Goal: Task Accomplishment & Management: Manage account settings

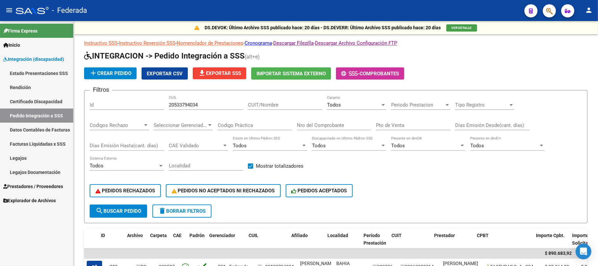
scroll to position [0, 9]
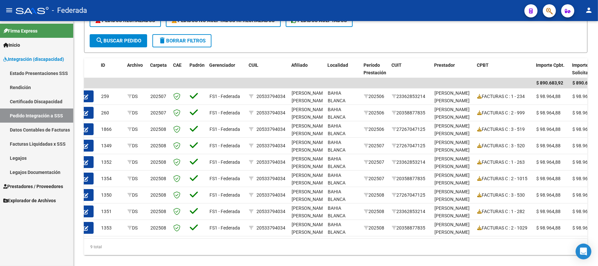
click at [44, 140] on link "Facturas Liquidadas x SSS" at bounding box center [36, 144] width 73 height 14
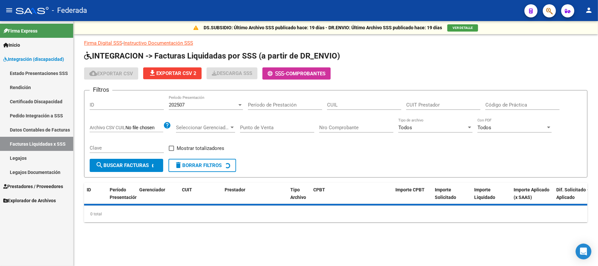
click at [336, 106] on input "CUIL" at bounding box center [364, 105] width 74 height 6
paste input "27-52087104-2"
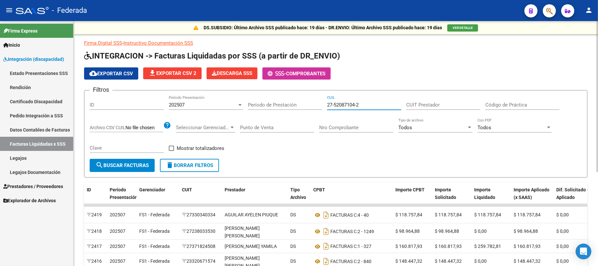
click at [336, 106] on input "27-52087104-2" at bounding box center [364, 105] width 74 height 6
click at [334, 105] on input "27-52087104-2" at bounding box center [364, 105] width 74 height 6
type input "27-52087104-2"
click at [227, 105] on div "202507" at bounding box center [203, 105] width 68 height 6
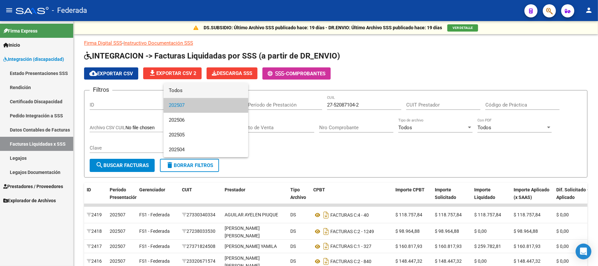
click at [203, 91] on span "Todos" at bounding box center [206, 90] width 74 height 15
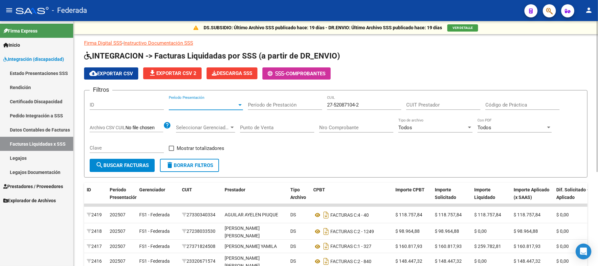
click at [143, 163] on span "search Buscar Facturas" at bounding box center [122, 165] width 53 height 6
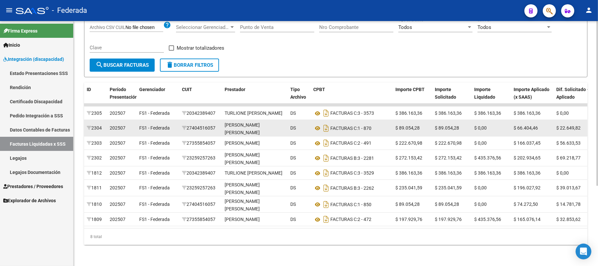
scroll to position [32, 0]
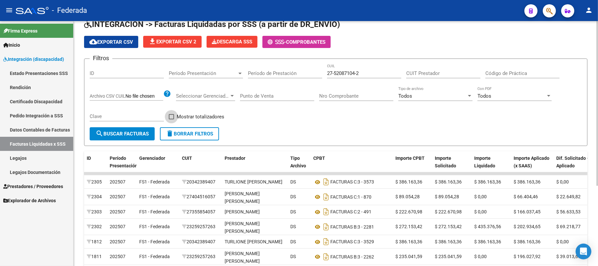
click at [175, 116] on label "Mostrar totalizadores" at bounding box center [197, 117] width 56 height 8
click at [171, 119] on input "Mostrar totalizadores" at bounding box center [171, 119] width 0 height 0
checkbox input "true"
click at [145, 133] on span "search Buscar Facturas" at bounding box center [122, 134] width 53 height 6
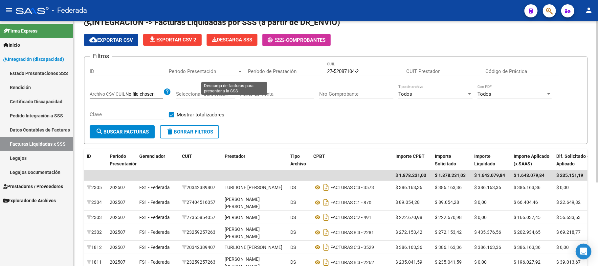
scroll to position [0, 0]
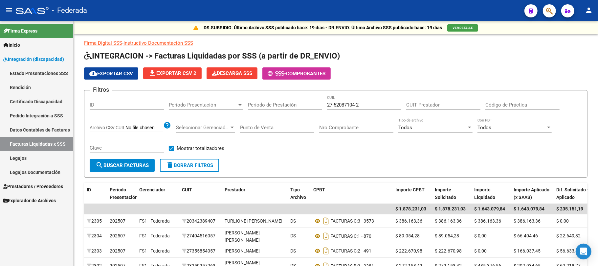
click at [52, 113] on link "Pedido Integración a SSS" at bounding box center [36, 115] width 73 height 14
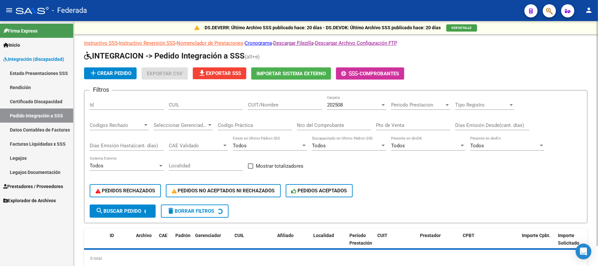
click at [201, 107] on input "CUIL" at bounding box center [206, 105] width 74 height 6
paste input "20583267450"
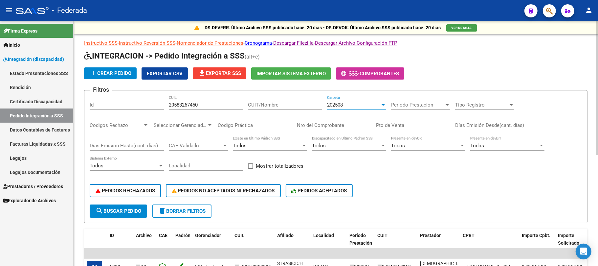
click at [353, 107] on div "202508" at bounding box center [353, 105] width 53 height 6
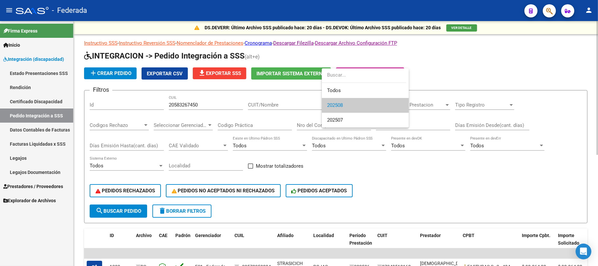
click at [353, 107] on span "202508" at bounding box center [365, 105] width 77 height 15
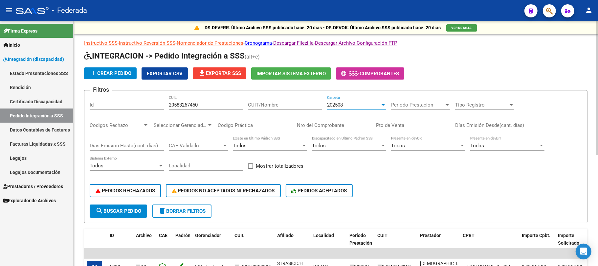
click at [136, 213] on span "search Buscar Pedido" at bounding box center [119, 211] width 46 height 6
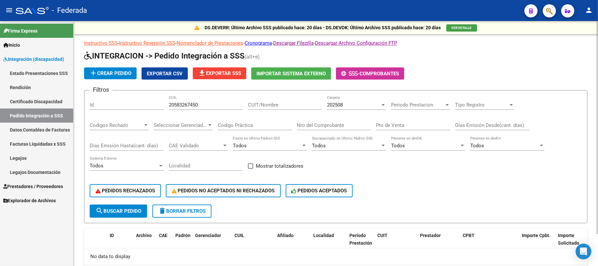
scroll to position [36, 0]
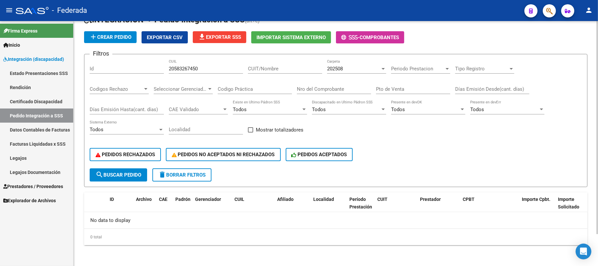
click at [344, 65] on div "202508 Carpeta" at bounding box center [356, 66] width 59 height 14
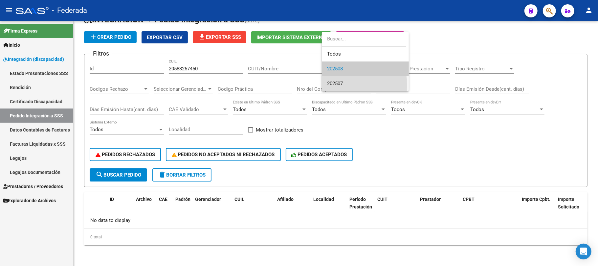
click at [344, 85] on span "202507" at bounding box center [365, 83] width 77 height 15
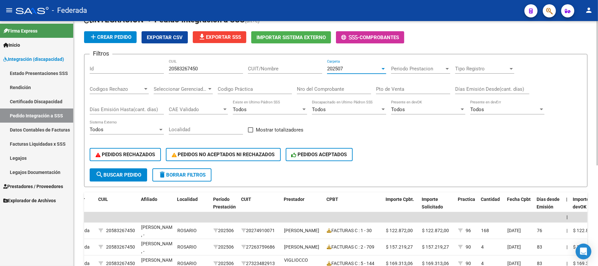
click at [190, 66] on input "20583267450" at bounding box center [206, 69] width 74 height 6
paste input "7592516476"
type input "27592516476"
click at [141, 175] on span "search Buscar Pedido" at bounding box center [119, 175] width 46 height 6
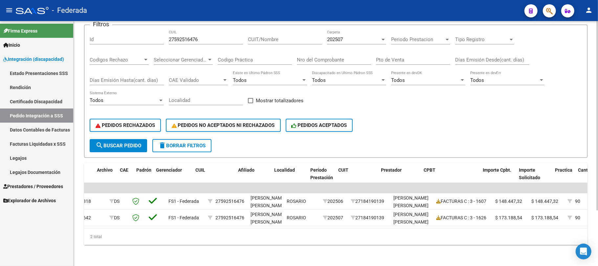
scroll to position [0, 39]
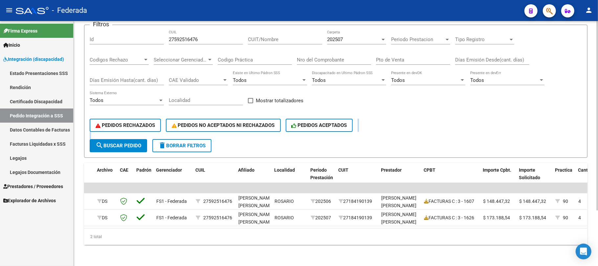
click at [133, 132] on form "Filtros Id 27592516476 CUIL CUIT/Nombre 202507 Carpeta Periodo Prestacion Perio…" at bounding box center [336, 91] width 504 height 133
click at [135, 143] on span "search Buscar Pedido" at bounding box center [119, 146] width 46 height 6
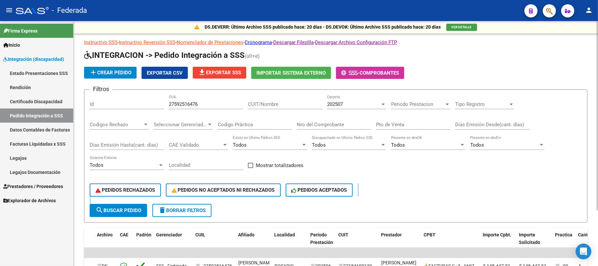
scroll to position [0, 0]
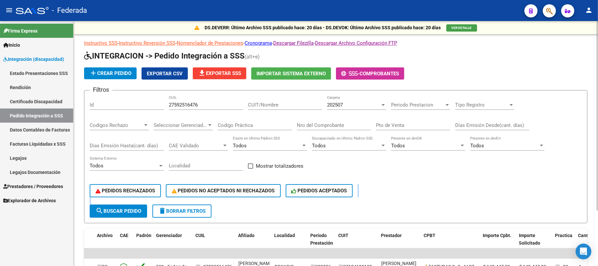
click at [350, 104] on div "202507" at bounding box center [353, 105] width 53 height 6
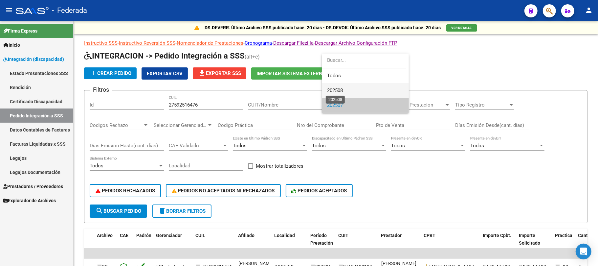
click at [343, 91] on span "202508" at bounding box center [335, 90] width 16 height 6
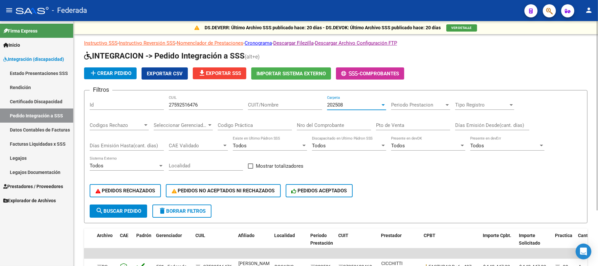
click at [337, 107] on span "202508" at bounding box center [335, 105] width 16 height 6
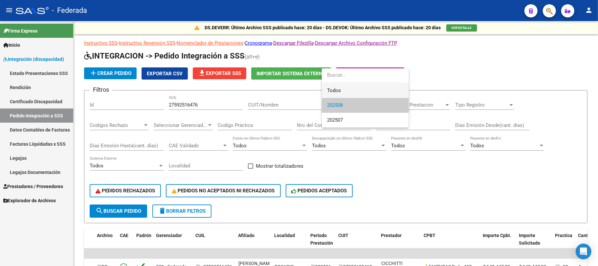
click at [336, 92] on span "Todos" at bounding box center [365, 90] width 77 height 15
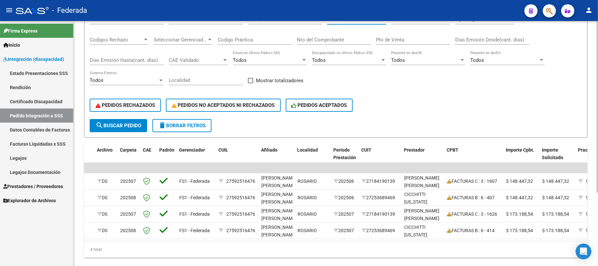
scroll to position [104, 0]
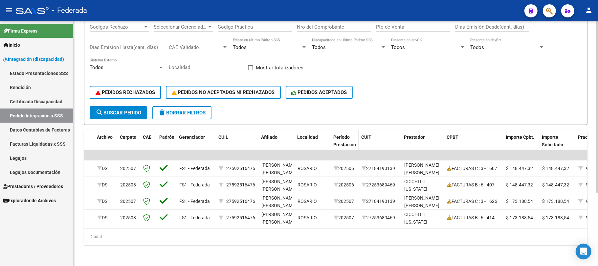
click at [352, 136] on span "Período Prestación" at bounding box center [344, 140] width 23 height 13
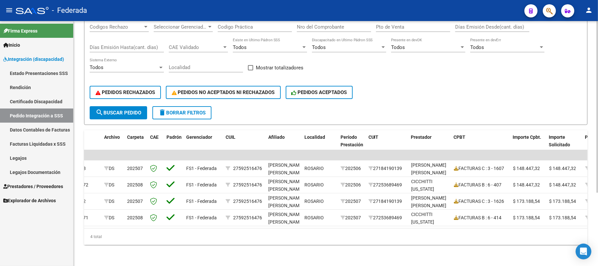
scroll to position [0, 0]
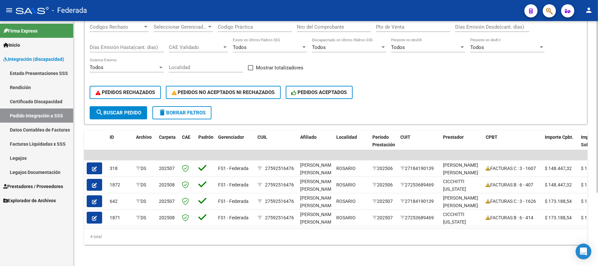
click at [132, 110] on span "search Buscar Pedido" at bounding box center [119, 113] width 46 height 6
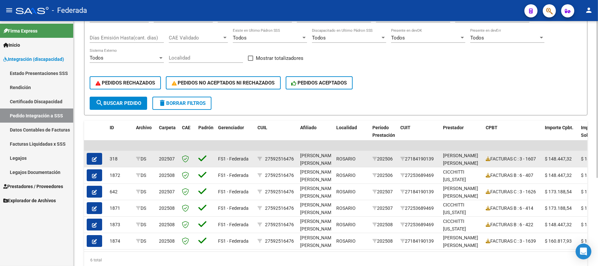
scroll to position [94, 0]
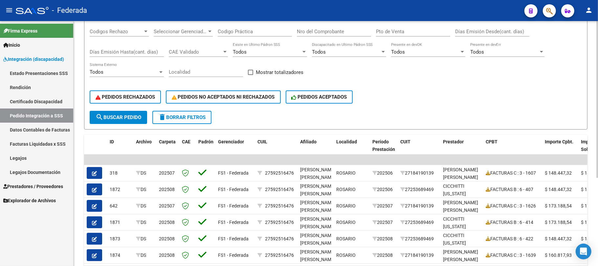
click at [185, 124] on form "Filtros Id 27592516476 CUIL CUIT/Nombre Todos Carpeta Periodo Prestacion Period…" at bounding box center [336, 62] width 504 height 133
click at [184, 118] on span "delete Borrar Filtros" at bounding box center [181, 117] width 47 height 6
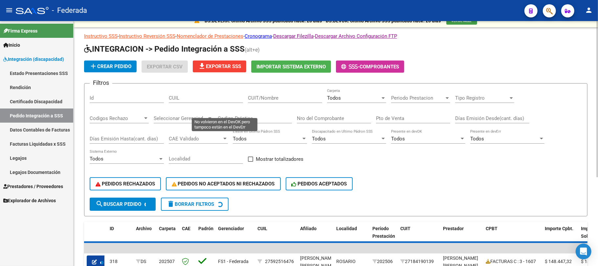
scroll to position [6, 0]
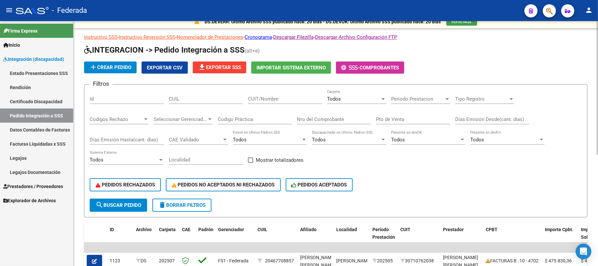
click at [350, 99] on div "Todos" at bounding box center [353, 99] width 53 height 6
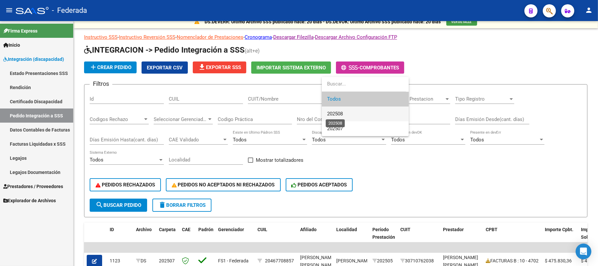
click at [343, 114] on span "202508" at bounding box center [335, 114] width 16 height 6
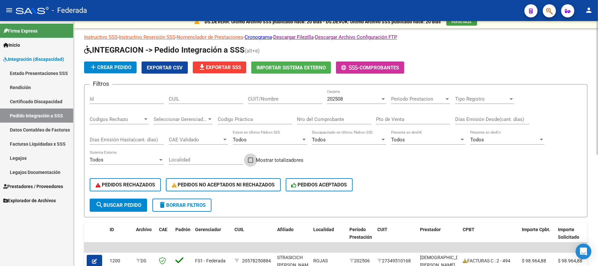
click at [254, 162] on label "Mostrar totalizadores" at bounding box center [276, 160] width 56 height 8
click at [251, 163] on input "Mostrar totalizadores" at bounding box center [250, 163] width 0 height 0
checkbox input "true"
click at [146, 198] on form "Filtros Id CUIL CUIT/Nombre 202508 Carpeta Periodo Prestacion Periodo Prestacio…" at bounding box center [336, 150] width 504 height 133
click at [146, 204] on button "search Buscar Pedido" at bounding box center [118, 204] width 57 height 13
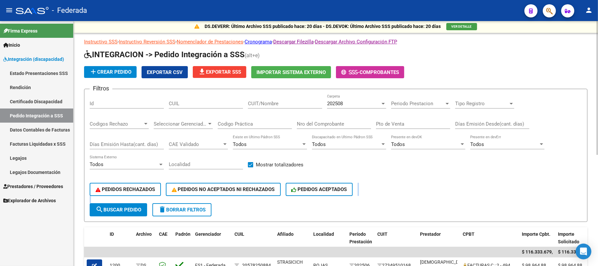
scroll to position [0, 0]
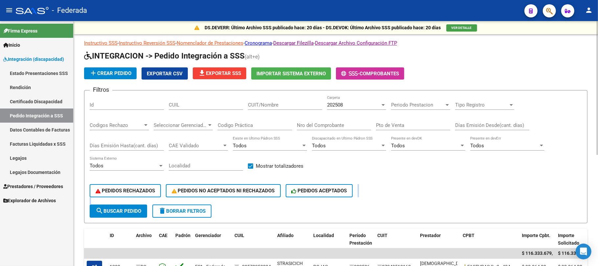
click at [270, 104] on input "CUIT/Nombre" at bounding box center [285, 105] width 74 height 6
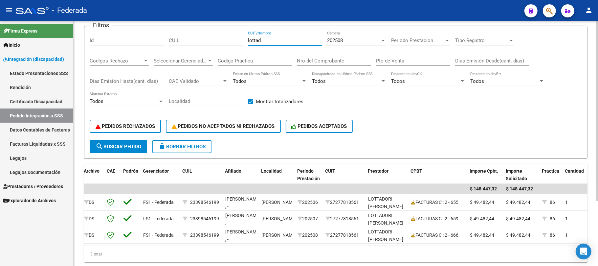
scroll to position [44, 0]
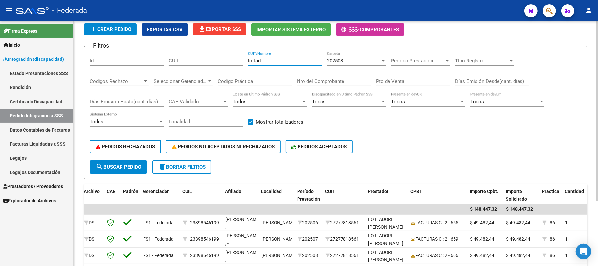
click at [255, 61] on input "lottad" at bounding box center [285, 61] width 74 height 6
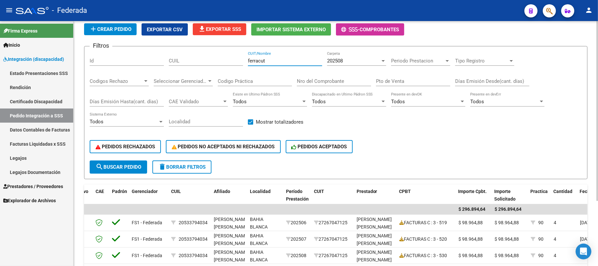
click at [260, 60] on input "ferracut" at bounding box center [285, 61] width 74 height 6
paste input "Batac"
click at [135, 160] on button "search Buscar Pedido" at bounding box center [118, 166] width 57 height 13
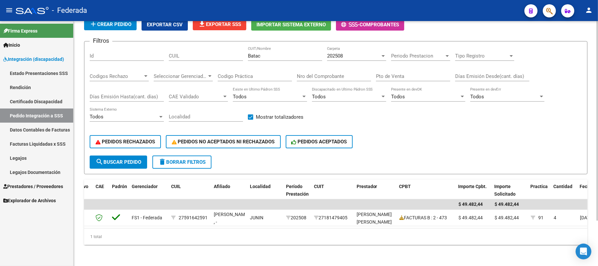
scroll to position [55, 0]
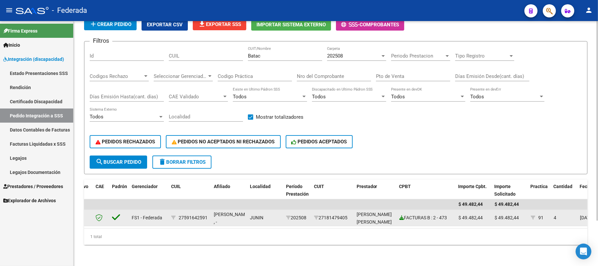
click at [401, 215] on icon at bounding box center [401, 217] width 5 height 5
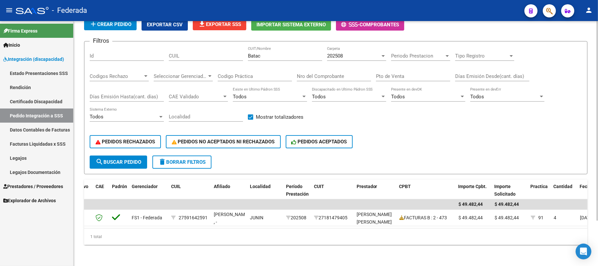
click at [341, 53] on span "202508" at bounding box center [335, 56] width 16 height 6
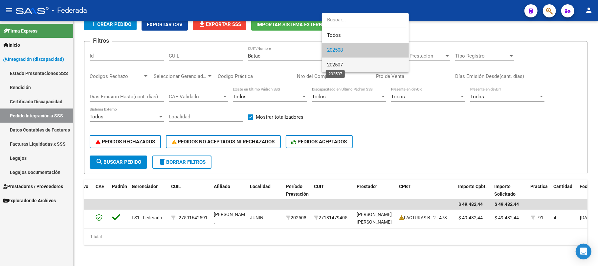
click at [336, 65] on span "202507" at bounding box center [335, 65] width 16 height 6
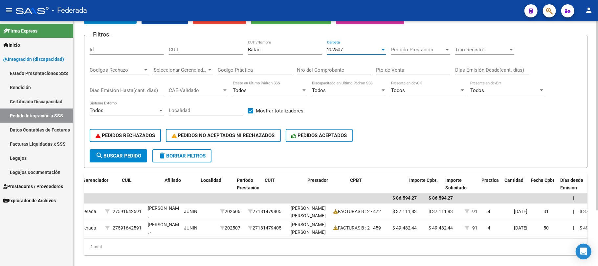
scroll to position [0, 112]
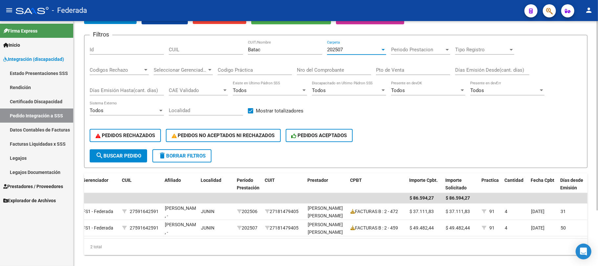
click at [343, 51] on span "202507" at bounding box center [335, 50] width 16 height 6
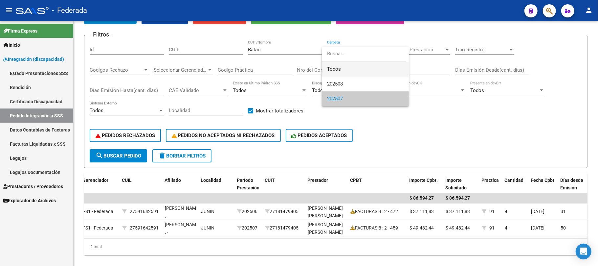
click at [337, 73] on span "Todos" at bounding box center [365, 69] width 77 height 15
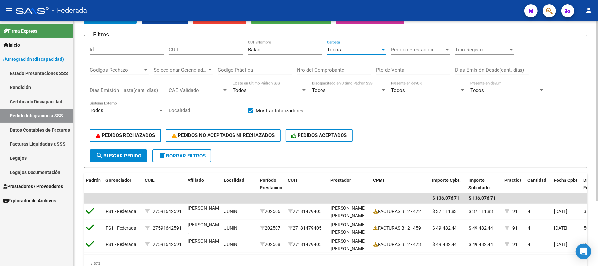
click at [136, 159] on button "search Buscar Pedido" at bounding box center [118, 155] width 57 height 13
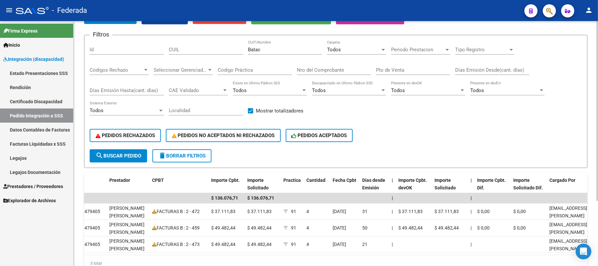
scroll to position [0, 299]
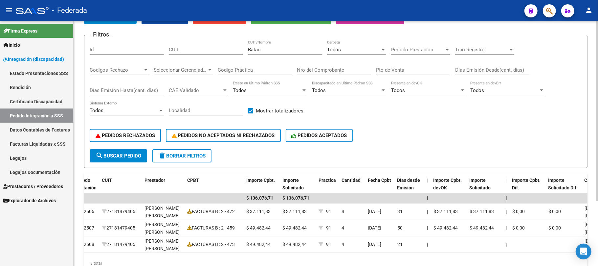
click at [339, 49] on span "Todos" at bounding box center [334, 50] width 14 height 6
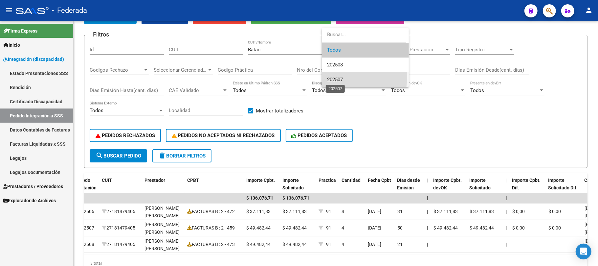
click at [340, 77] on span "202507" at bounding box center [335, 80] width 16 height 6
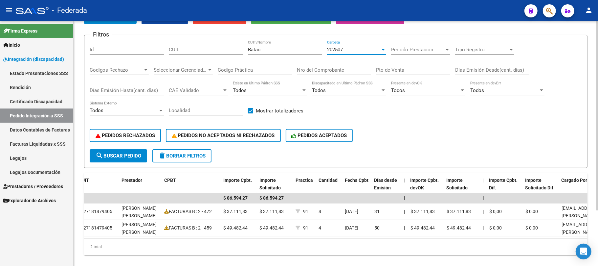
click at [140, 151] on button "search Buscar Pedido" at bounding box center [118, 155] width 57 height 13
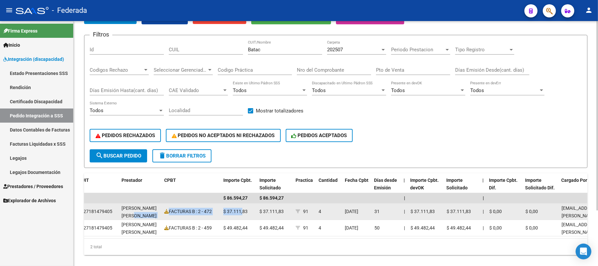
drag, startPoint x: 159, startPoint y: 212, endPoint x: 242, endPoint y: 215, distance: 82.5
click at [242, 215] on div "872 DS FS1 - Federada 27591642591 PACHELLO, JUSTINA , - JUNIN 202506 2718147940…" at bounding box center [313, 211] width 1056 height 16
click at [165, 212] on icon at bounding box center [166, 211] width 5 height 5
click at [198, 213] on div "FACTURAS B : 2 - 472" at bounding box center [191, 212] width 54 height 8
drag, startPoint x: 205, startPoint y: 210, endPoint x: 216, endPoint y: 210, distance: 10.8
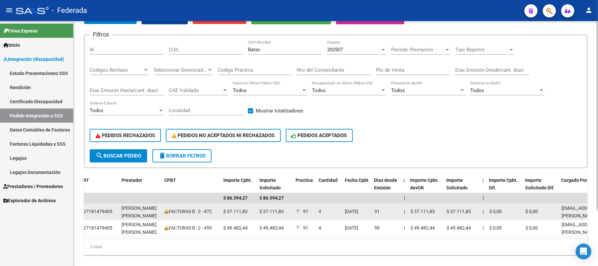
click at [216, 210] on div "FACTURAS B : 2 - 472" at bounding box center [191, 212] width 54 height 8
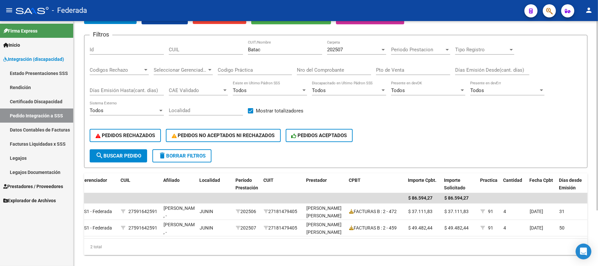
scroll to position [11, 0]
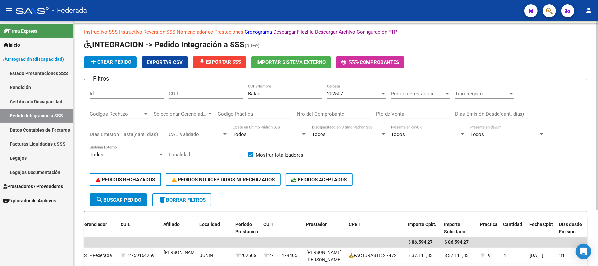
click at [256, 91] on input "Batac" at bounding box center [285, 94] width 74 height 6
paste input "ortiz"
click at [129, 200] on span "search Buscar Pedido" at bounding box center [119, 200] width 46 height 6
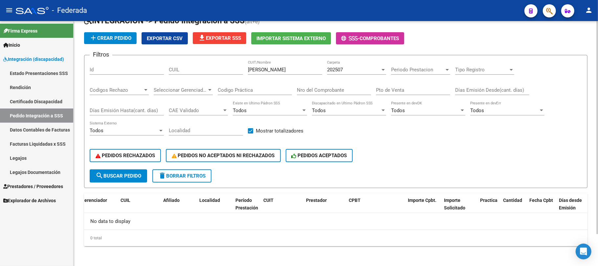
scroll to position [0, 0]
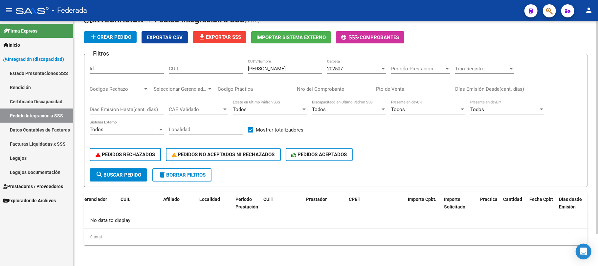
click at [360, 63] on div "202507 Carpeta" at bounding box center [356, 66] width 59 height 14
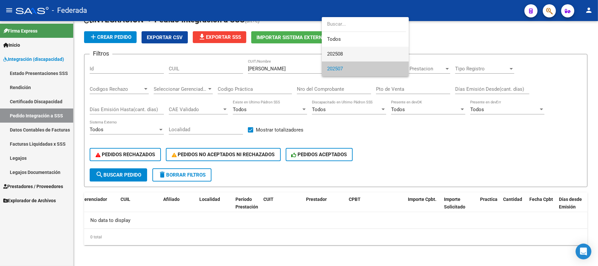
click at [355, 53] on span "202508" at bounding box center [365, 54] width 77 height 15
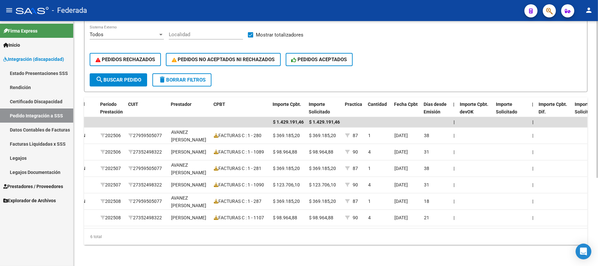
scroll to position [0, 242]
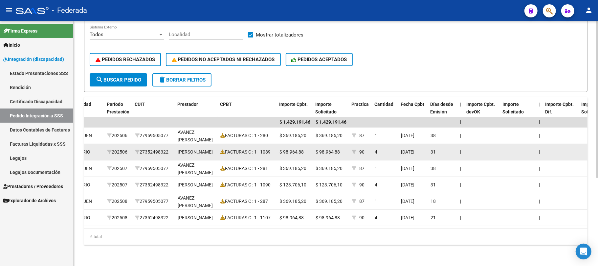
click at [267, 148] on div "FACTURAS C : 1 - 1089" at bounding box center [247, 152] width 54 height 8
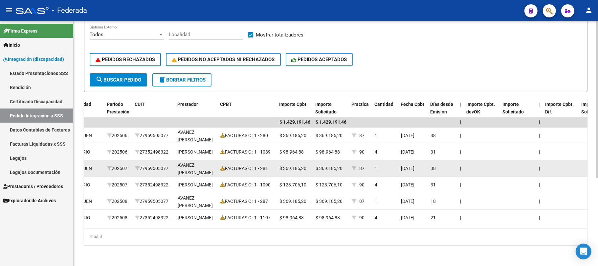
scroll to position [137, 0]
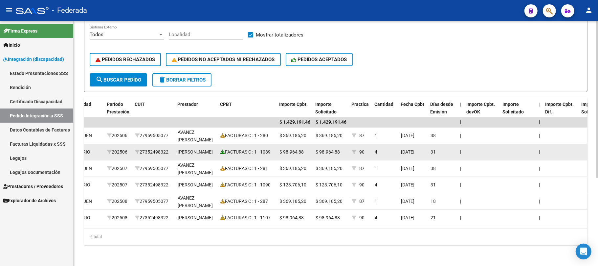
click at [224, 149] on icon at bounding box center [222, 151] width 5 height 5
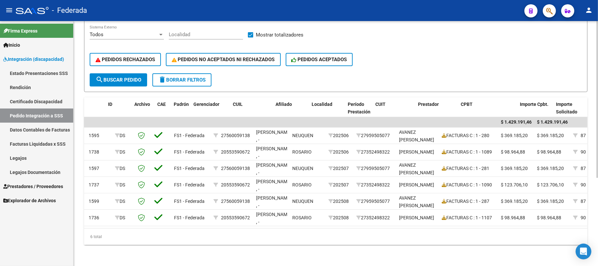
scroll to position [0, 2]
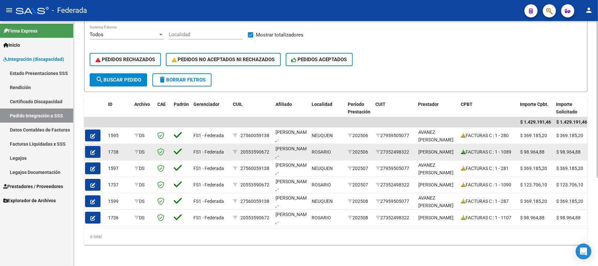
click at [464, 149] on icon at bounding box center [463, 151] width 5 height 5
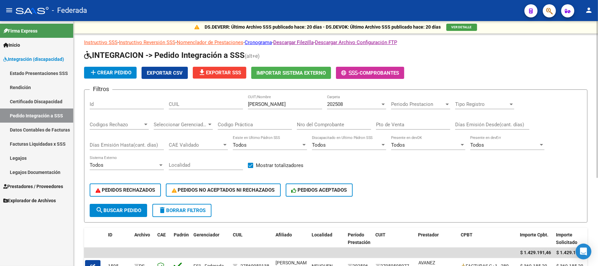
scroll to position [0, 0]
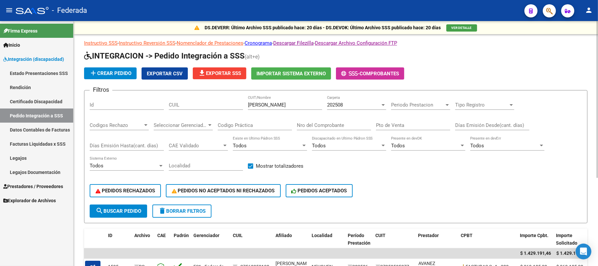
click at [256, 108] on input "ortiz" at bounding box center [285, 105] width 74 height 6
paste input "Tomassini"
click at [141, 212] on span "search Buscar Pedido" at bounding box center [119, 211] width 46 height 6
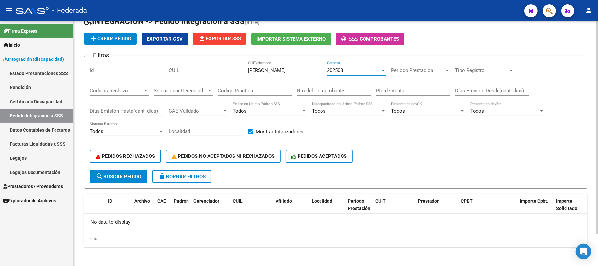
click at [343, 72] on span "202508" at bounding box center [335, 70] width 16 height 6
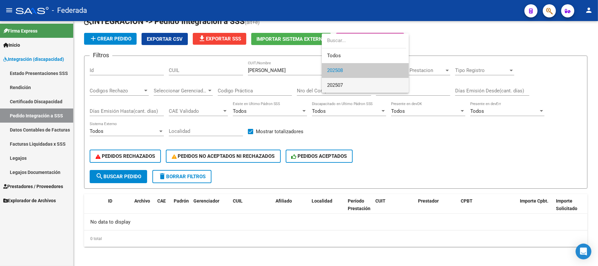
click at [346, 81] on span "202507" at bounding box center [365, 85] width 77 height 15
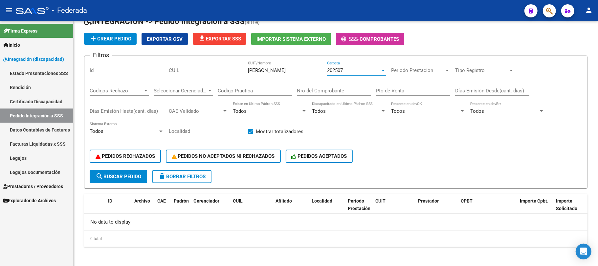
scroll to position [36, 0]
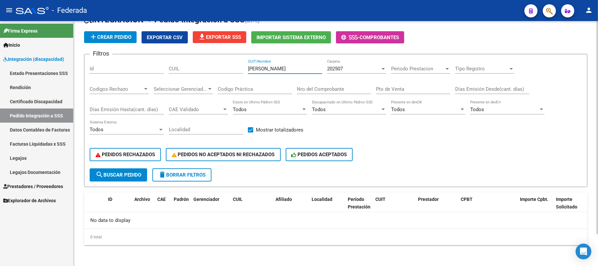
click at [251, 69] on input "Tomassini" at bounding box center [285, 69] width 74 height 6
click at [256, 65] on div "Tomassini CUIT/Nombre" at bounding box center [285, 66] width 74 height 14
click at [256, 69] on input "Tomassini" at bounding box center [285, 69] width 74 height 6
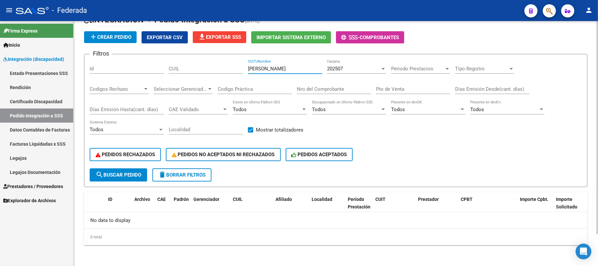
paste input "Perez"
type input "Perez"
click at [148, 168] on form "Filtros Id CUIL Perez CUIT/Nombre 202507 Carpeta Periodo Prestacion Periodo Pre…" at bounding box center [336, 120] width 504 height 133
click at [142, 174] on button "search Buscar Pedido" at bounding box center [118, 174] width 57 height 13
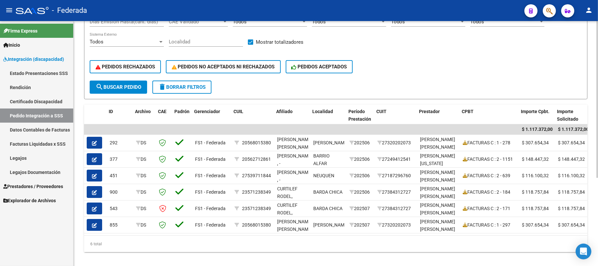
scroll to position [0, 6]
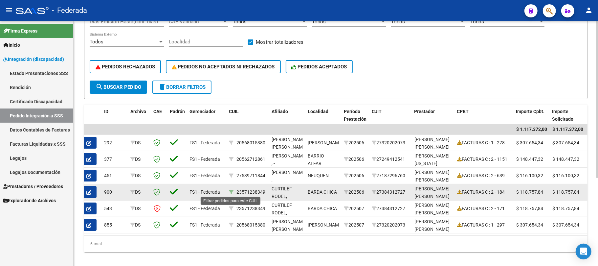
click at [231, 191] on icon at bounding box center [231, 192] width 5 height 5
type input "23571238349"
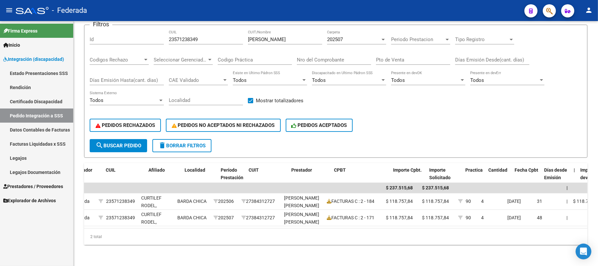
scroll to position [0, 114]
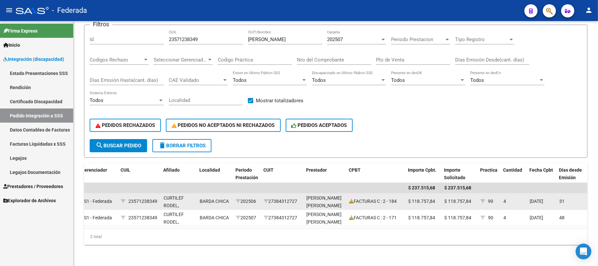
drag, startPoint x: 388, startPoint y: 195, endPoint x: 402, endPoint y: 195, distance: 13.8
click at [402, 197] on div "FACTURAS C : 2 - 184" at bounding box center [376, 201] width 54 height 8
click at [351, 199] on icon at bounding box center [351, 201] width 5 height 5
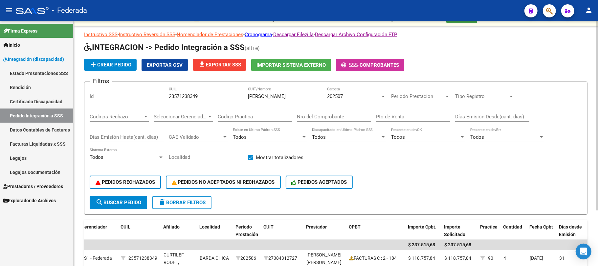
scroll to position [0, 0]
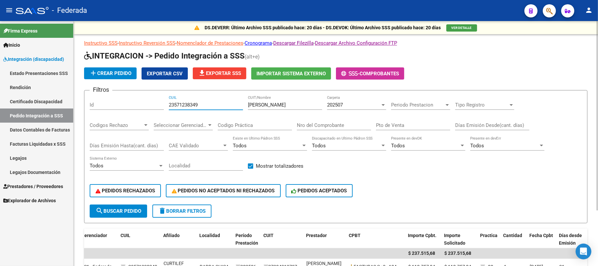
click at [192, 105] on input "23571238349" at bounding box center [206, 105] width 74 height 6
paste input "number"
click at [254, 107] on input "Perez" at bounding box center [285, 105] width 74 height 6
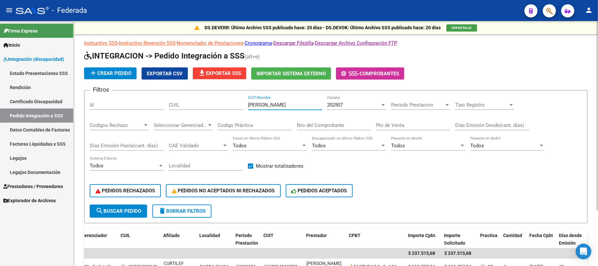
paste input "arizzi"
type input "Parizzi"
click at [141, 212] on span "search Buscar Pedido" at bounding box center [119, 211] width 46 height 6
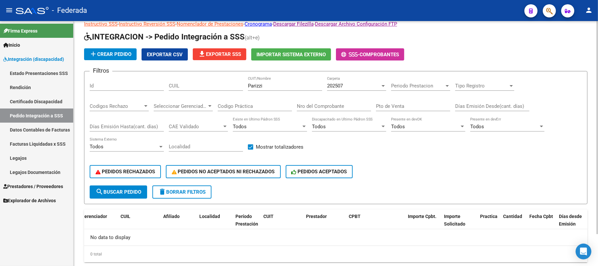
scroll to position [36, 0]
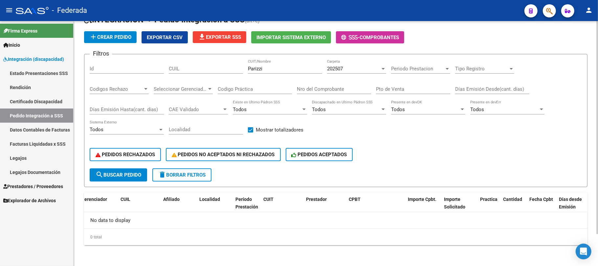
click at [363, 67] on div "202507" at bounding box center [353, 69] width 53 height 6
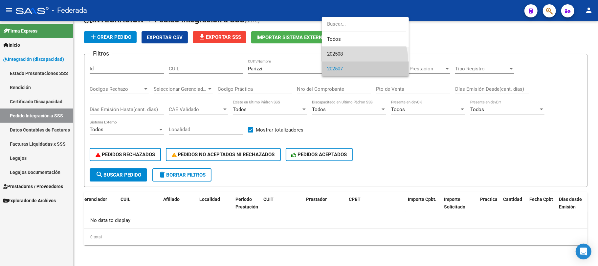
click at [357, 60] on span "202508" at bounding box center [365, 54] width 77 height 15
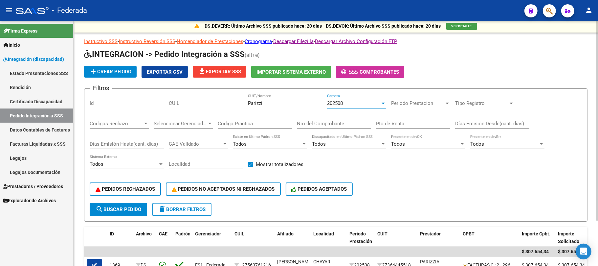
scroll to position [0, 0]
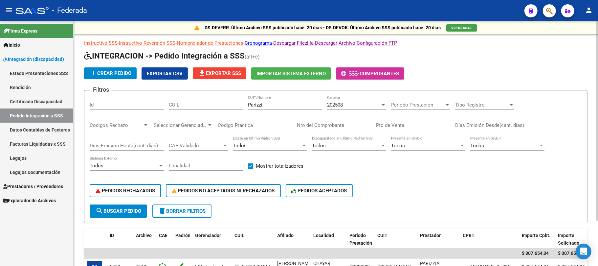
click at [125, 217] on form "Filtros Id CUIL Parizzi CUIT/Nombre 202508 Carpeta Periodo Prestacion Periodo P…" at bounding box center [336, 156] width 504 height 133
click at [125, 211] on span "search Buscar Pedido" at bounding box center [119, 211] width 46 height 6
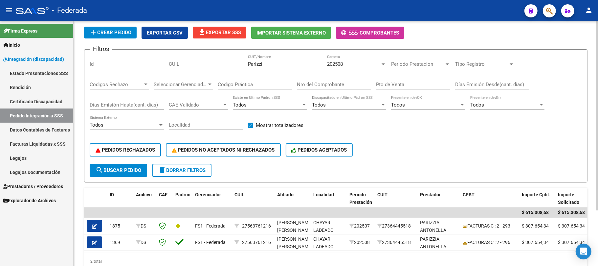
scroll to position [28, 0]
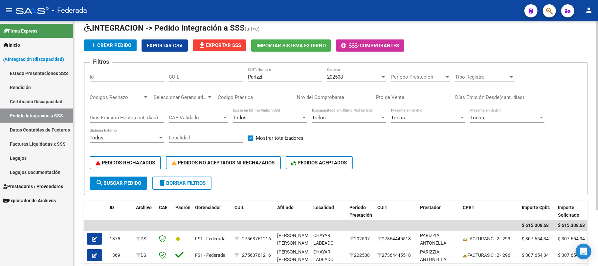
click at [257, 74] on div "Parizzi CUIT/Nombre" at bounding box center [285, 75] width 74 height 14
click at [257, 75] on div "Parizzi CUIT/Nombre" at bounding box center [285, 75] width 74 height 14
click at [257, 75] on input "Parizzi" at bounding box center [285, 77] width 74 height 6
click at [217, 76] on input "CUIL" at bounding box center [206, 77] width 74 height 6
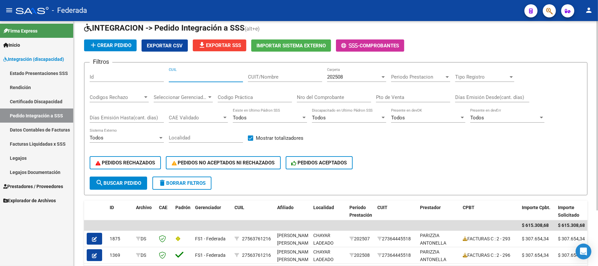
click at [272, 77] on input "CUIT/Nombre" at bounding box center [285, 77] width 74 height 6
paste input "Stagnari"
type input "Stagnari"
click at [137, 184] on span "search Buscar Pedido" at bounding box center [119, 183] width 46 height 6
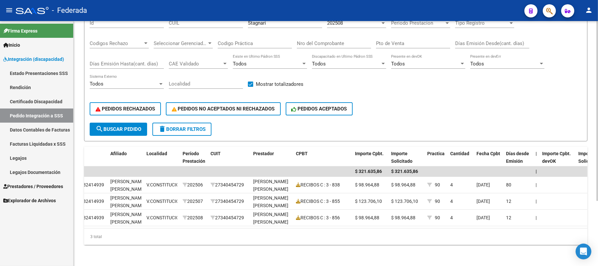
scroll to position [0, 166]
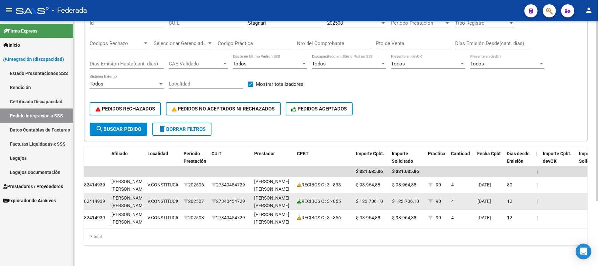
click at [298, 199] on icon at bounding box center [299, 201] width 5 height 5
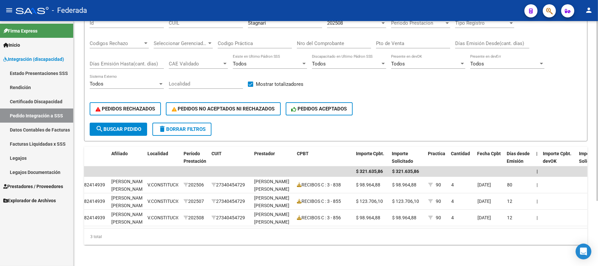
scroll to position [44, 0]
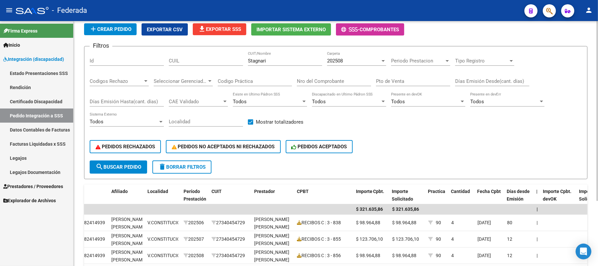
click at [263, 63] on input "Stagnari" at bounding box center [285, 61] width 74 height 6
click at [179, 60] on input "CUIL" at bounding box center [206, 61] width 74 height 6
paste input "20530352960"
type input "20530352960"
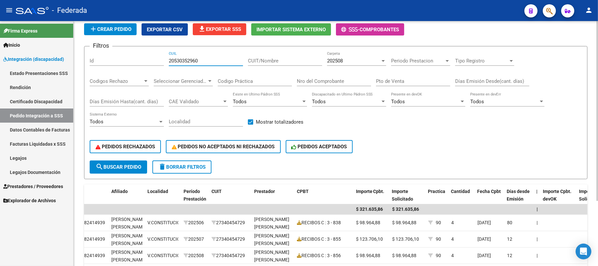
click at [129, 167] on span "search Buscar Pedido" at bounding box center [119, 167] width 46 height 6
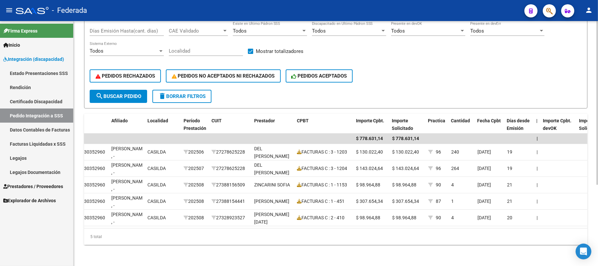
scroll to position [33, 0]
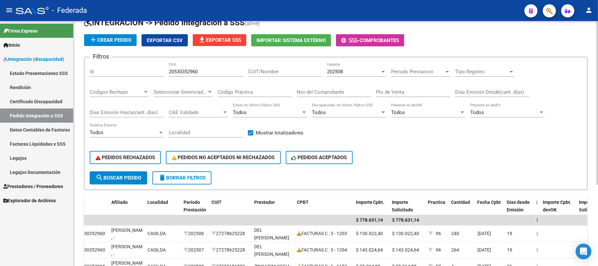
click at [336, 71] on span "202508" at bounding box center [335, 72] width 16 height 6
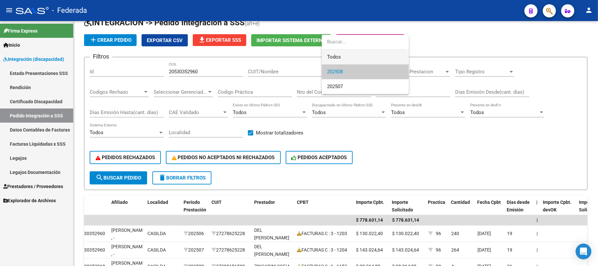
click at [342, 53] on span "Todos" at bounding box center [365, 57] width 77 height 15
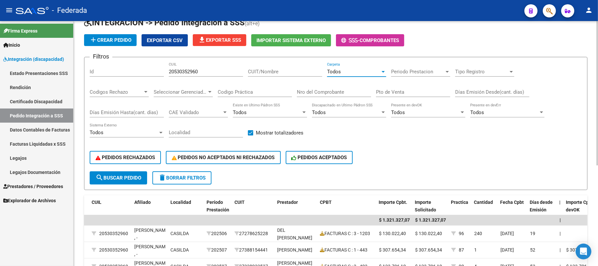
click at [145, 176] on button "search Buscar Pedido" at bounding box center [118, 177] width 57 height 13
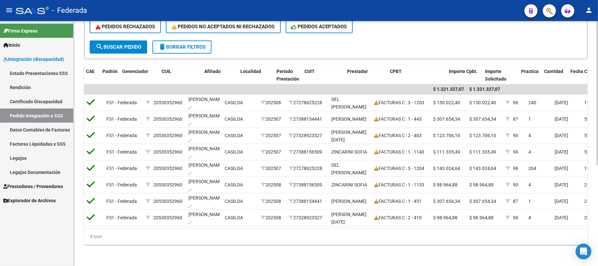
scroll to position [0, 96]
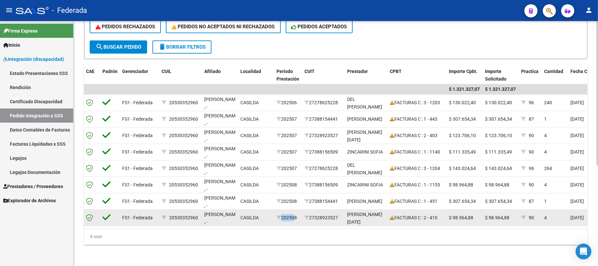
drag, startPoint x: 282, startPoint y: 219, endPoint x: 290, endPoint y: 219, distance: 8.9
click at [290, 219] on div "1858 DS 202508 FS1 - Federada 20530352960 TETTAMANZI FELIPE , - CASILDA 202508 …" at bounding box center [527, 218] width 1079 height 16
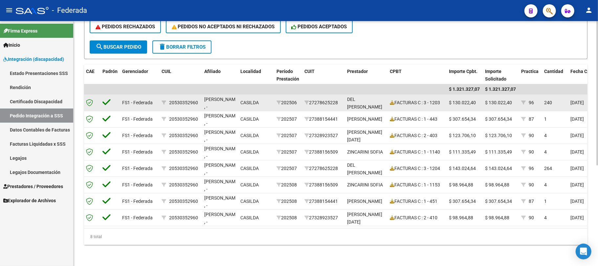
drag, startPoint x: 283, startPoint y: 97, endPoint x: 300, endPoint y: 99, distance: 17.5
click at [300, 99] on datatable-body-cell "202506" at bounding box center [288, 103] width 28 height 16
click at [221, 97] on span "TETTAMANZI FELIPE , -" at bounding box center [221, 103] width 35 height 13
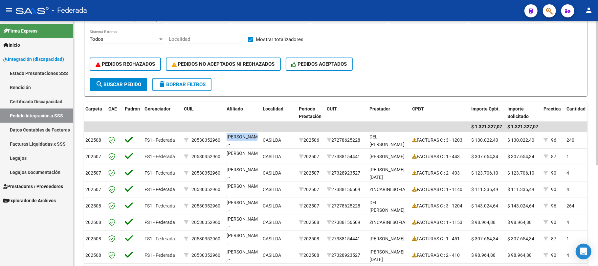
scroll to position [0, 0]
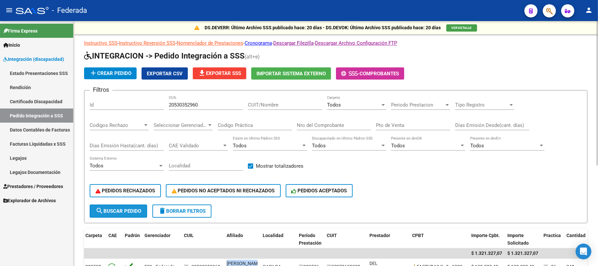
click at [134, 206] on button "search Buscar Pedido" at bounding box center [118, 210] width 57 height 13
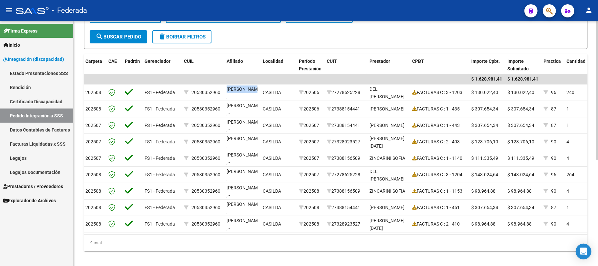
scroll to position [175, 0]
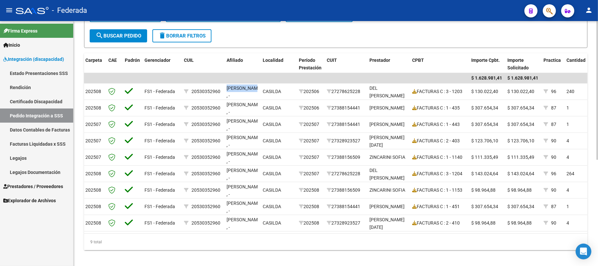
click at [135, 35] on span "search Buscar Pedido" at bounding box center [119, 36] width 46 height 6
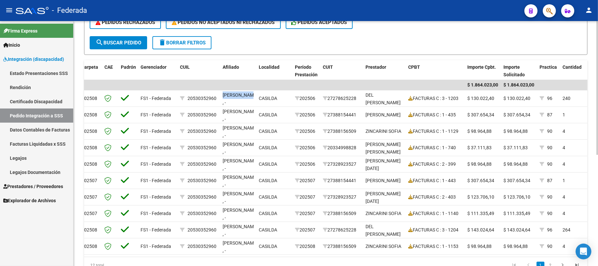
scroll to position [203, 0]
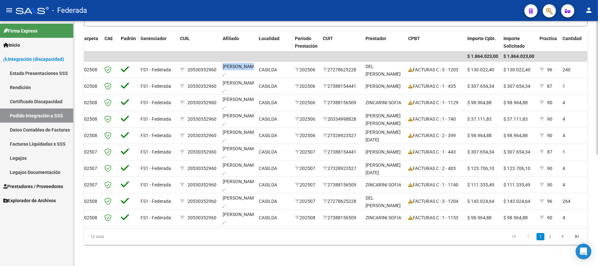
click at [275, 38] on datatable-header-cell "Localidad" at bounding box center [274, 46] width 36 height 29
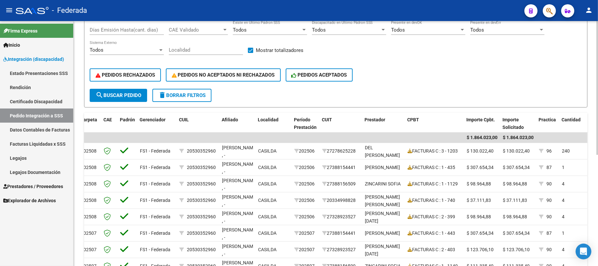
scroll to position [72, 0]
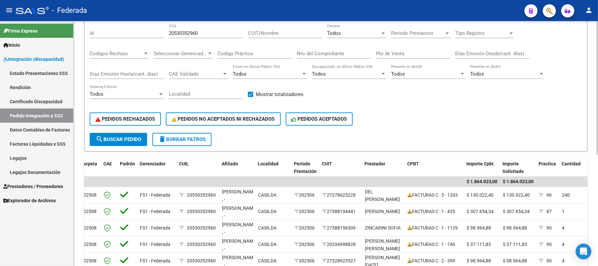
click at [343, 36] on div "Todos" at bounding box center [353, 33] width 53 height 6
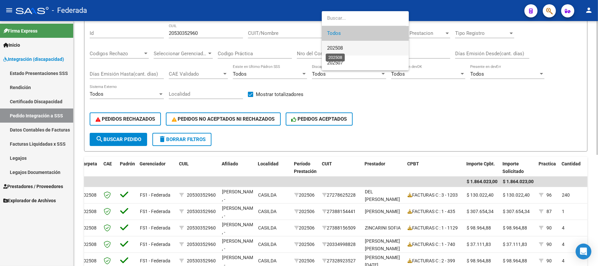
click at [343, 49] on span "202508" at bounding box center [335, 48] width 16 height 6
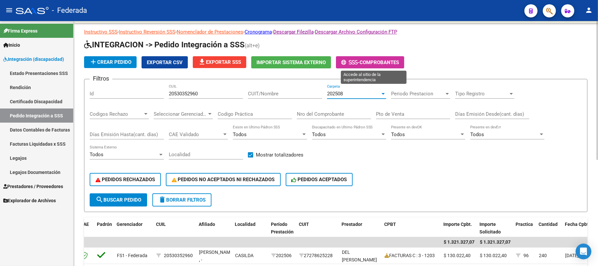
scroll to position [0, 0]
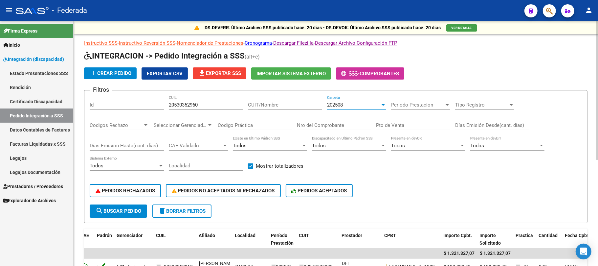
click at [348, 108] on div "202508" at bounding box center [353, 105] width 53 height 6
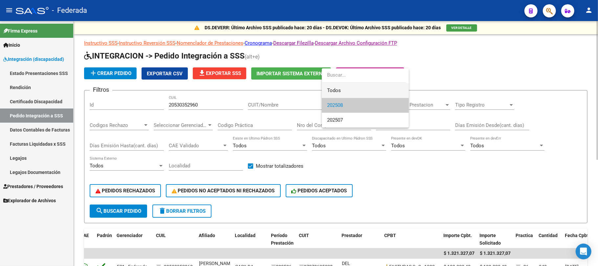
drag, startPoint x: 342, startPoint y: 89, endPoint x: 356, endPoint y: 98, distance: 16.8
click at [342, 89] on span "Todos" at bounding box center [365, 90] width 77 height 15
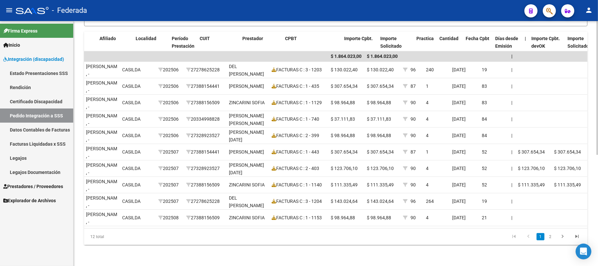
scroll to position [0, 198]
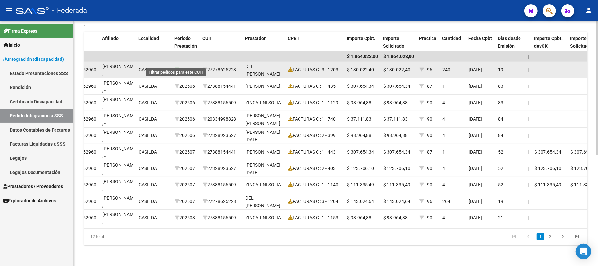
click at [177, 67] on icon at bounding box center [177, 69] width 5 height 5
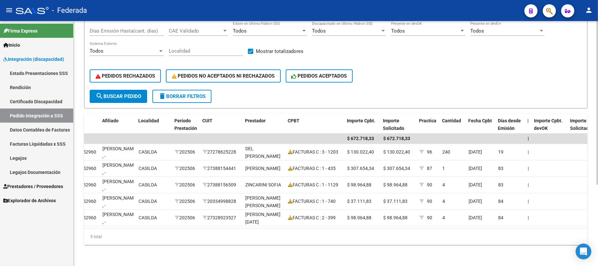
scroll to position [33, 0]
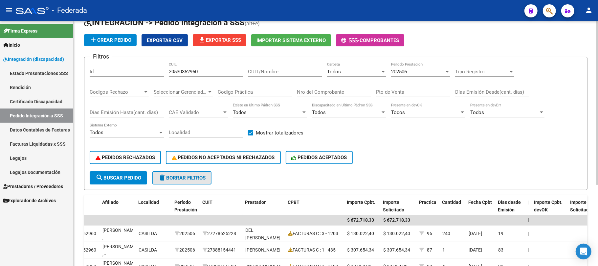
click at [188, 175] on span "delete Borrar Filtros" at bounding box center [181, 178] width 47 height 6
checkbox input "false"
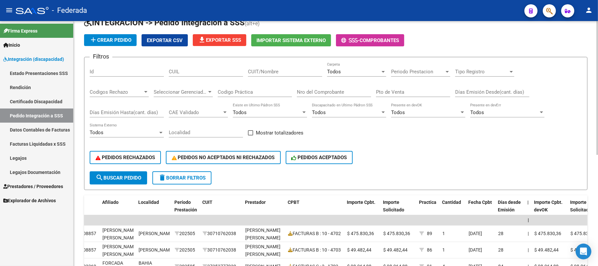
click at [256, 70] on input "CUIT/Nombre" at bounding box center [285, 72] width 74 height 6
paste input "20570396413"
type input "20570396413"
click at [138, 180] on span "search Buscar Pedido" at bounding box center [119, 178] width 46 height 6
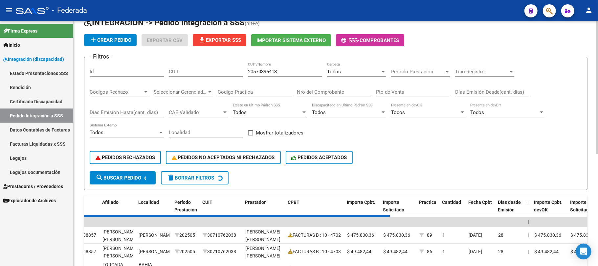
scroll to position [0, 0]
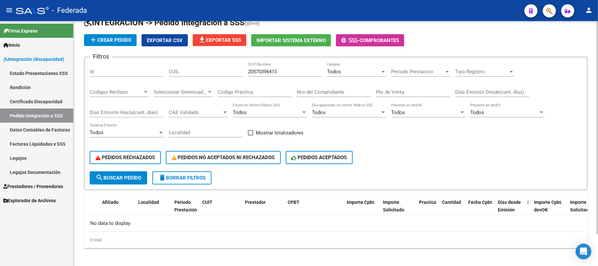
click at [255, 72] on input "20570396413" at bounding box center [285, 72] width 74 height 6
click at [257, 73] on input "20570396413" at bounding box center [285, 72] width 74 height 6
click at [206, 72] on input "CUIL" at bounding box center [206, 72] width 74 height 6
paste input "20570396413"
type input "20570396413"
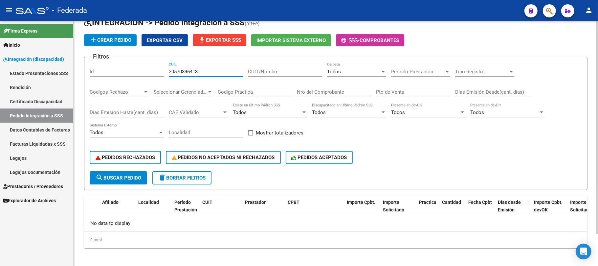
click at [136, 178] on span "search Buscar Pedido" at bounding box center [119, 178] width 46 height 6
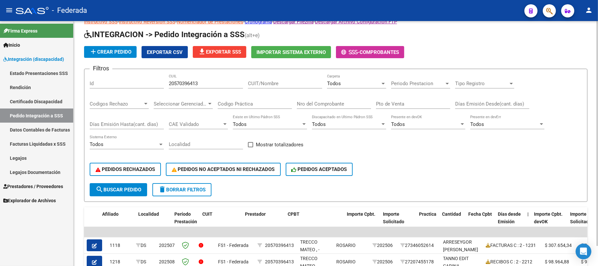
scroll to position [33, 0]
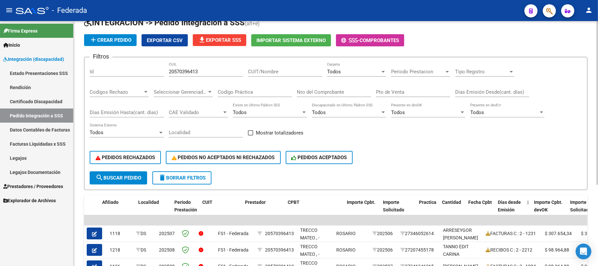
click at [344, 75] on div "Todos Carpeta" at bounding box center [356, 69] width 59 height 14
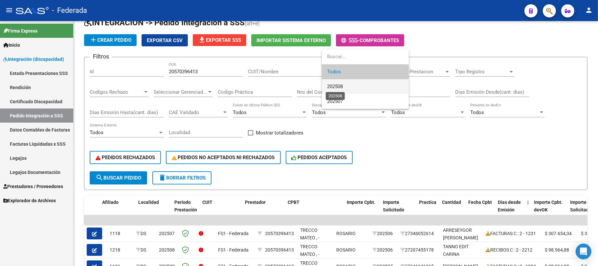
click at [343, 88] on span "202508" at bounding box center [335, 86] width 16 height 6
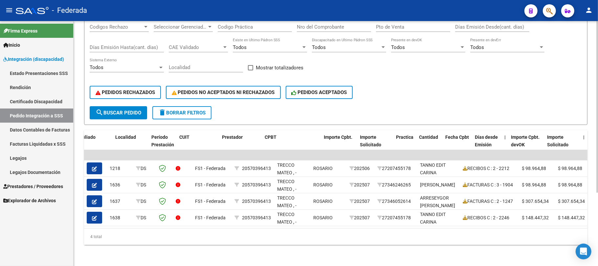
scroll to position [61, 0]
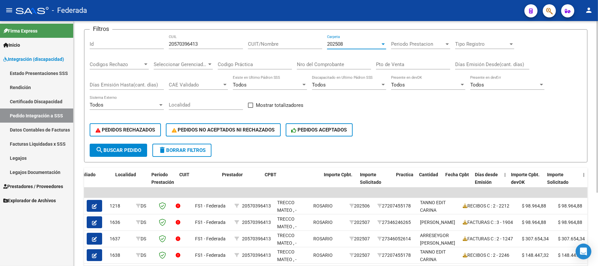
click at [353, 44] on div "202508" at bounding box center [353, 44] width 53 height 6
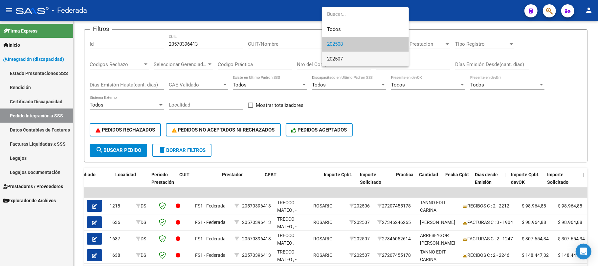
click at [350, 58] on span "202507" at bounding box center [365, 59] width 77 height 15
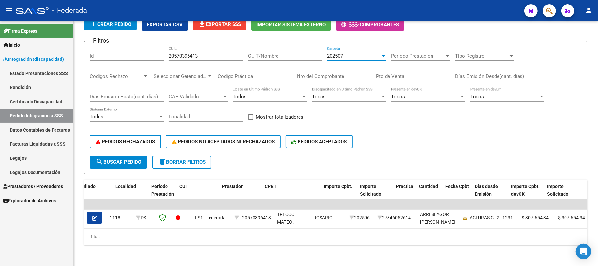
scroll to position [55, 0]
click at [337, 53] on span "202507" at bounding box center [335, 56] width 16 height 6
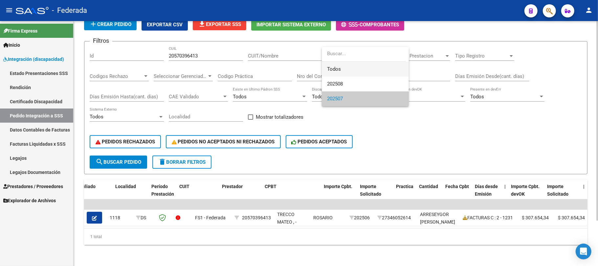
click at [336, 68] on span "Todos" at bounding box center [365, 69] width 77 height 15
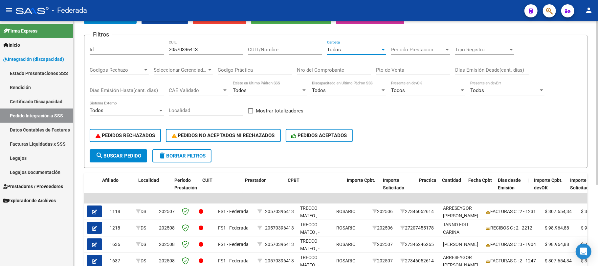
click at [336, 49] on span "Todos" at bounding box center [334, 50] width 14 height 6
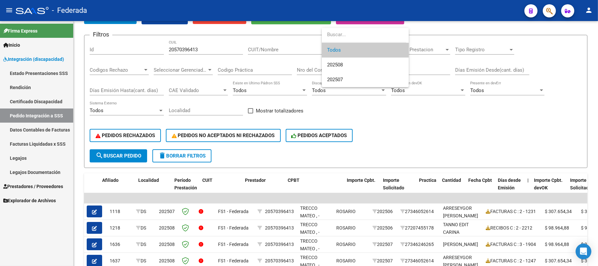
click at [337, 51] on span "Todos" at bounding box center [365, 50] width 77 height 15
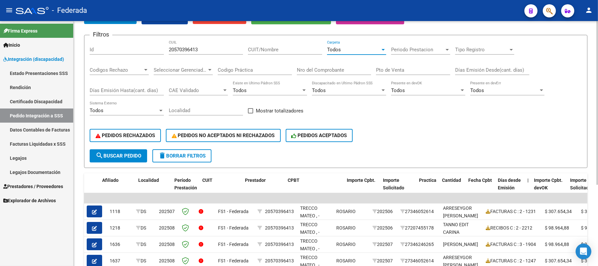
click at [142, 159] on button "search Buscar Pedido" at bounding box center [118, 155] width 57 height 13
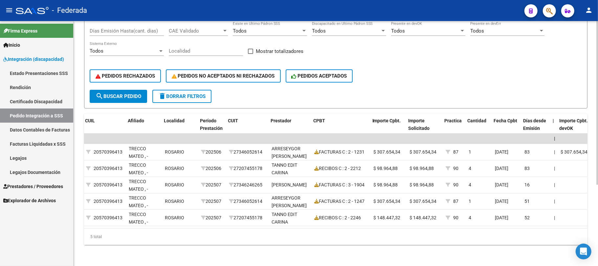
scroll to position [0, 172]
click at [138, 93] on span "search Buscar Pedido" at bounding box center [119, 96] width 46 height 6
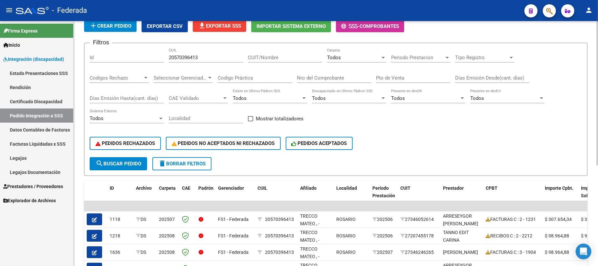
scroll to position [39, 0]
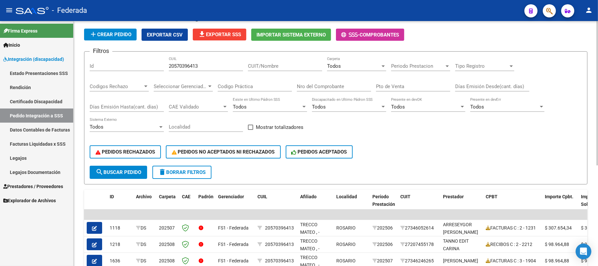
click at [223, 69] on div "20570396413 CUIL" at bounding box center [206, 64] width 74 height 14
click at [342, 62] on div "Todos Carpeta" at bounding box center [356, 64] width 59 height 14
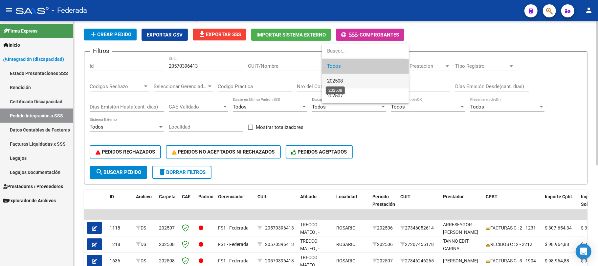
click at [345, 81] on span "202508" at bounding box center [365, 81] width 77 height 15
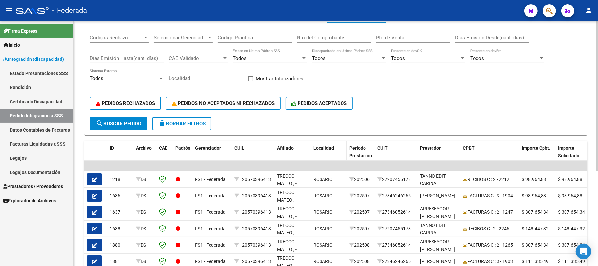
scroll to position [0, 0]
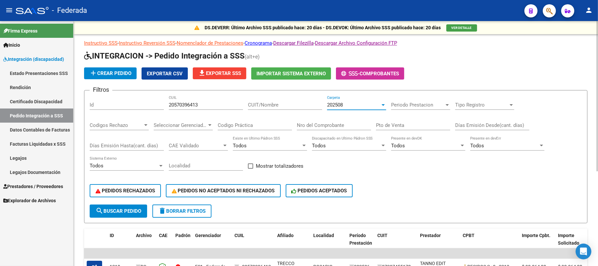
click at [333, 105] on span "202508" at bounding box center [335, 105] width 16 height 6
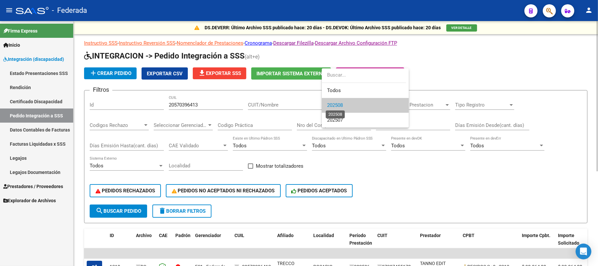
click at [333, 105] on span "202508" at bounding box center [335, 105] width 16 height 6
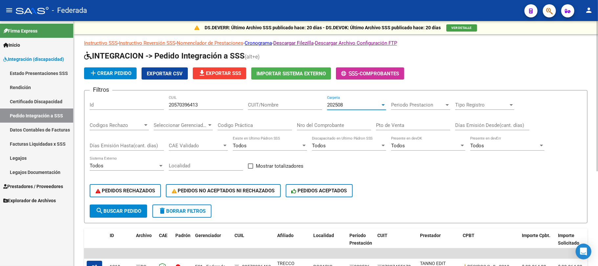
click at [199, 105] on input "20570396413" at bounding box center [206, 105] width 74 height 6
click at [113, 213] on span "search Buscar Pedido" at bounding box center [119, 211] width 46 height 6
click at [249, 165] on span at bounding box center [250, 165] width 5 height 5
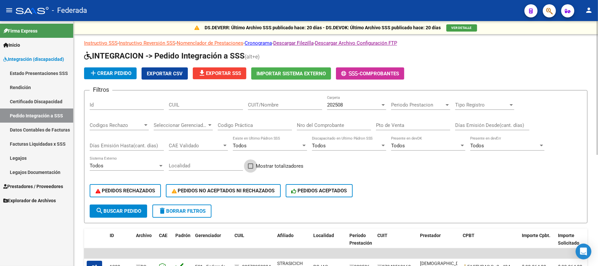
click at [250, 169] on input "Mostrar totalizadores" at bounding box center [250, 169] width 0 height 0
checkbox input "true"
click at [137, 206] on button "search Buscar Pedido" at bounding box center [118, 210] width 57 height 13
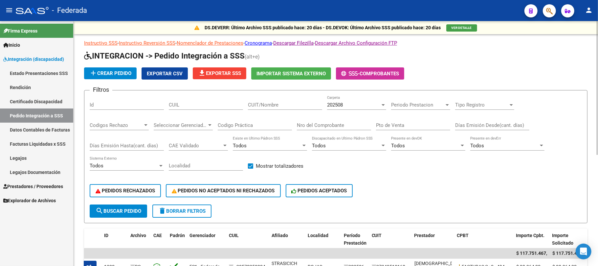
click at [230, 69] on button "file_download Exportar SSS" at bounding box center [220, 73] width 54 height 12
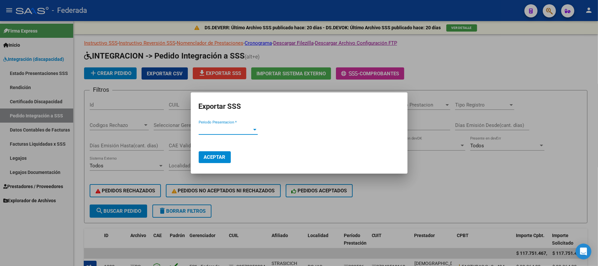
click at [254, 130] on div at bounding box center [254, 130] width 3 height 2
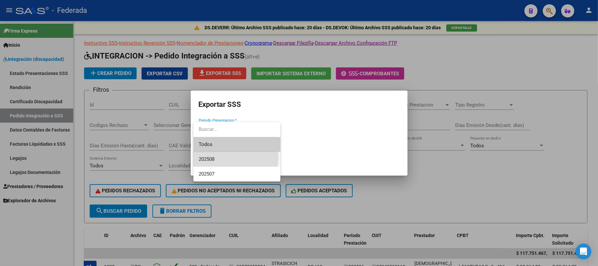
click at [225, 158] on span "202508" at bounding box center [237, 159] width 77 height 15
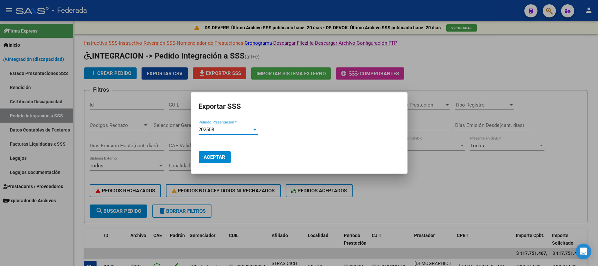
click at [210, 158] on span "Aceptar" at bounding box center [215, 157] width 22 height 6
click at [220, 158] on span "Aceptar" at bounding box center [215, 157] width 22 height 6
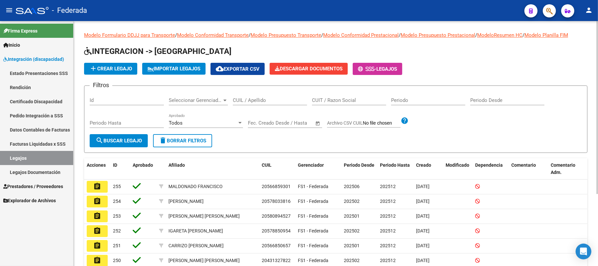
click at [262, 97] on div "CUIL / Apellido" at bounding box center [270, 98] width 74 height 14
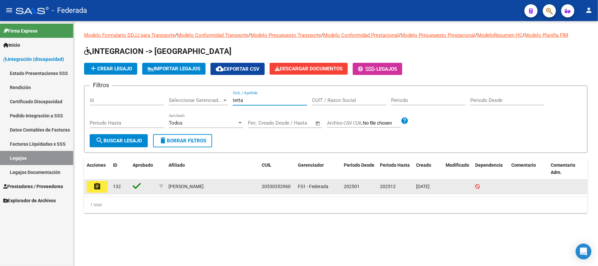
type input "tetta"
click at [279, 188] on span "20530352960" at bounding box center [276, 186] width 29 height 5
copy span "20530352960"
click at [102, 186] on button "assignment" at bounding box center [97, 187] width 21 height 12
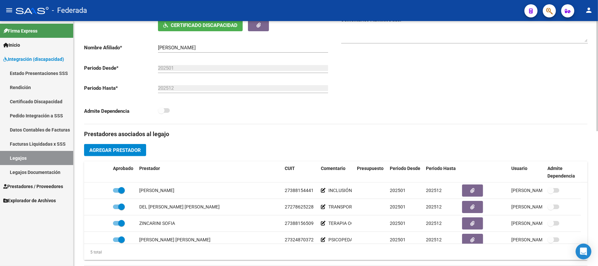
scroll to position [175, 0]
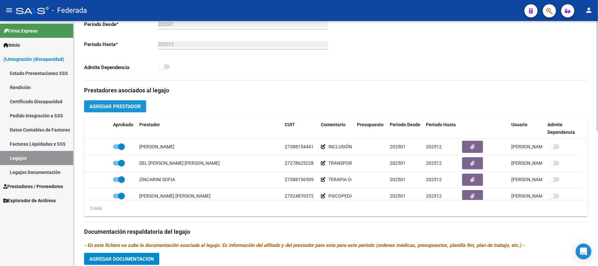
click at [137, 107] on span "Agregar Prestador" at bounding box center [115, 106] width 52 height 6
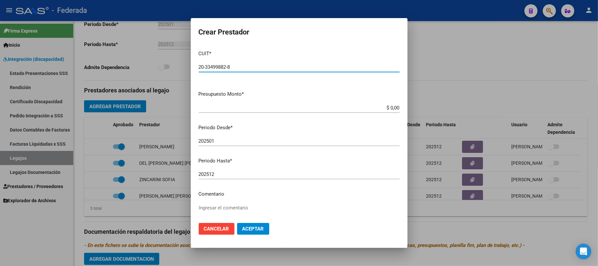
type input "20-33499882-8"
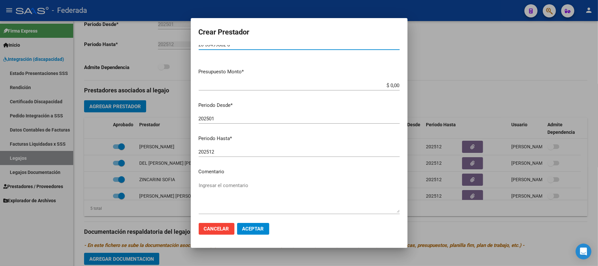
scroll to position [44, 0]
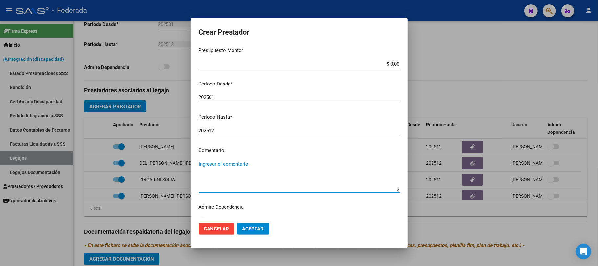
click at [244, 164] on textarea "Ingresar el comentario" at bounding box center [299, 175] width 201 height 31
type textarea "PSICOLOGIA"
click at [252, 230] on span "Aceptar" at bounding box center [253, 229] width 22 height 6
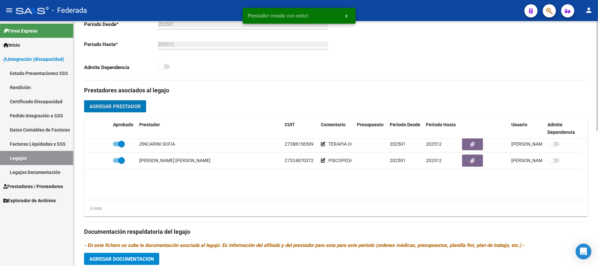
scroll to position [39, 0]
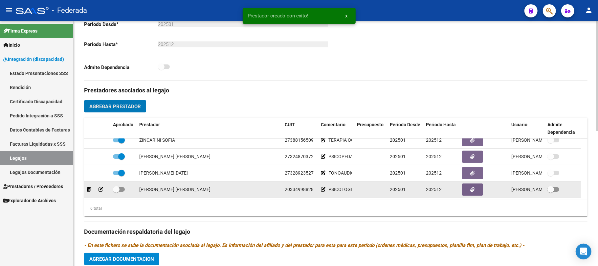
click at [122, 192] on label at bounding box center [119, 189] width 12 height 8
click at [116, 192] on input "checkbox" at bounding box center [116, 192] width 0 height 0
checkbox input "true"
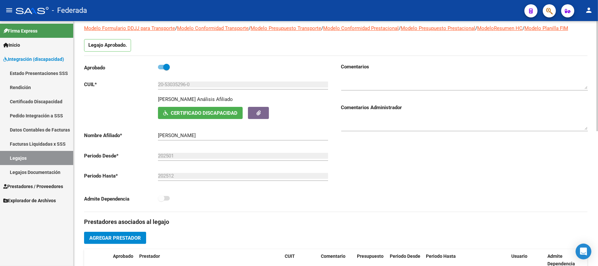
scroll to position [0, 0]
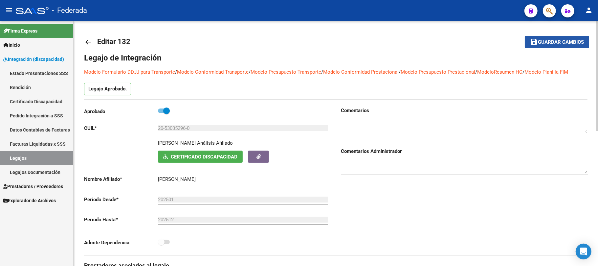
click at [539, 42] on span "Guardar cambios" at bounding box center [561, 42] width 46 height 6
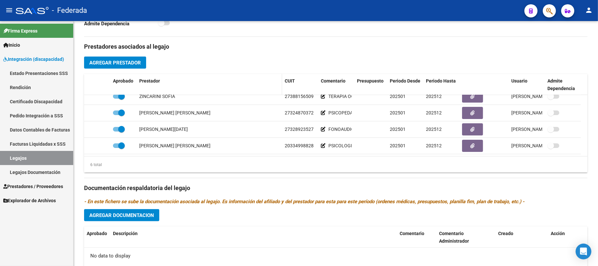
scroll to position [131, 0]
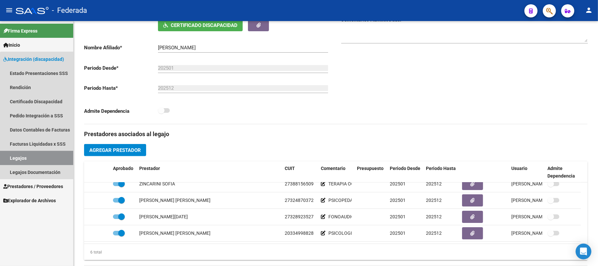
click at [60, 156] on link "Legajos" at bounding box center [36, 158] width 73 height 14
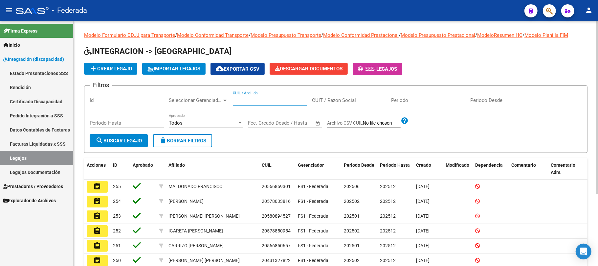
click at [262, 100] on input "CUIL / Apellido" at bounding box center [270, 100] width 74 height 6
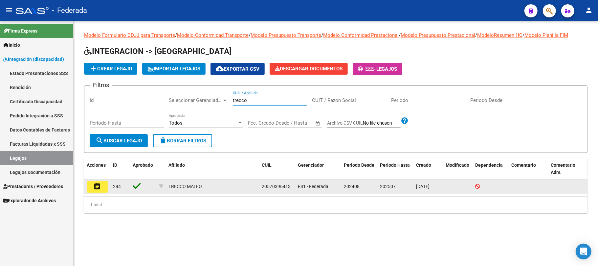
type input "trecco"
click at [93, 190] on button "assignment" at bounding box center [97, 187] width 21 height 12
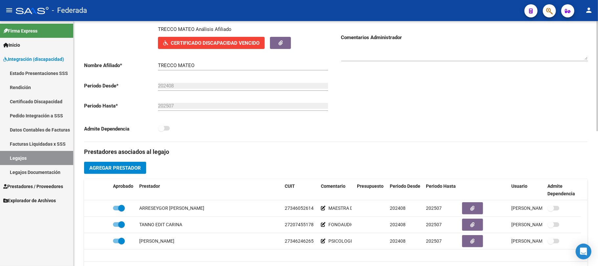
scroll to position [131, 0]
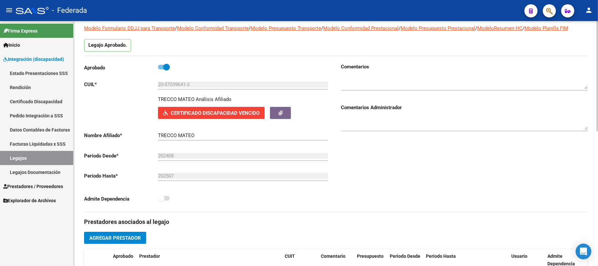
click at [167, 70] on span at bounding box center [166, 67] width 7 height 7
click at [161, 70] on input "checkbox" at bounding box center [161, 69] width 0 height 0
checkbox input "false"
click at [174, 172] on div "202507 Ej: 202212" at bounding box center [243, 174] width 170 height 14
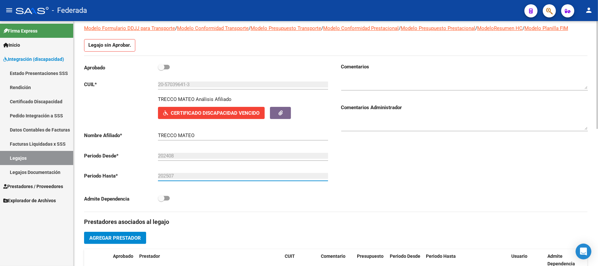
click at [174, 172] on div "202507 Ej: 202212" at bounding box center [243, 174] width 170 height 14
click at [187, 175] on input "202507" at bounding box center [243, 176] width 170 height 6
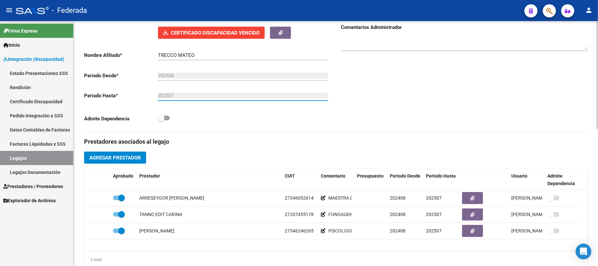
scroll to position [143, 0]
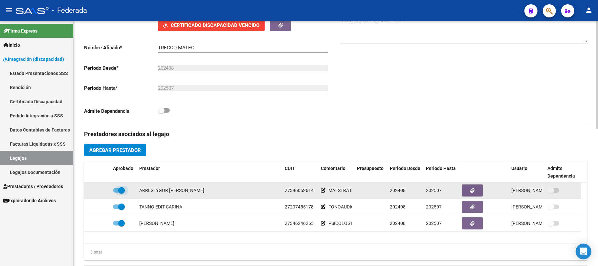
click at [121, 192] on span at bounding box center [121, 190] width 7 height 7
click at [116, 193] on input "checkbox" at bounding box center [116, 193] width 0 height 0
checkbox input "false"
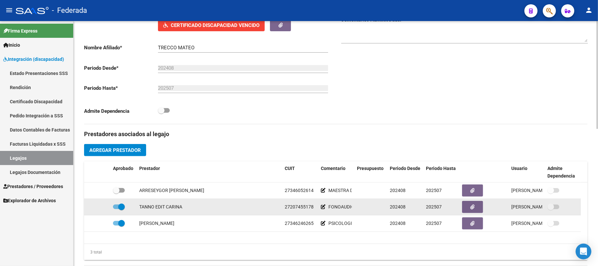
click at [120, 208] on span at bounding box center [121, 206] width 7 height 7
click at [116, 209] on input "checkbox" at bounding box center [116, 209] width 0 height 0
checkbox input "false"
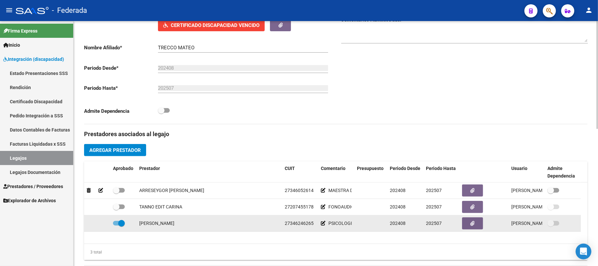
click at [123, 231] on datatable-body-cell at bounding box center [123, 223] width 26 height 16
click at [120, 223] on span at bounding box center [121, 223] width 7 height 7
click at [116, 225] on input "checkbox" at bounding box center [116, 225] width 0 height 0
checkbox input "false"
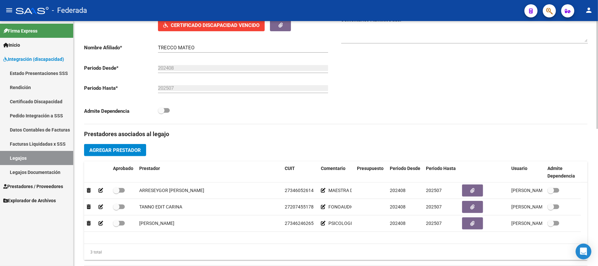
click at [170, 87] on input "202507" at bounding box center [243, 88] width 170 height 6
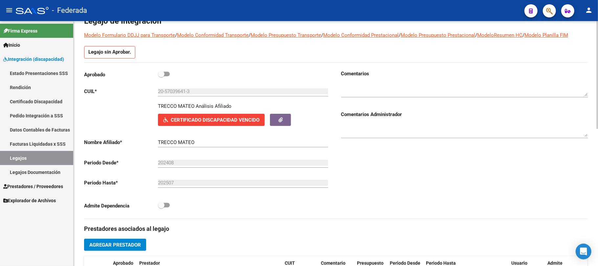
click at [160, 77] on span at bounding box center [161, 74] width 7 height 7
click at [161, 77] on input "checkbox" at bounding box center [161, 76] width 0 height 0
checkbox input "true"
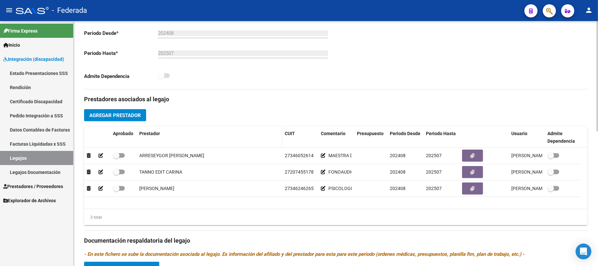
scroll to position [168, 0]
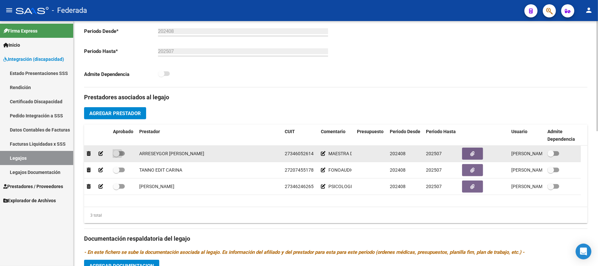
click at [120, 152] on span at bounding box center [119, 153] width 12 height 5
click at [116, 156] on input "checkbox" at bounding box center [116, 156] width 0 height 0
checkbox input "true"
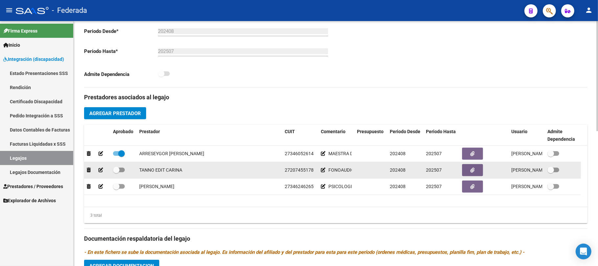
click at [120, 170] on span at bounding box center [119, 170] width 12 height 5
click at [116, 172] on input "checkbox" at bounding box center [116, 172] width 0 height 0
checkbox input "true"
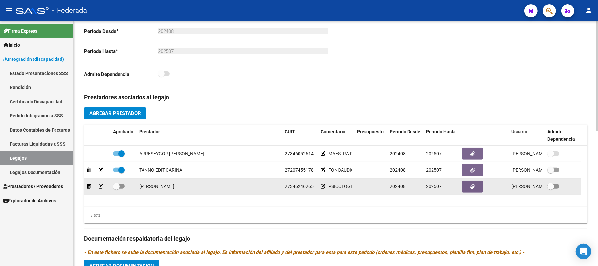
click at [120, 184] on label at bounding box center [119, 186] width 12 height 8
click at [116, 189] on input "checkbox" at bounding box center [116, 189] width 0 height 0
checkbox input "true"
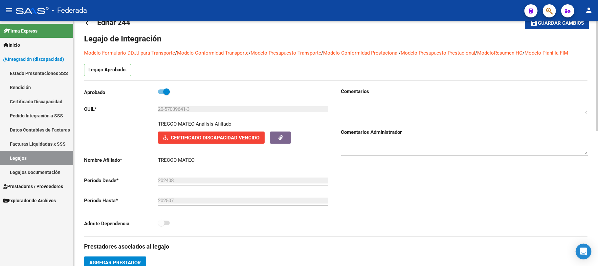
scroll to position [0, 0]
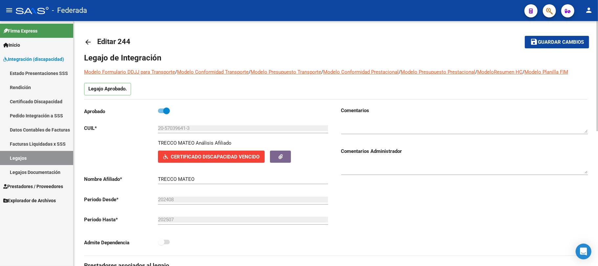
drag, startPoint x: 157, startPoint y: 129, endPoint x: 200, endPoint y: 127, distance: 42.8
click at [200, 127] on app-form-text-field "CUIL * 20-57039641-3 Ingresar CUIL" at bounding box center [206, 128] width 244 height 6
click at [541, 39] on span "Guardar cambios" at bounding box center [561, 42] width 46 height 6
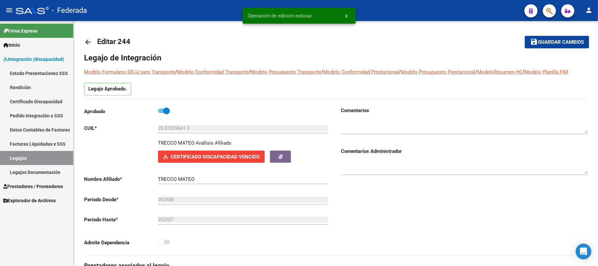
click at [40, 158] on link "Legajos" at bounding box center [36, 158] width 73 height 14
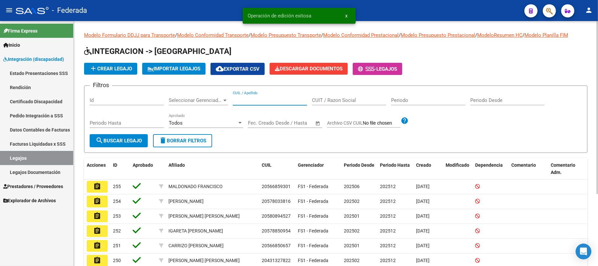
click at [256, 100] on input "CUIL / Apellido" at bounding box center [270, 100] width 74 height 6
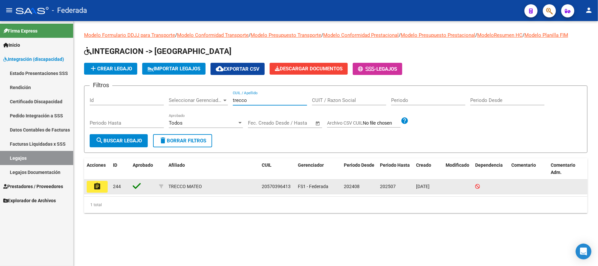
type input "trecco"
click at [264, 188] on span "20570396413" at bounding box center [276, 186] width 29 height 5
copy span "20570396413"
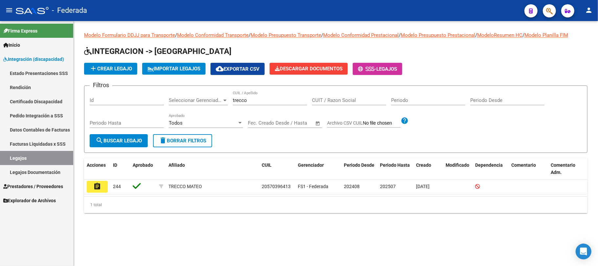
click at [114, 70] on span "add Crear Legajo" at bounding box center [110, 69] width 43 height 6
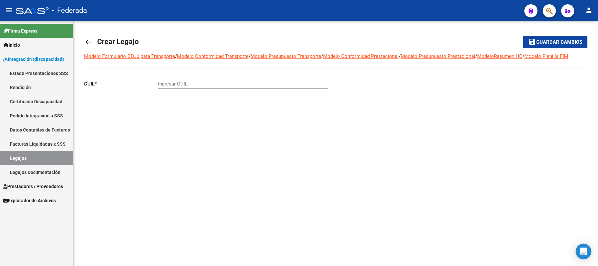
click at [169, 80] on div "Ingresar CUIL" at bounding box center [243, 82] width 170 height 14
paste input "20-57039641-3"
type input "20-57039641-3"
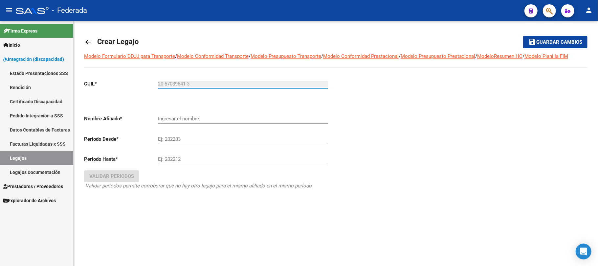
type input "TRECCO MATEO"
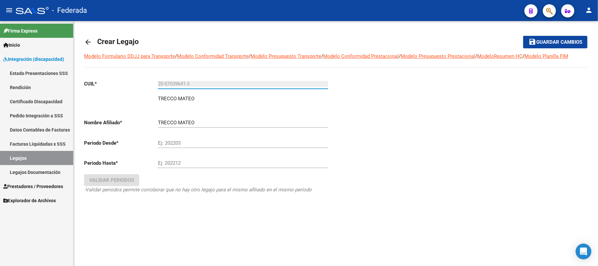
type input "20-57039641-3"
click at [173, 141] on input "Ej: 202203" at bounding box center [243, 143] width 170 height 6
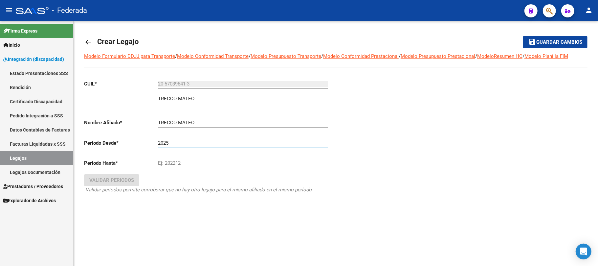
type input "2025"
click at [59, 158] on link "Legajos" at bounding box center [36, 158] width 73 height 14
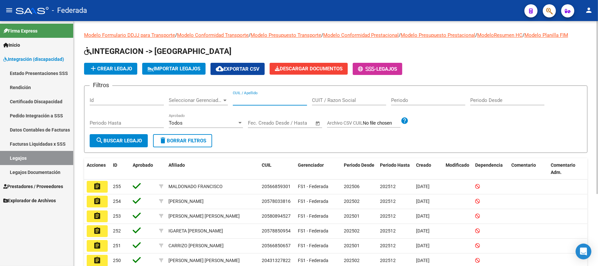
click at [245, 100] on input "CUIL / Apellido" at bounding box center [270, 100] width 74 height 6
paste input "20570396413"
type input "20570396413"
click at [137, 140] on span "search Buscar Legajo" at bounding box center [119, 141] width 46 height 6
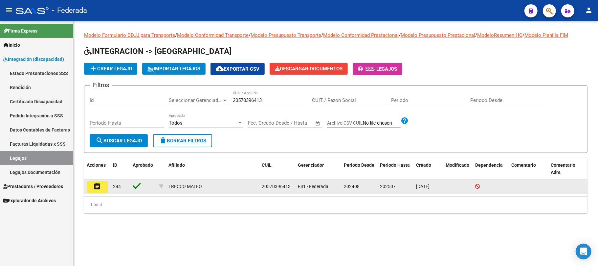
click at [269, 187] on span "20570396413" at bounding box center [276, 186] width 29 height 5
copy span "20570396413"
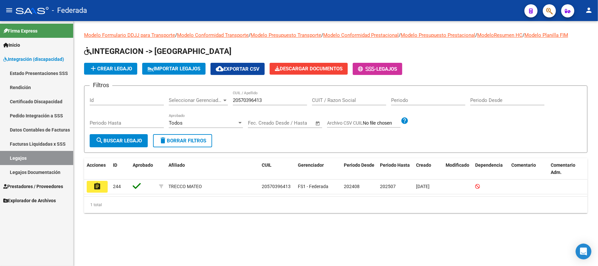
click at [106, 72] on button "add Crear Legajo" at bounding box center [110, 69] width 53 height 12
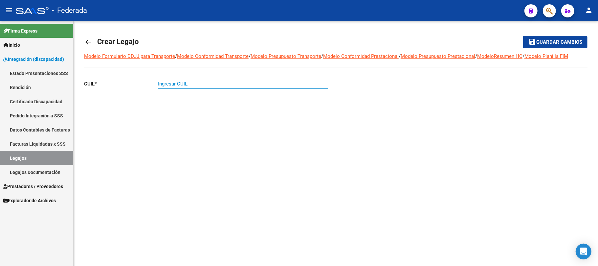
click at [198, 85] on input "Ingresar CUIL" at bounding box center [243, 84] width 170 height 6
paste input "20-57039641-3"
type input "20-57039641-3"
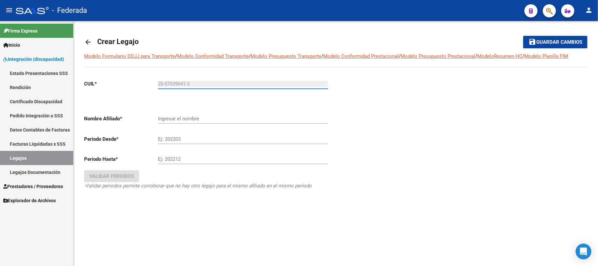
type input "TRECCO MATEO"
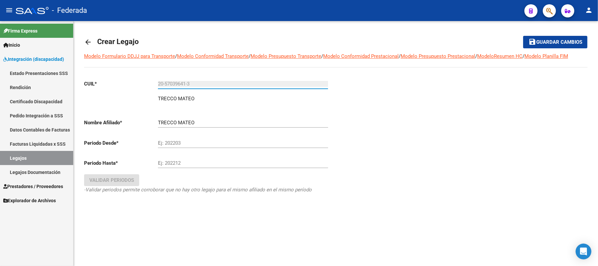
type input "20-57039641-3"
click at [174, 145] on input "Ej: 202203" at bounding box center [243, 143] width 170 height 6
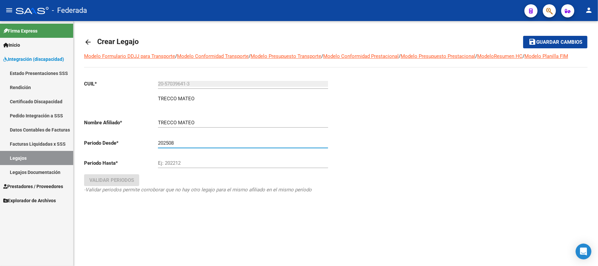
type input "202508"
click at [176, 163] on input "Ej: 202212" at bounding box center [243, 163] width 170 height 6
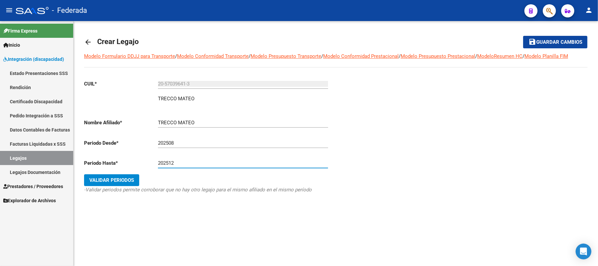
type input "202512"
click at [124, 182] on span "Validar Periodos" at bounding box center [111, 180] width 45 height 6
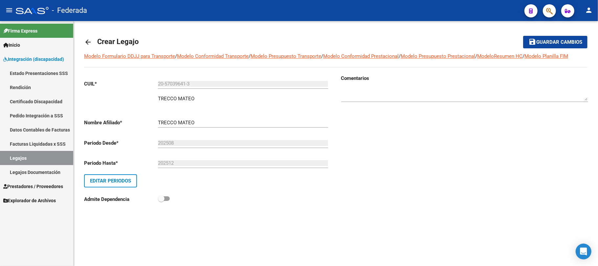
click at [531, 45] on mat-icon "save" at bounding box center [533, 42] width 8 height 8
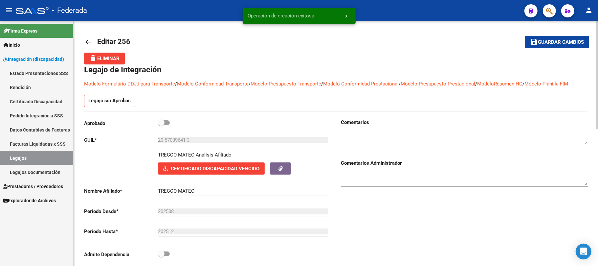
click at [53, 157] on link "Legajos" at bounding box center [36, 158] width 73 height 14
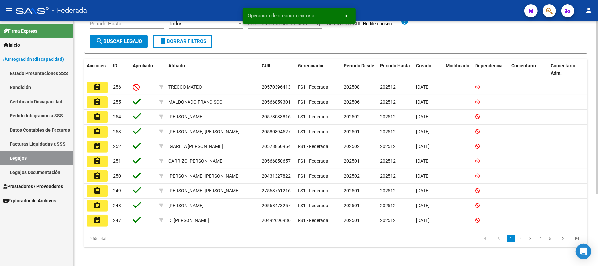
scroll to position [102, 0]
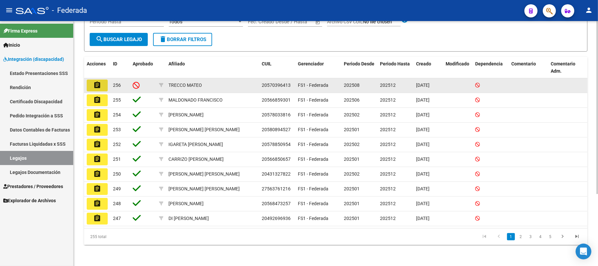
click at [102, 83] on button "assignment" at bounding box center [97, 86] width 21 height 12
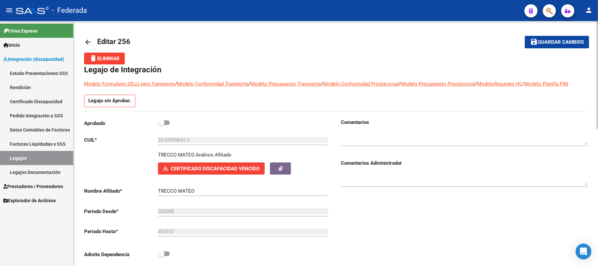
click at [164, 121] on span at bounding box center [161, 122] width 7 height 7
click at [161, 125] on input "checkbox" at bounding box center [161, 125] width 0 height 0
checkbox input "true"
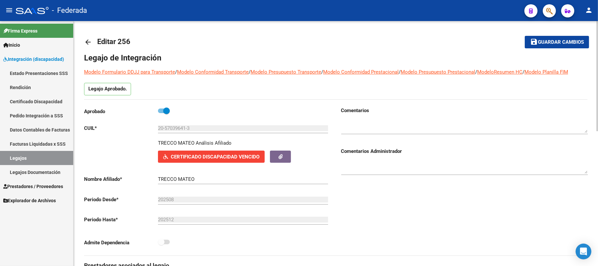
click at [204, 154] on span "Certificado Discapacidad Vencido" at bounding box center [215, 157] width 89 height 6
click at [568, 36] on button "save Guardar cambios" at bounding box center [557, 42] width 64 height 12
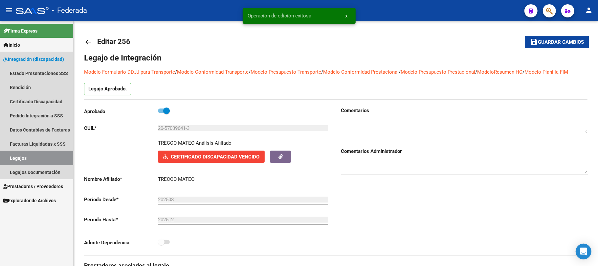
click at [55, 156] on link "Legajos" at bounding box center [36, 158] width 73 height 14
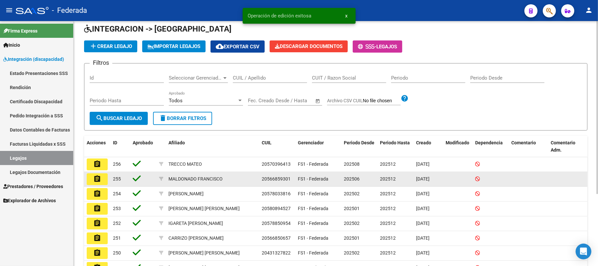
scroll to position [44, 0]
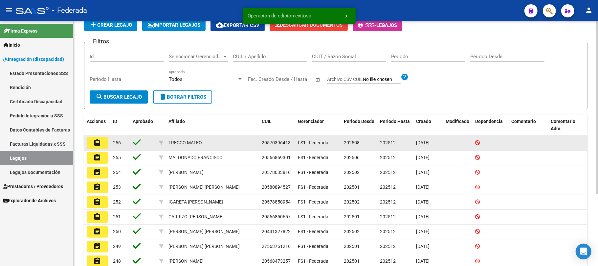
click at [277, 143] on span "20570396413" at bounding box center [276, 142] width 29 height 5
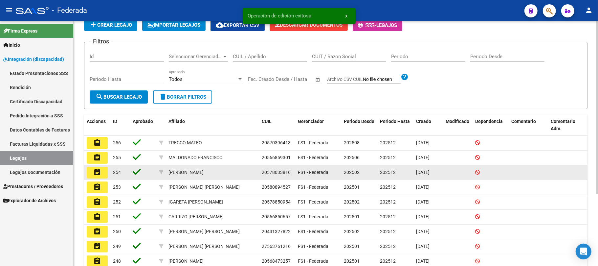
copy span "20570396413"
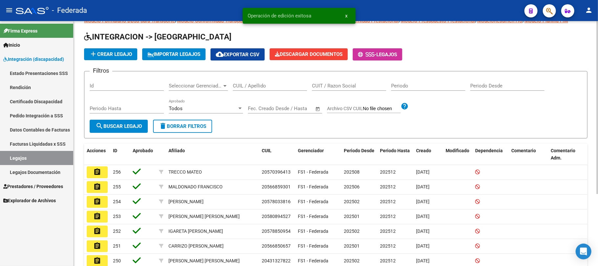
scroll to position [0, 0]
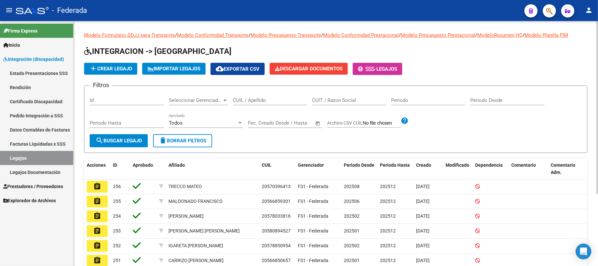
click at [253, 99] on input "CUIL / Apellido" at bounding box center [270, 100] width 74 height 6
paste input "20570396413"
type input "20570396413"
click at [128, 140] on span "search Buscar Legajo" at bounding box center [119, 141] width 46 height 6
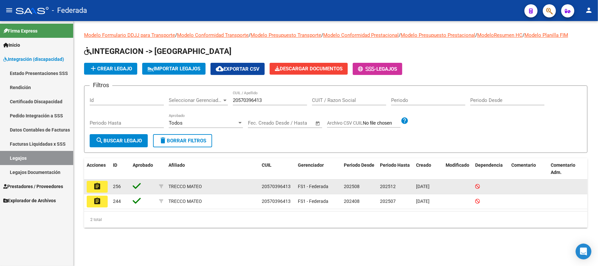
click at [275, 189] on span "20570396413" at bounding box center [276, 186] width 29 height 5
copy span "20570396413"
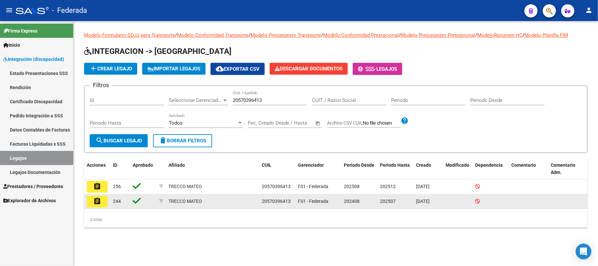
click at [97, 199] on mat-icon "assignment" at bounding box center [97, 201] width 8 height 8
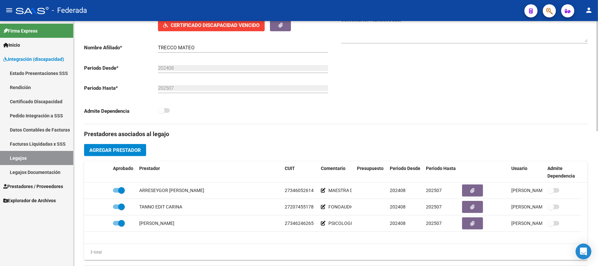
scroll to position [219, 0]
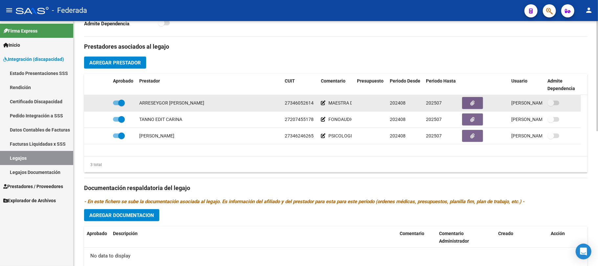
click at [303, 104] on span "27346052614" at bounding box center [299, 102] width 29 height 5
copy span "27346052614"
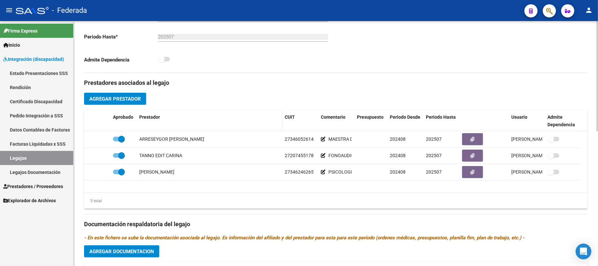
scroll to position [87, 0]
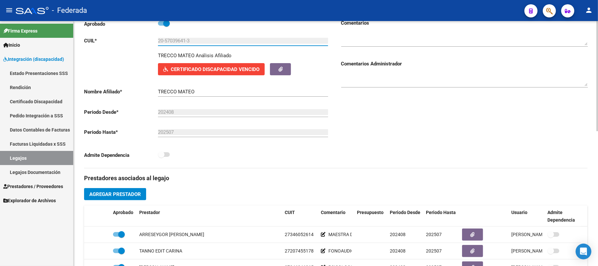
drag, startPoint x: 158, startPoint y: 39, endPoint x: 210, endPoint y: 33, distance: 51.7
click at [210, 33] on div "20-57039641-3 Ingresar CUIL" at bounding box center [243, 39] width 170 height 14
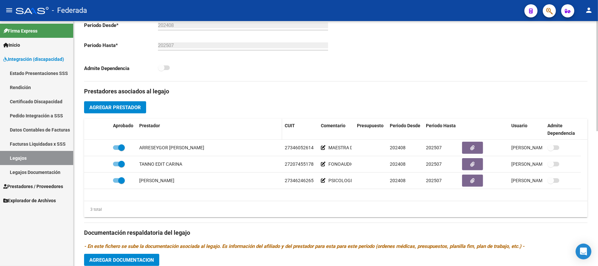
scroll to position [175, 0]
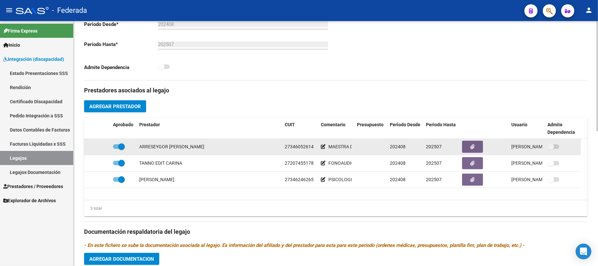
click at [296, 146] on span "27346052614" at bounding box center [299, 146] width 29 height 5
copy span "27346052614"
drag, startPoint x: 329, startPoint y: 147, endPoint x: 372, endPoint y: 147, distance: 42.7
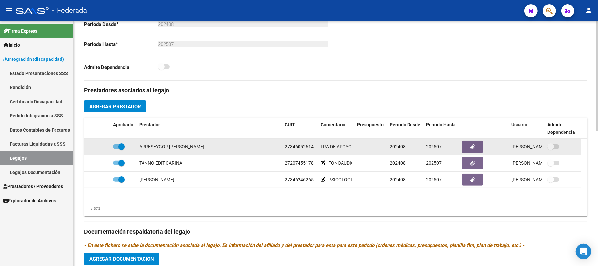
click at [372, 147] on div "ARRESEYGOR MARCIA BELEN 27346052614 MAESTRA DE APOYO 202408 202507 Federico Ant…" at bounding box center [332, 147] width 497 height 16
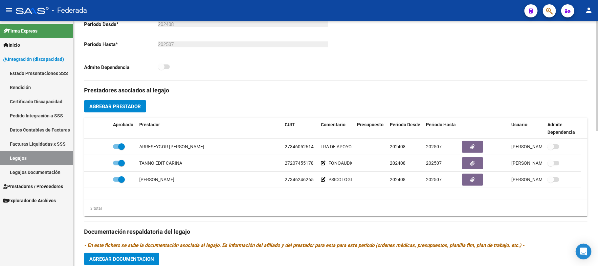
copy div "MAESTRA DE APOYO"
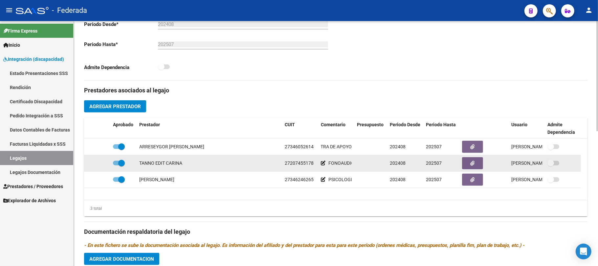
click at [305, 162] on span "27207455178" at bounding box center [299, 162] width 29 height 5
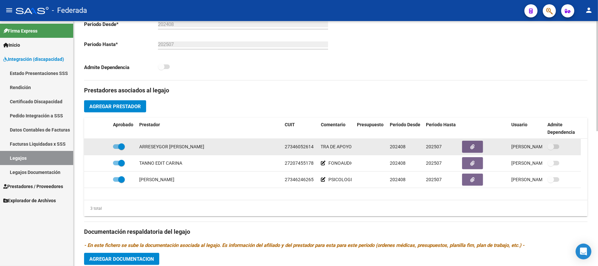
copy span "27207455178"
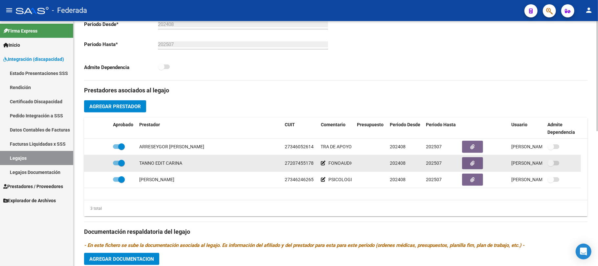
scroll to position [0, 15]
drag, startPoint x: 329, startPoint y: 163, endPoint x: 377, endPoint y: 164, distance: 48.6
click at [377, 164] on div "TANNO EDIT CARINA 27207455178 FONOAUDIOLOGIA 202408 202507 Federico Antonio Pel…" at bounding box center [332, 163] width 497 height 16
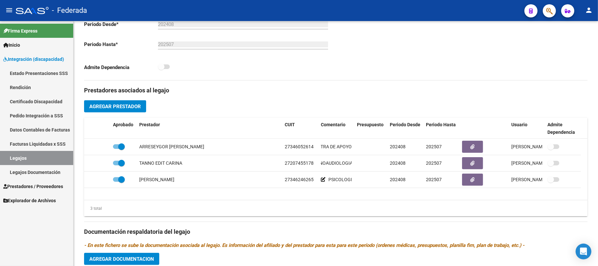
copy div "FONOAUDIOLOGIA"
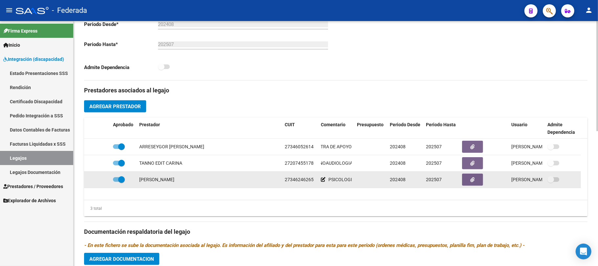
click at [294, 180] on span "27346246265" at bounding box center [299, 179] width 29 height 5
click at [335, 179] on span "PSICOLOGIA" at bounding box center [342, 179] width 27 height 5
click at [335, 180] on span "PSICOLOGIA" at bounding box center [342, 179] width 27 height 5
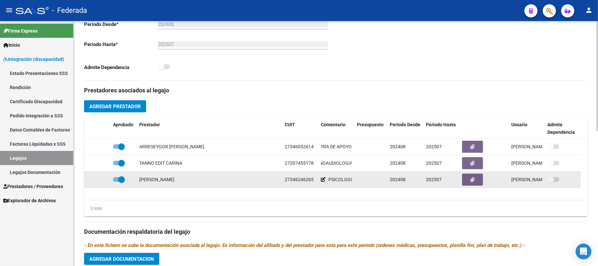
scroll to position [0, 3]
drag, startPoint x: 329, startPoint y: 182, endPoint x: 382, endPoint y: 179, distance: 53.6
click at [382, 179] on div "VERA CAMILA 27346246265 PSICOLOGIA 202408 202507 Federico Antonio Pelosi 15/09/…" at bounding box center [332, 179] width 497 height 16
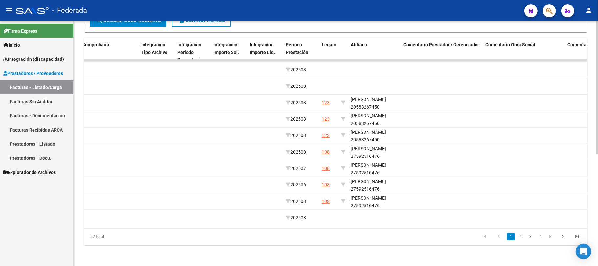
scroll to position [0, 666]
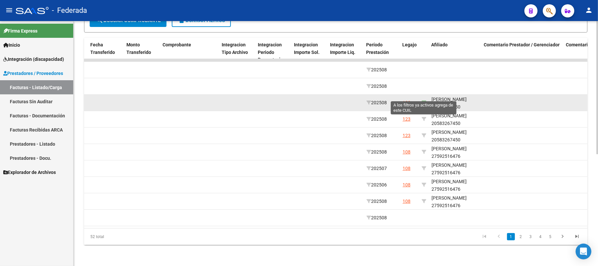
click at [423, 100] on icon at bounding box center [424, 102] width 5 height 5
type input "20583267450"
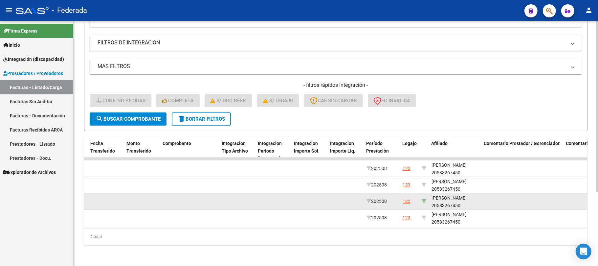
scroll to position [106, 0]
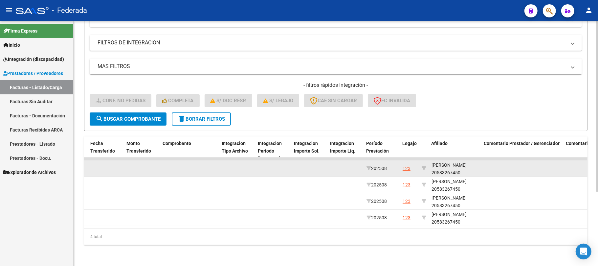
click at [442, 166] on div "SCUDERI MANUEL 20583267450" at bounding box center [455, 168] width 47 height 15
click at [443, 166] on div "SCUDERI MANUEL 20583267450" at bounding box center [455, 168] width 47 height 15
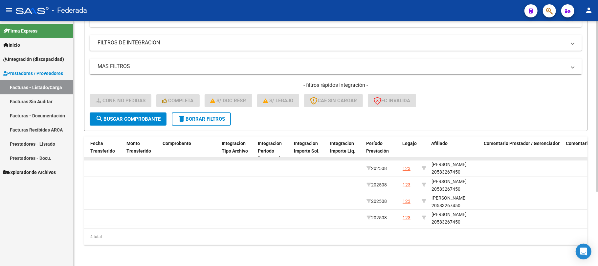
copy div "20583267450"
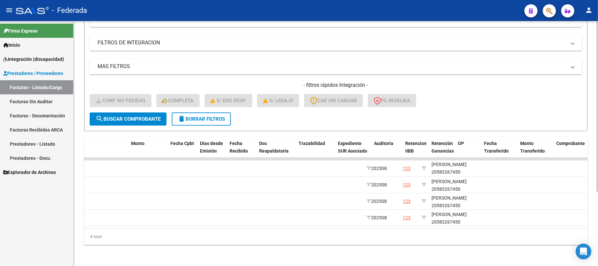
scroll to position [0, 0]
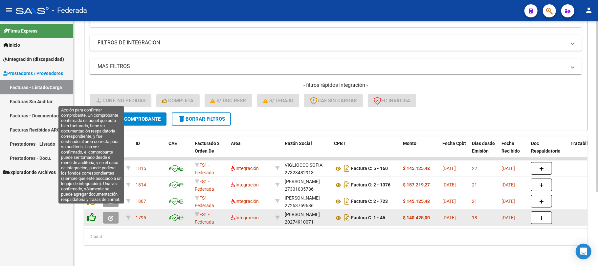
click at [95, 213] on icon at bounding box center [91, 217] width 9 height 9
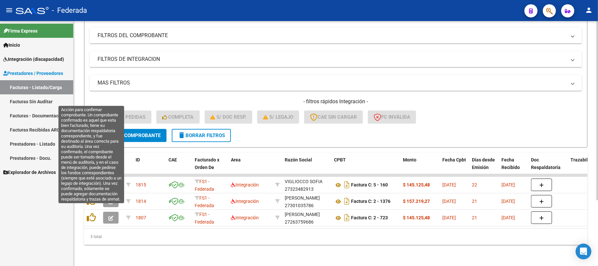
scroll to position [90, 0]
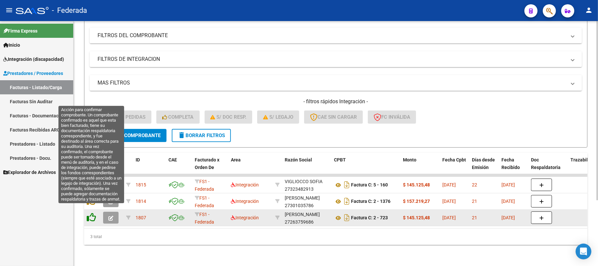
click at [94, 213] on icon at bounding box center [91, 217] width 9 height 9
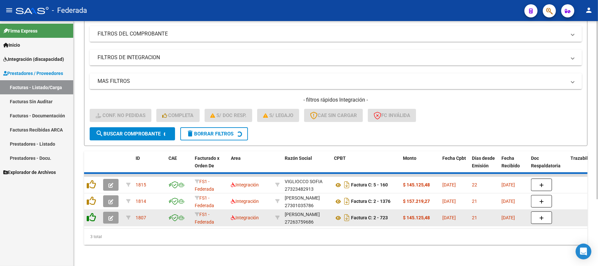
scroll to position [74, 0]
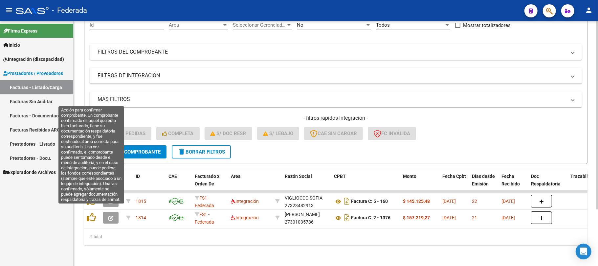
click at [93, 213] on icon at bounding box center [91, 217] width 9 height 9
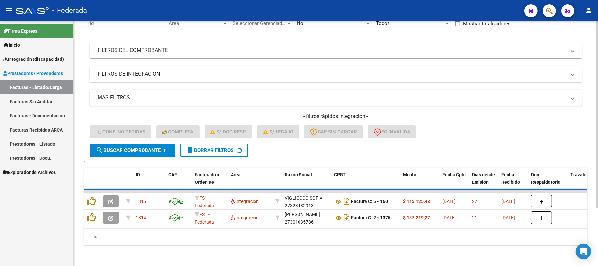
scroll to position [57, 0]
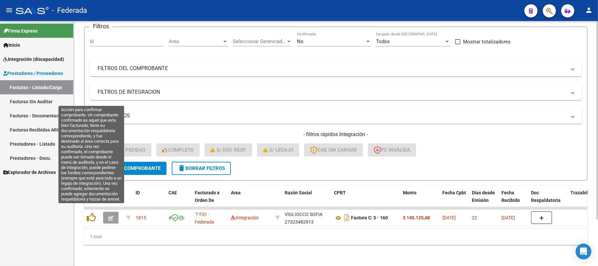
click at [93, 213] on icon at bounding box center [91, 217] width 9 height 9
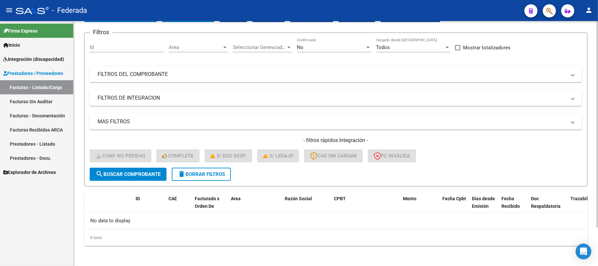
click at [188, 176] on span "delete Borrar Filtros" at bounding box center [201, 174] width 47 height 6
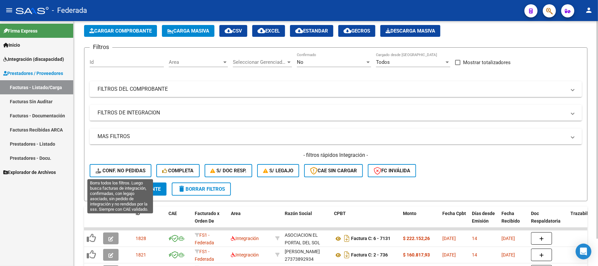
scroll to position [45, 0]
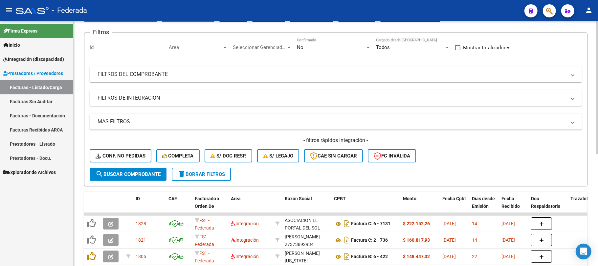
click at [134, 148] on div "- filtros rápidos Integración - Conf. no pedidas Completa S/ Doc Resp. S/ legaj…" at bounding box center [336, 152] width 492 height 31
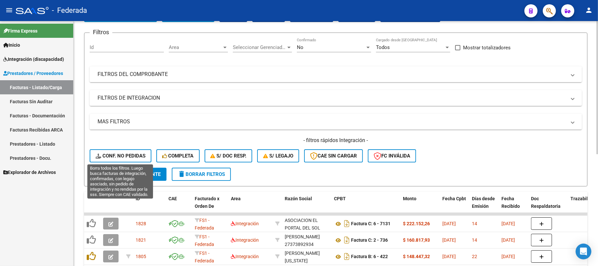
click at [134, 153] on span "Conf. no pedidas" at bounding box center [121, 156] width 50 height 6
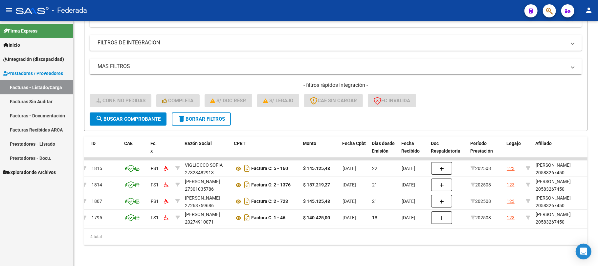
scroll to position [0, 0]
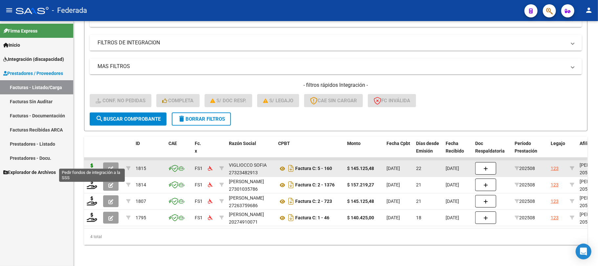
click at [92, 163] on icon at bounding box center [92, 167] width 11 height 9
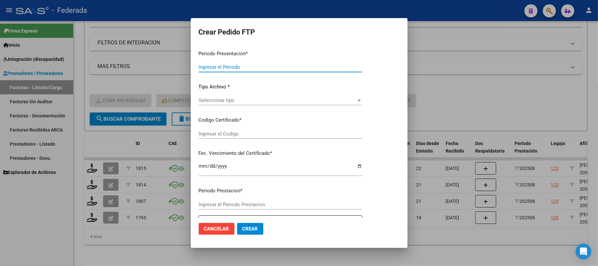
type input "202508"
type input "$ 145.125,48"
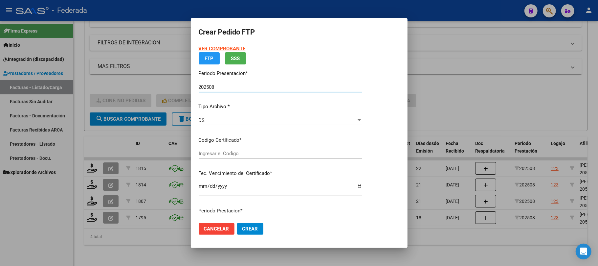
type input "ARG02000583267452020092420250924SFE183"
type input "2025-09-24"
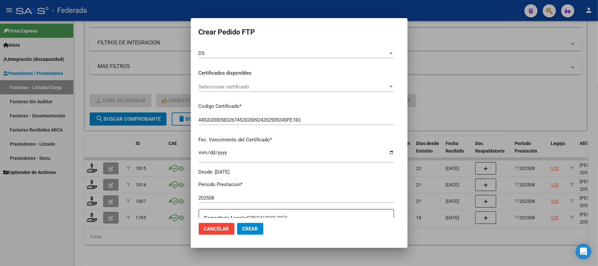
scroll to position [87, 0]
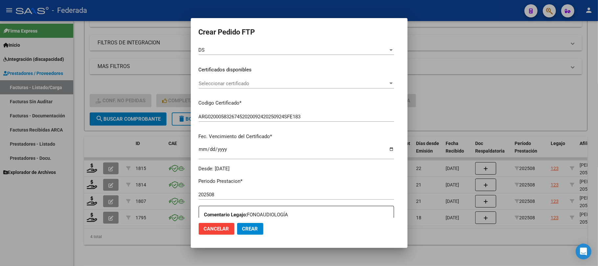
click at [241, 83] on span "Seleccionar certificado" at bounding box center [294, 83] width 190 height 6
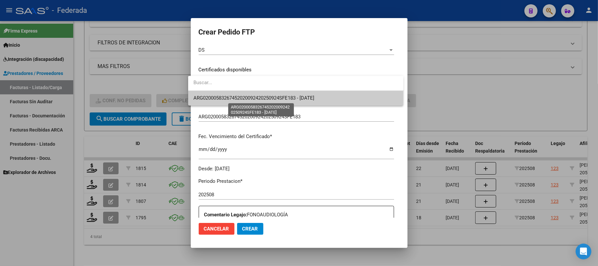
click at [241, 96] on span "ARG02000583267452020092420250924SFE183 - 2025-09-24" at bounding box center [253, 98] width 121 height 6
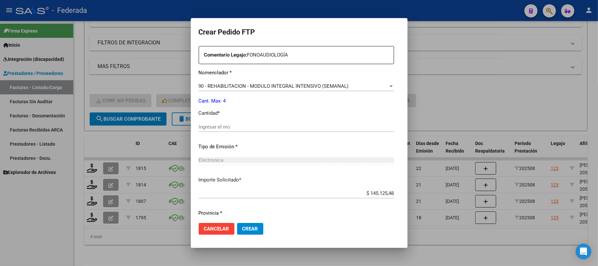
scroll to position [263, 0]
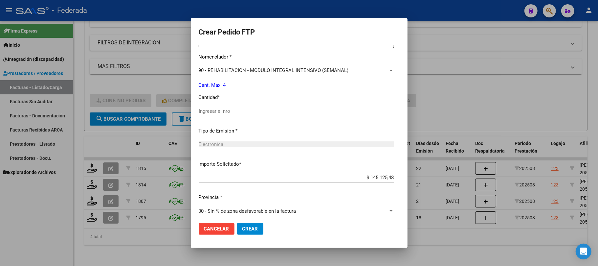
click at [238, 110] on input "Ingresar el nro" at bounding box center [296, 111] width 195 height 6
type input "4"
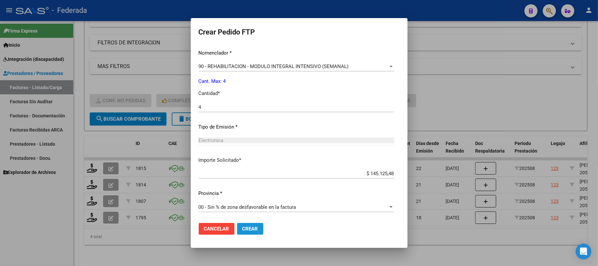
click at [244, 229] on span "Crear" at bounding box center [250, 229] width 16 height 6
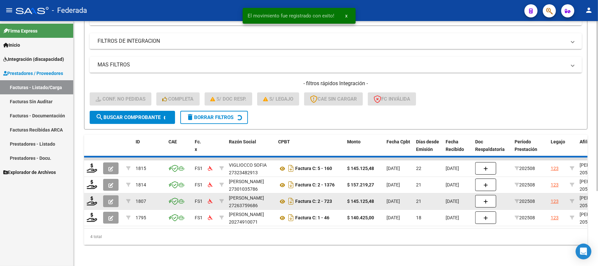
scroll to position [90, 0]
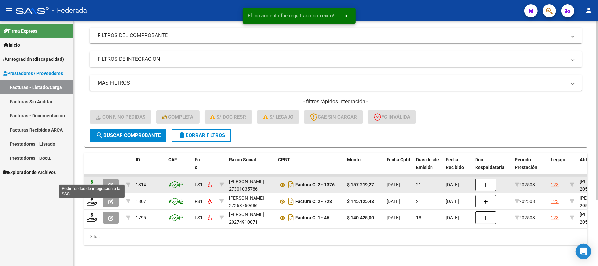
click at [93, 180] on icon at bounding box center [92, 184] width 11 height 9
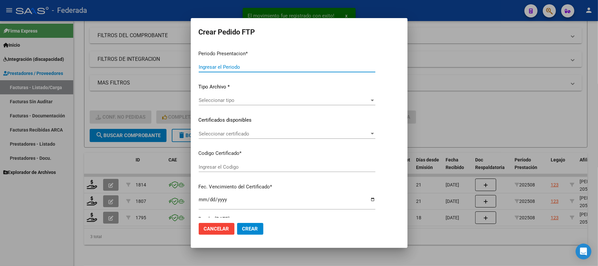
type input "202508"
type input "$ 157.219,27"
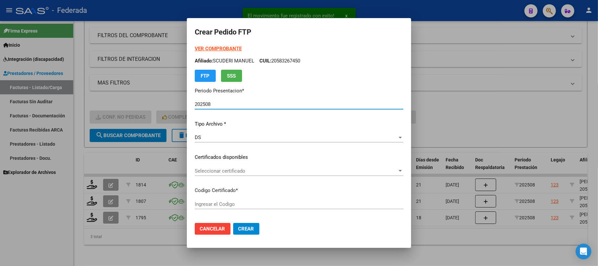
scroll to position [44, 0]
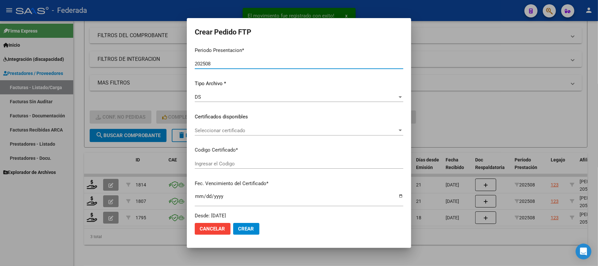
type input "ARG02000583267452020092420250924SFE183"
type input "2025-09-24"
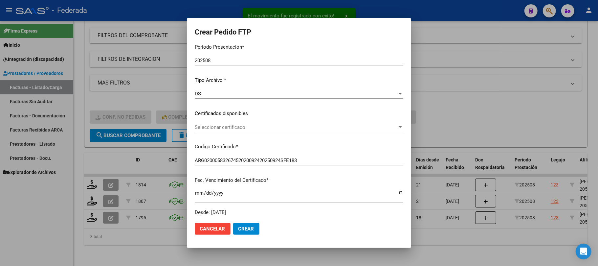
click at [210, 123] on div "Seleccionar certificado Seleccionar certificado" at bounding box center [299, 127] width 209 height 10
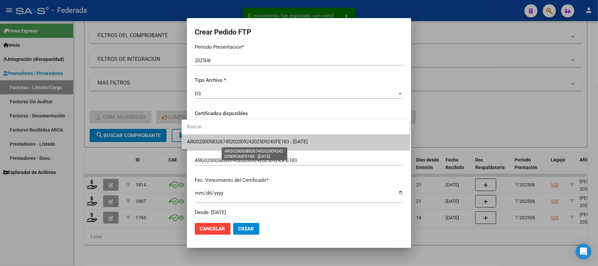
click at [210, 142] on span "ARG02000583267452020092420250924SFE183 - 2025-09-24" at bounding box center [247, 142] width 121 height 6
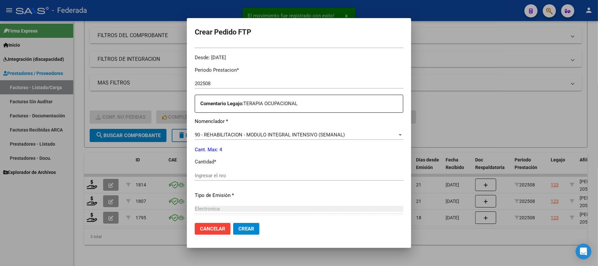
scroll to position [219, 0]
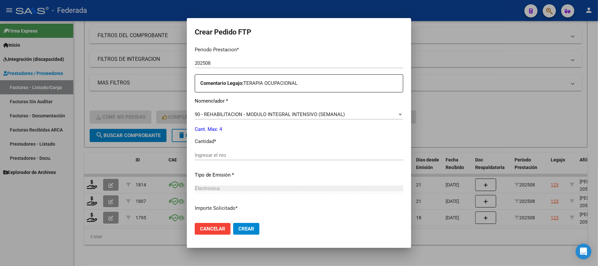
click at [208, 154] on input "Ingresar el nro" at bounding box center [299, 155] width 209 height 6
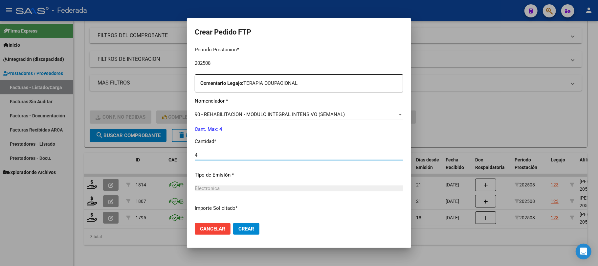
type input "4"
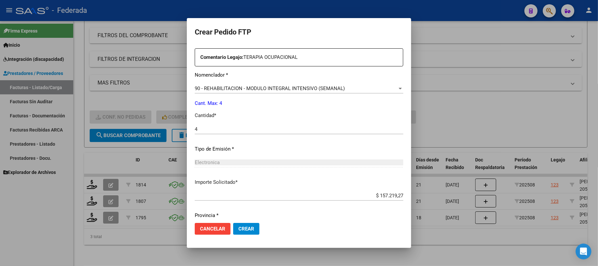
scroll to position [267, 0]
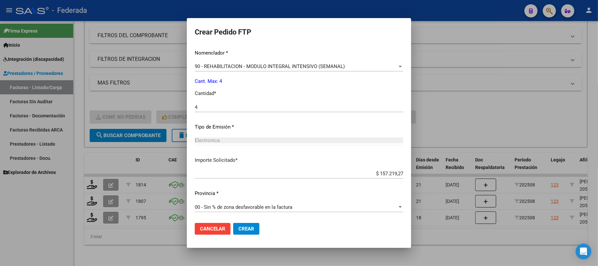
click at [233, 228] on button "Crear" at bounding box center [246, 229] width 26 height 12
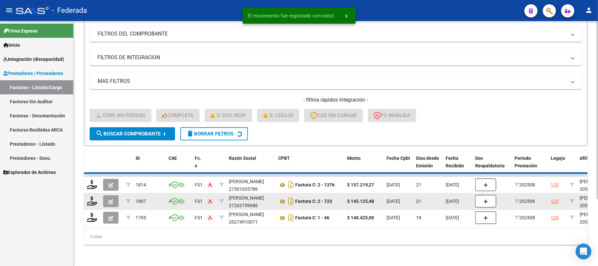
scroll to position [74, 0]
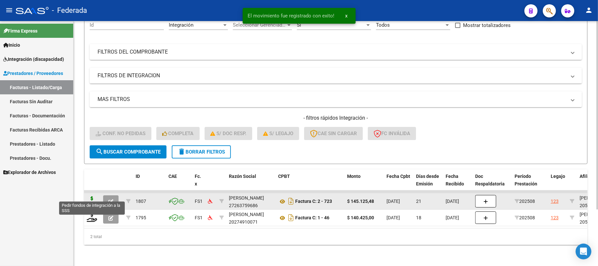
click at [95, 196] on icon at bounding box center [92, 200] width 11 height 9
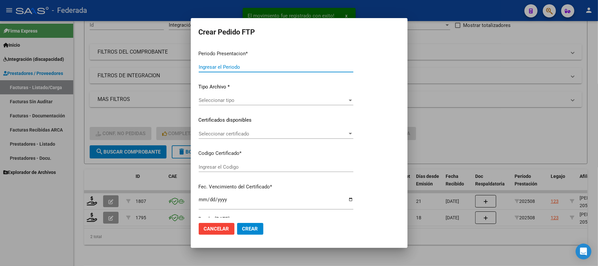
type input "202508"
type input "$ 145.125,48"
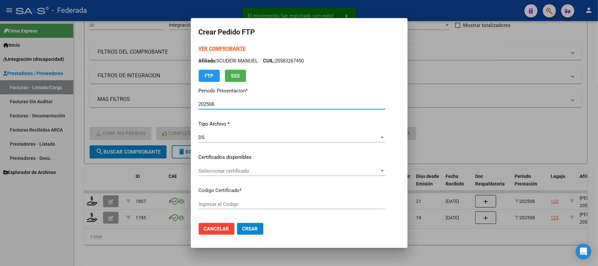
type input "ARG02000583267452020092420250924SFE183"
type input "2025-09-24"
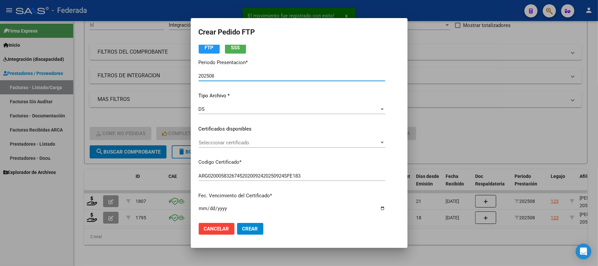
scroll to position [44, 0]
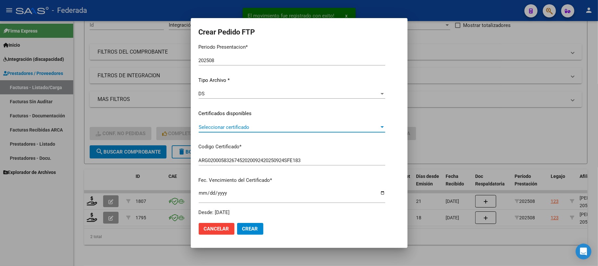
click at [208, 126] on span "Seleccionar certificado" at bounding box center [289, 127] width 181 height 6
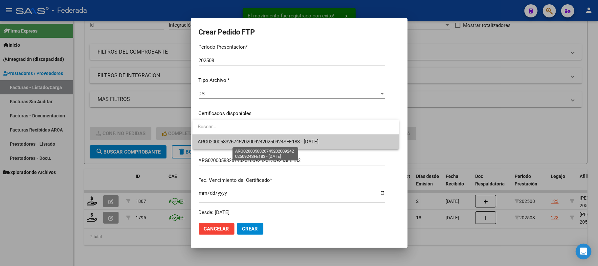
click at [213, 144] on span "ARG02000583267452020092420250924SFE183 - 2025-09-24" at bounding box center [258, 142] width 121 height 6
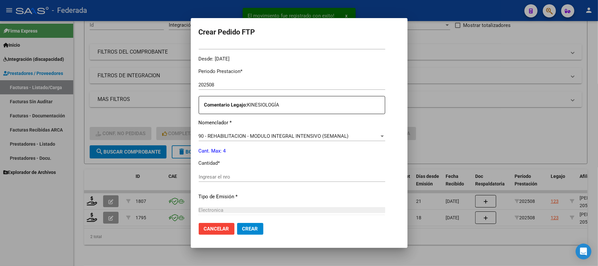
scroll to position [219, 0]
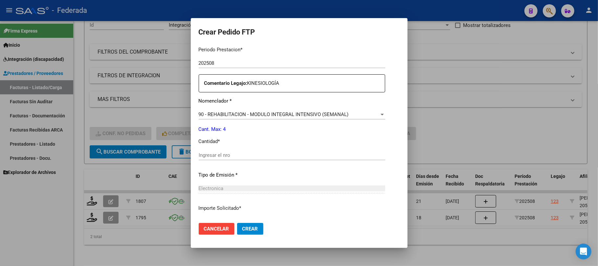
click at [212, 156] on input "Ingresar el nro" at bounding box center [292, 155] width 187 height 6
type input "4"
click at [245, 231] on span "Crear" at bounding box center [250, 229] width 16 height 6
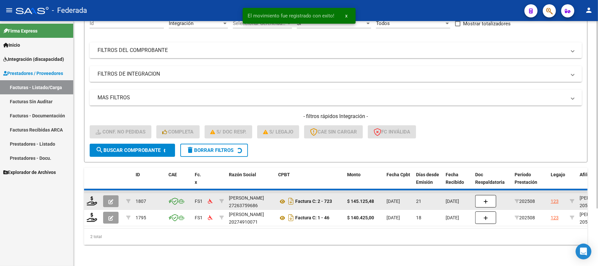
scroll to position [57, 0]
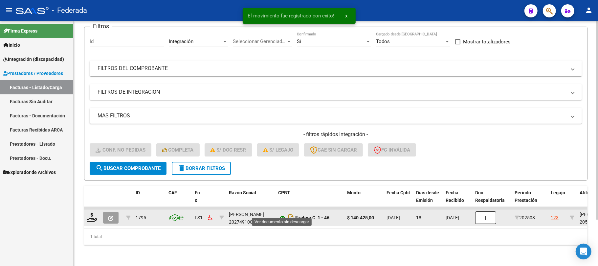
click at [281, 214] on icon at bounding box center [282, 218] width 9 height 8
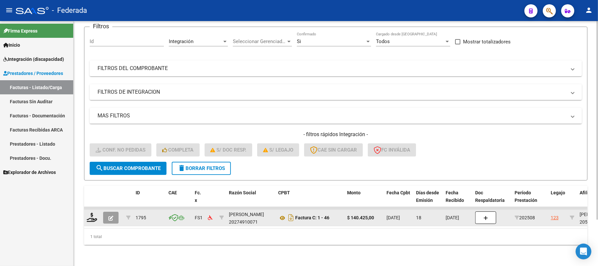
click at [89, 216] on datatable-body-cell at bounding box center [92, 218] width 16 height 16
click at [92, 213] on icon at bounding box center [92, 217] width 11 height 9
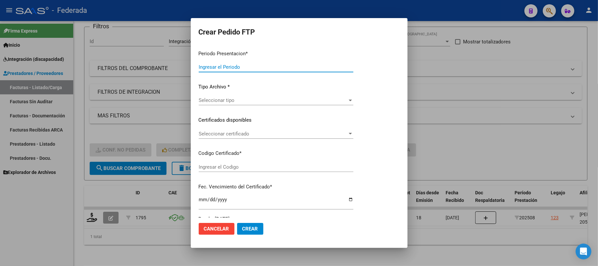
type input "202508"
type input "$ 140.425,00"
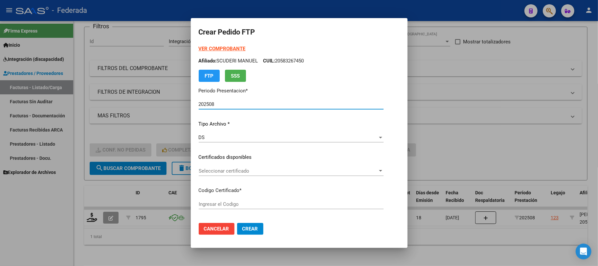
type input "ARG02000583267452020092420250924SFE183"
type input "2025-09-24"
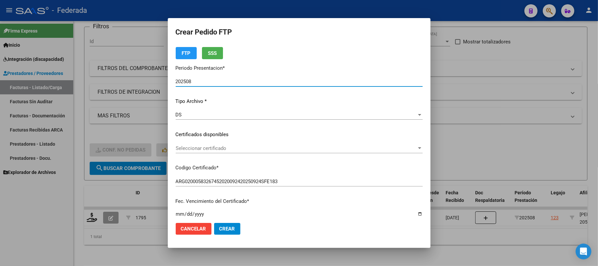
scroll to position [44, 0]
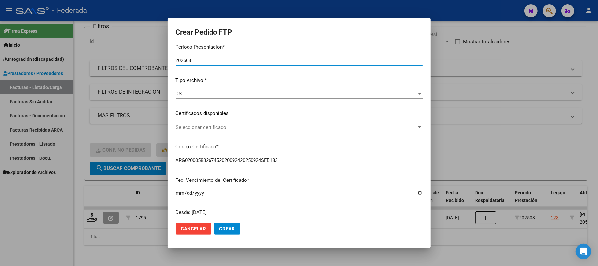
click at [221, 125] on span "Seleccionar certificado" at bounding box center [296, 127] width 241 height 6
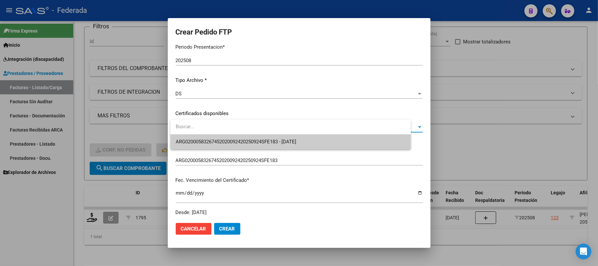
click at [220, 135] on span "ARG02000583267452020092420250924SFE183 - 2025-09-24" at bounding box center [291, 141] width 230 height 15
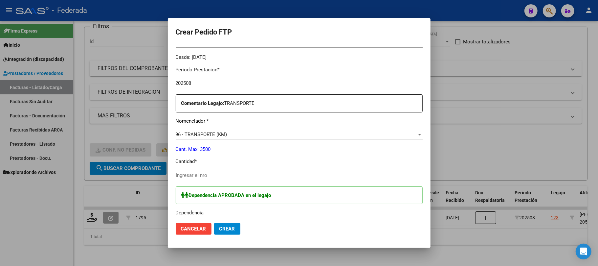
scroll to position [219, 0]
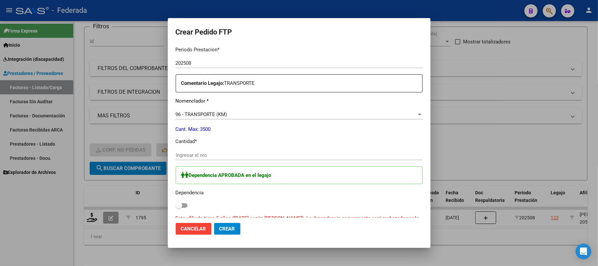
click at [203, 150] on div "Ingresar el nro" at bounding box center [299, 155] width 247 height 10
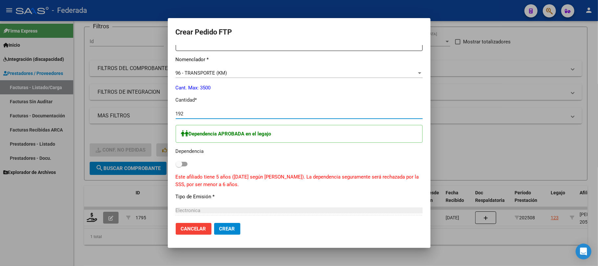
scroll to position [350, 0]
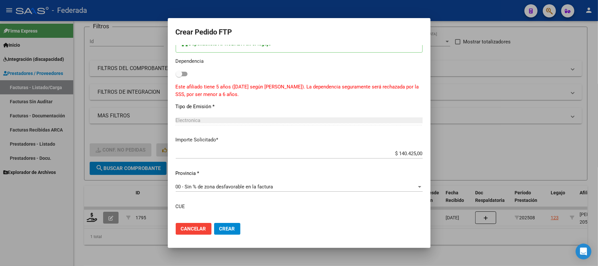
type input "192"
click at [224, 227] on span "Crear" at bounding box center [227, 229] width 16 height 6
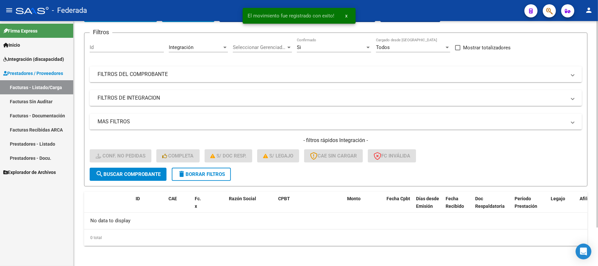
click at [208, 175] on span "delete Borrar Filtros" at bounding box center [201, 174] width 47 height 6
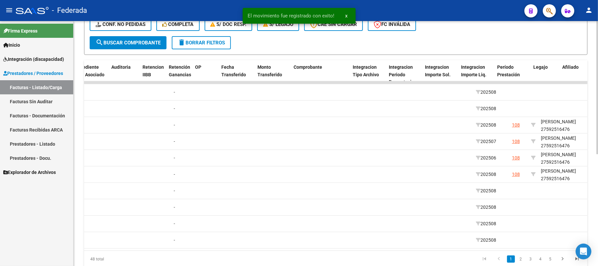
scroll to position [0, 635]
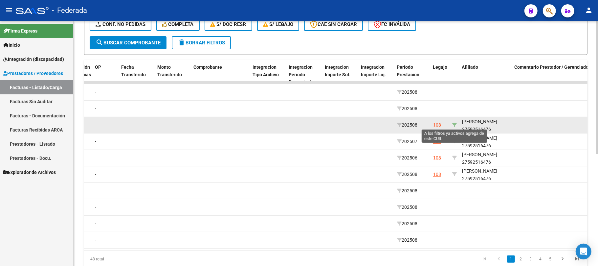
click at [456, 123] on icon at bounding box center [454, 125] width 5 height 5
type input "27592516476"
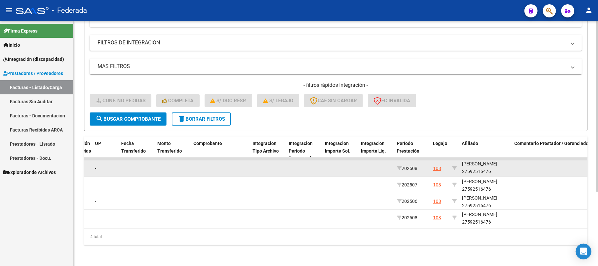
scroll to position [8, 0]
click at [471, 166] on div "RAMOS TORRISI GENARO 27592516476" at bounding box center [485, 167] width 47 height 15
copy div "27592516476"
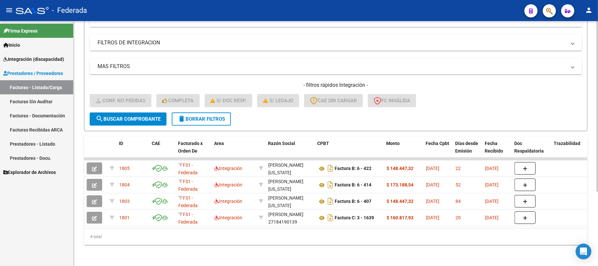
scroll to position [0, 0]
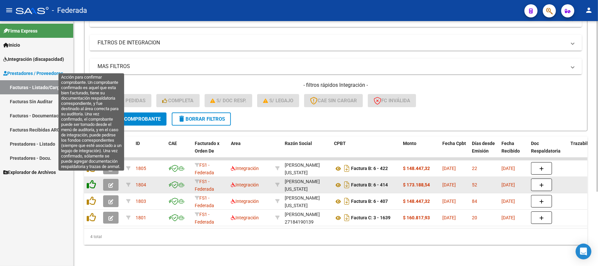
click at [91, 180] on icon at bounding box center [91, 184] width 9 height 9
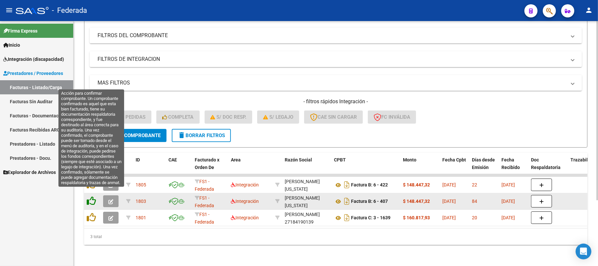
click at [91, 196] on icon at bounding box center [91, 200] width 9 height 9
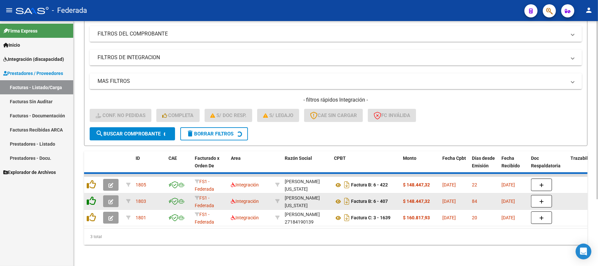
scroll to position [74, 0]
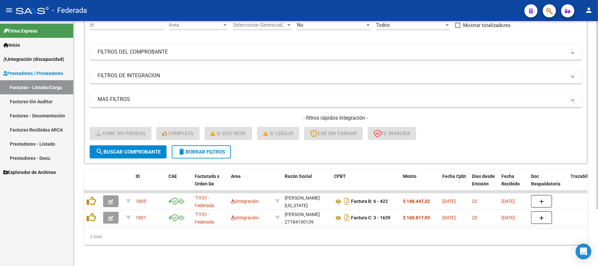
click at [190, 150] on button "delete Borrar Filtros" at bounding box center [201, 151] width 59 height 13
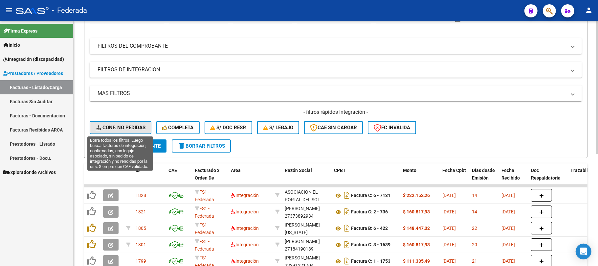
click at [124, 127] on span "Conf. no pedidas" at bounding box center [121, 128] width 50 height 6
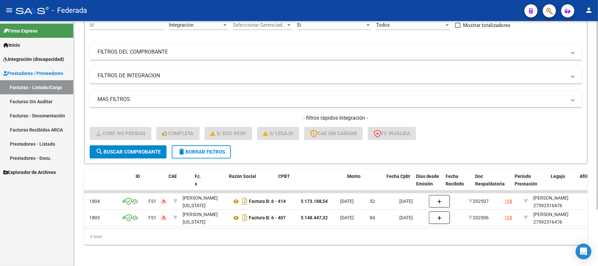
scroll to position [0, 0]
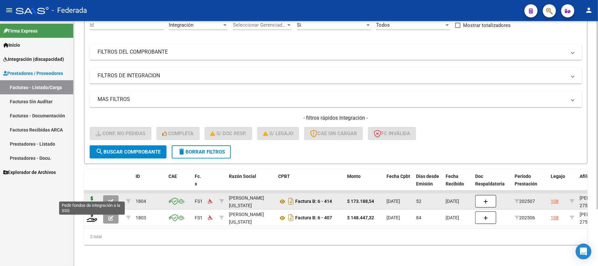
click at [91, 196] on icon at bounding box center [92, 200] width 11 height 9
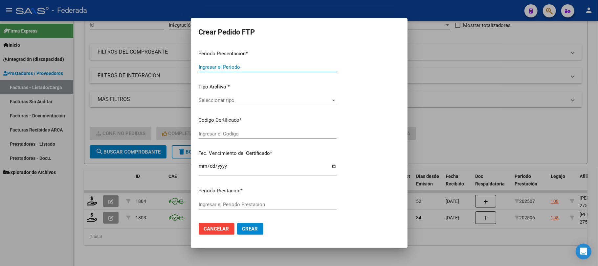
type input "202508"
type input "202507"
type input "$ 173.188,54"
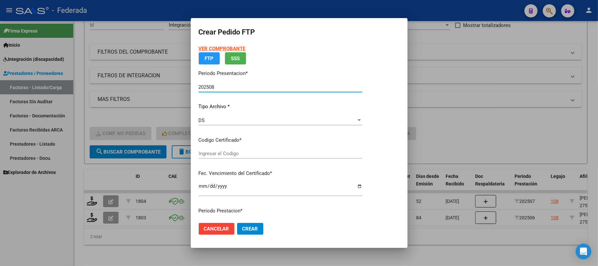
type input "ARG02000592516472022051120250511SFE168"
type input "2025-05-11"
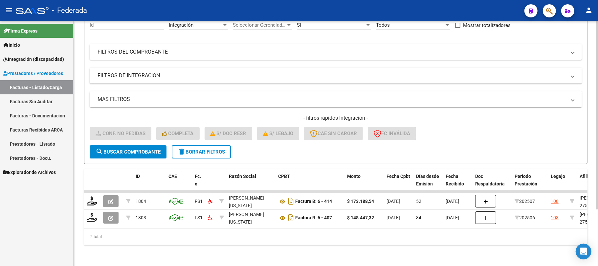
scroll to position [0, 164]
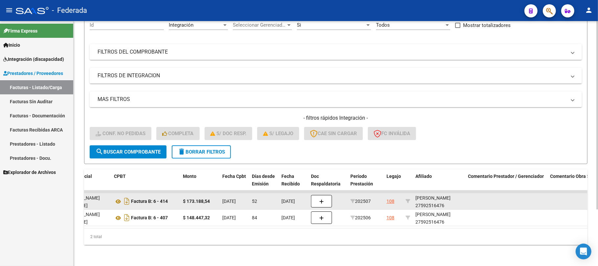
click at [422, 194] on div "RAMOS TORRISI GENARO 27592516476" at bounding box center [439, 201] width 47 height 15
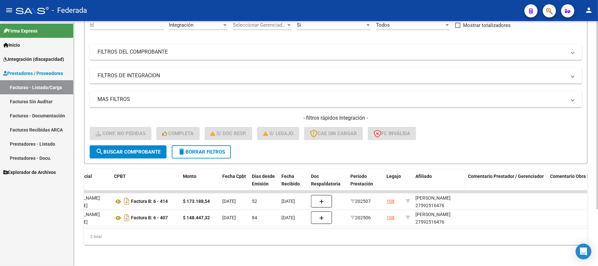
copy div "RAMOS"
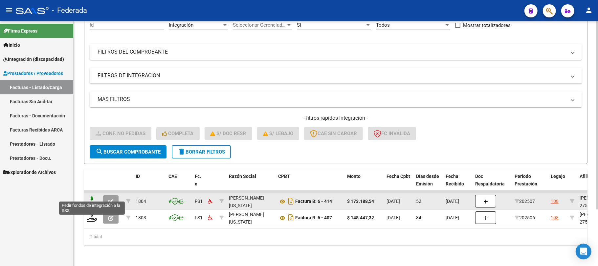
click at [94, 196] on icon at bounding box center [92, 200] width 11 height 9
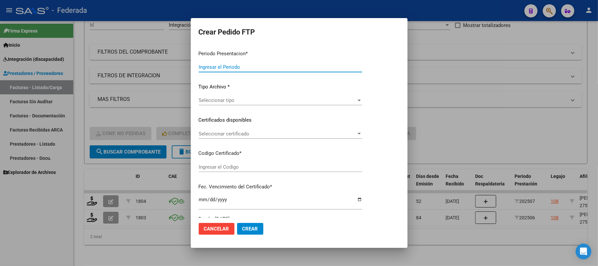
type input "202508"
type input "202507"
type input "$ 173.188,54"
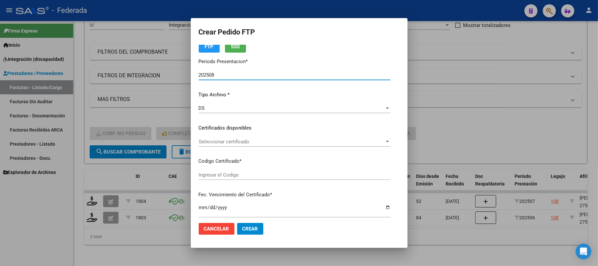
scroll to position [44, 0]
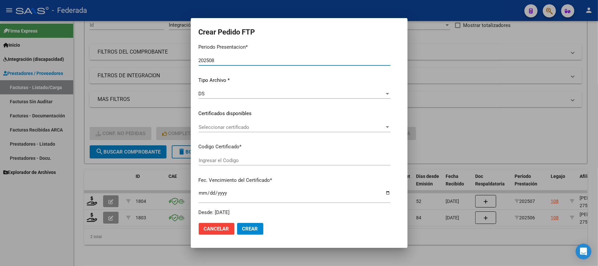
type input "ARG02000592516472022051120250511SFE168"
type input "2025-05-11"
click at [219, 128] on span "Seleccionar certificado" at bounding box center [292, 127] width 186 height 6
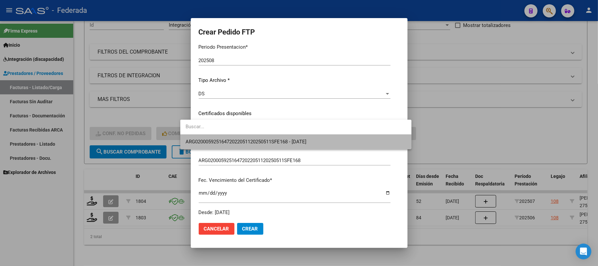
click at [220, 145] on span "ARG02000592516472022051120250511SFE168 - 2025-05-11" at bounding box center [296, 141] width 221 height 15
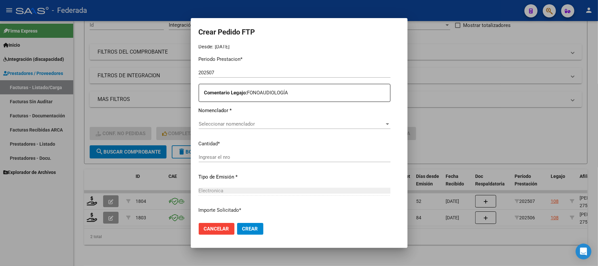
scroll to position [219, 0]
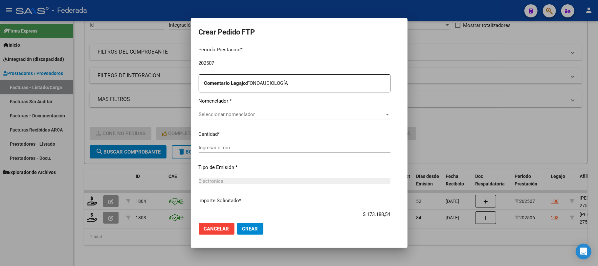
click at [216, 112] on span "Seleccionar nomenclador" at bounding box center [292, 114] width 186 height 6
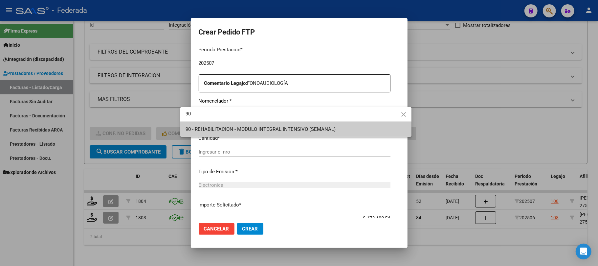
type input "90"
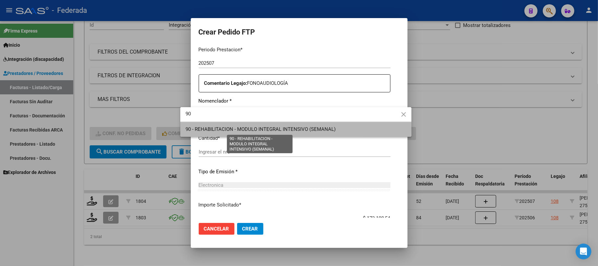
click at [262, 127] on span "90 - REHABILITACION - MODULO INTEGRAL INTENSIVO (SEMANAL)" at bounding box center [261, 129] width 150 height 6
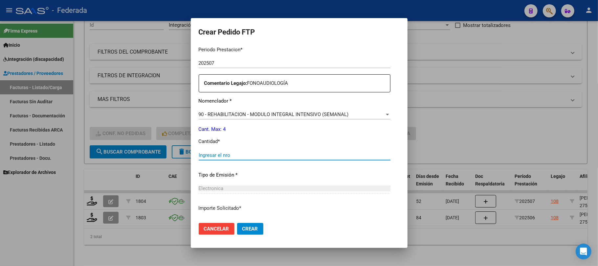
click at [229, 154] on input "Ingresar el nro" at bounding box center [295, 155] width 192 height 6
type input "4"
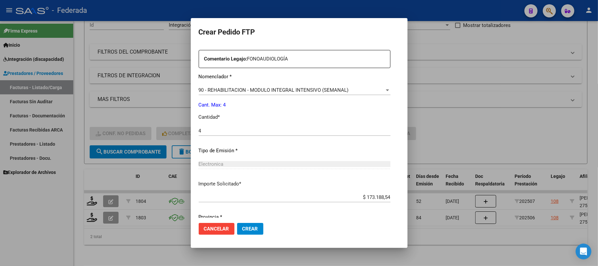
scroll to position [267, 0]
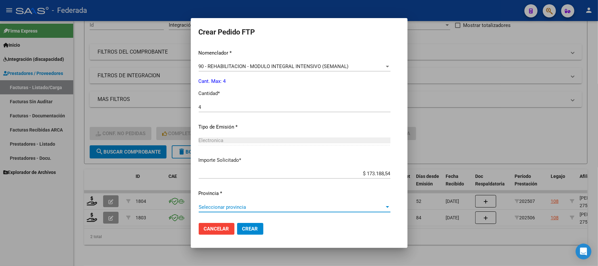
click at [232, 209] on span "Seleccionar provincia" at bounding box center [292, 207] width 186 height 6
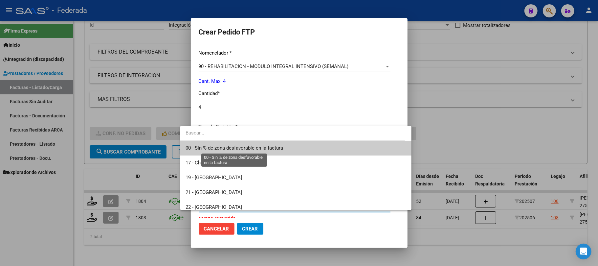
click at [224, 150] on span "00 - Sin % de zona desfavorable en la factura" at bounding box center [235, 148] width 98 height 6
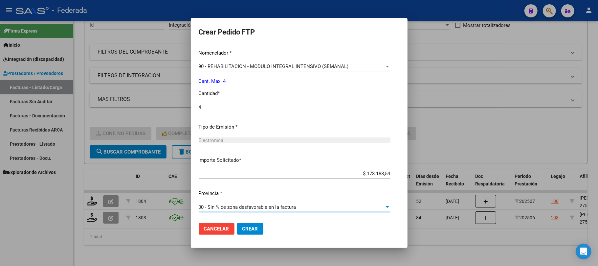
click at [237, 223] on button "Crear" at bounding box center [250, 229] width 26 height 12
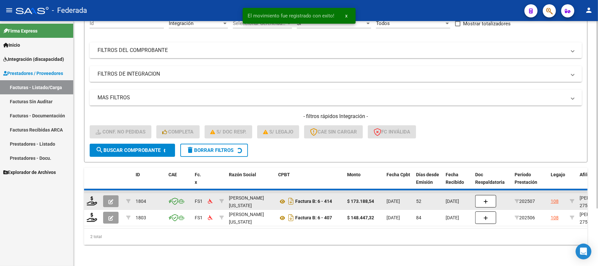
scroll to position [57, 0]
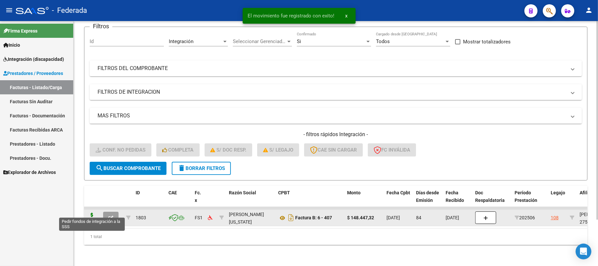
click at [90, 213] on icon at bounding box center [92, 217] width 11 height 9
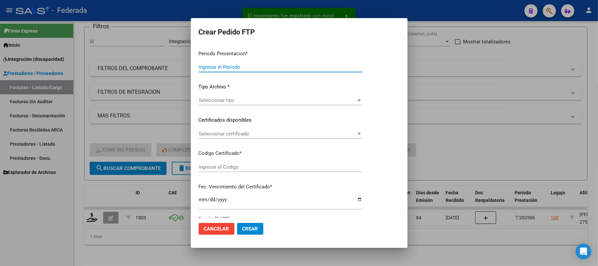
type input "202508"
type input "202506"
type input "$ 148.447,32"
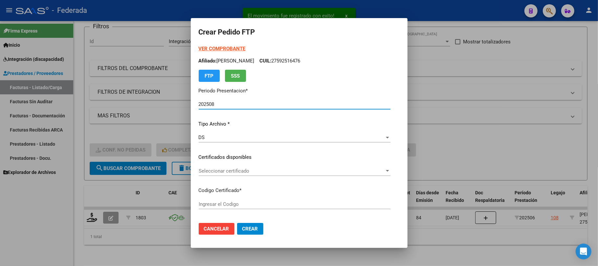
scroll to position [44, 0]
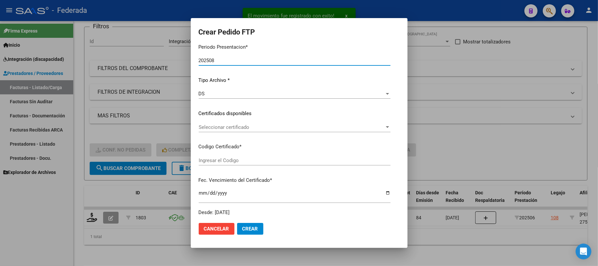
type input "ARG02000592516472022051120250511SFE168"
type input "2025-05-11"
click at [204, 127] on span "Seleccionar certificado" at bounding box center [292, 127] width 186 height 6
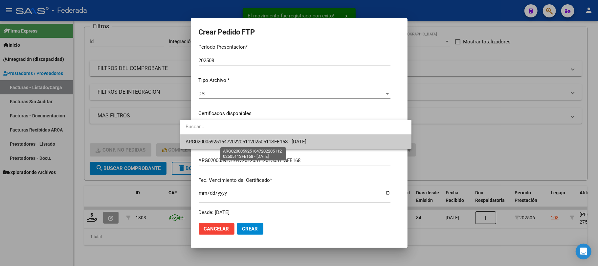
click at [206, 141] on span "ARG02000592516472022051120250511SFE168 - 2025-05-11" at bounding box center [246, 142] width 121 height 6
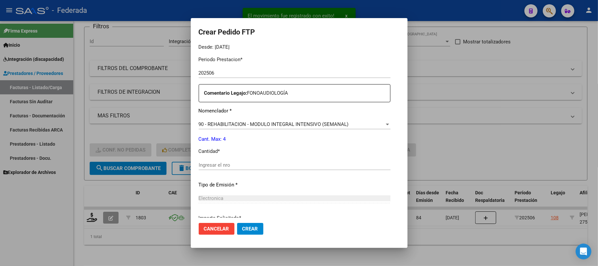
scroll to position [219, 0]
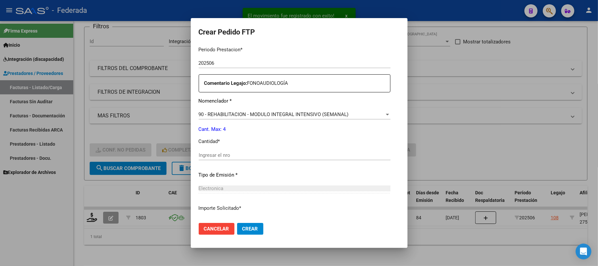
click at [205, 151] on div "Ingresar el nro" at bounding box center [295, 155] width 192 height 10
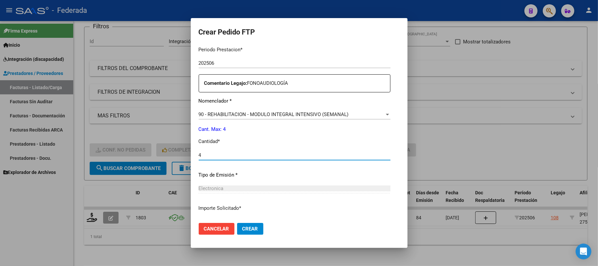
type input "4"
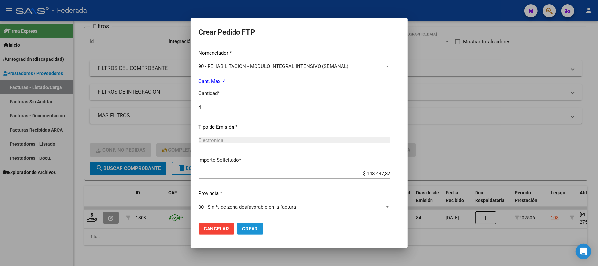
click at [242, 231] on span "Crear" at bounding box center [250, 229] width 16 height 6
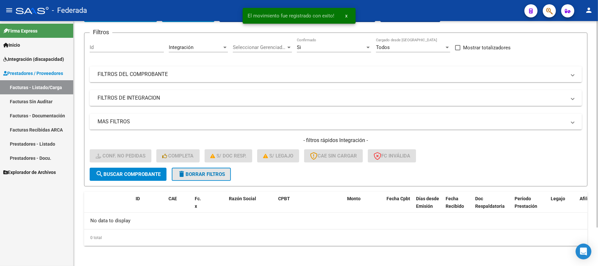
click at [218, 174] on span "delete Borrar Filtros" at bounding box center [201, 174] width 47 height 6
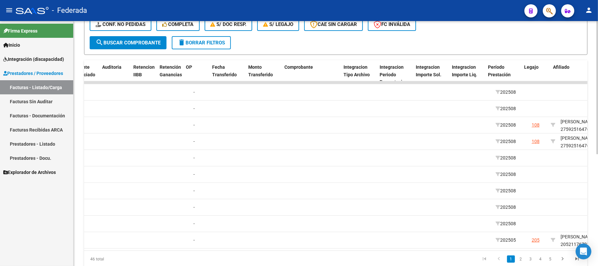
scroll to position [0, 638]
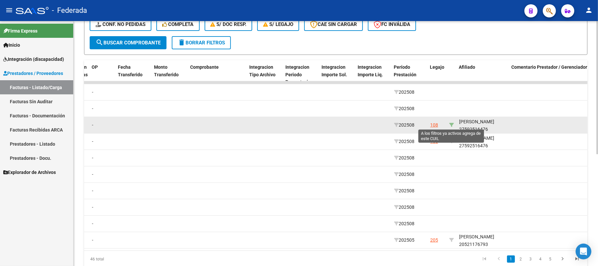
click at [451, 123] on icon at bounding box center [451, 125] width 5 height 5
type input "27592516476"
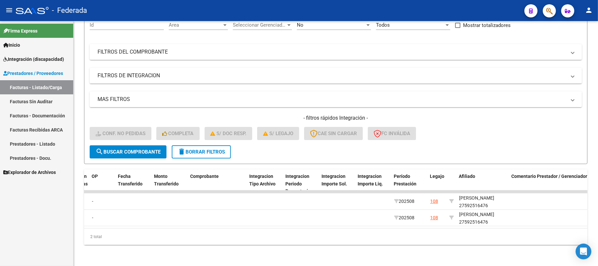
scroll to position [0, 0]
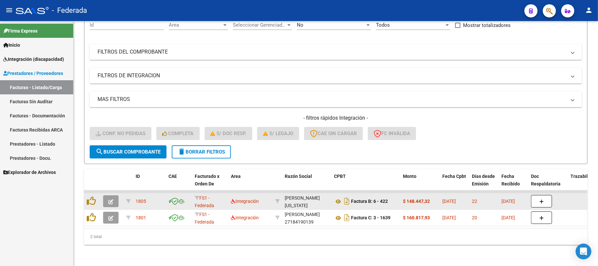
click at [96, 196] on div at bounding box center [92, 201] width 11 height 10
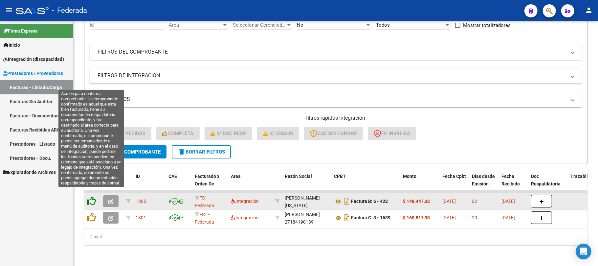
click at [93, 196] on icon at bounding box center [91, 200] width 9 height 9
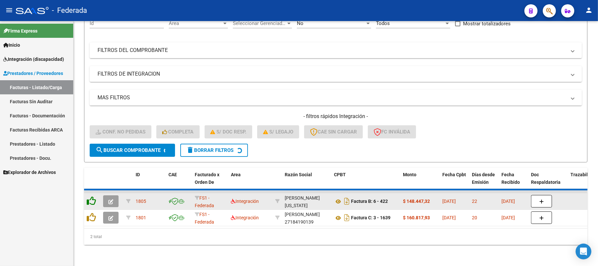
scroll to position [57, 0]
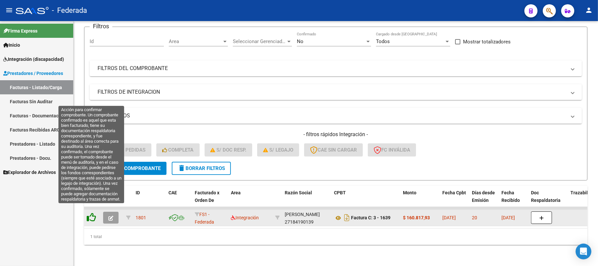
click at [93, 213] on icon at bounding box center [91, 217] width 9 height 9
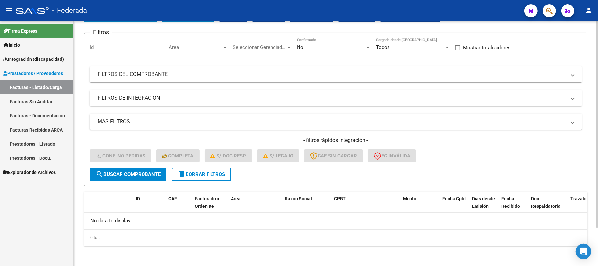
click at [207, 170] on button "delete Borrar Filtros" at bounding box center [201, 174] width 59 height 13
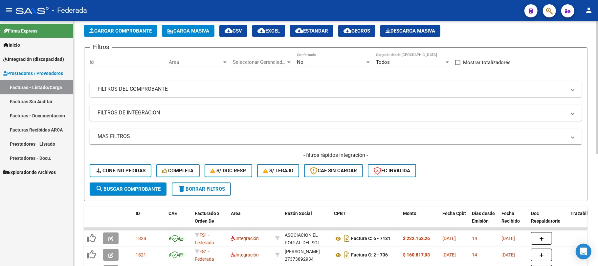
scroll to position [45, 0]
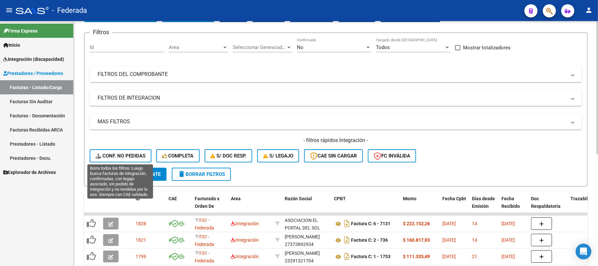
click at [138, 158] on button "Conf. no pedidas" at bounding box center [121, 155] width 62 height 13
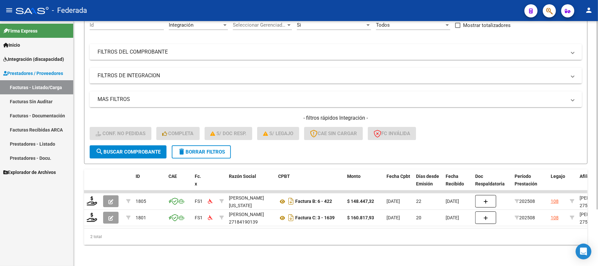
scroll to position [74, 0]
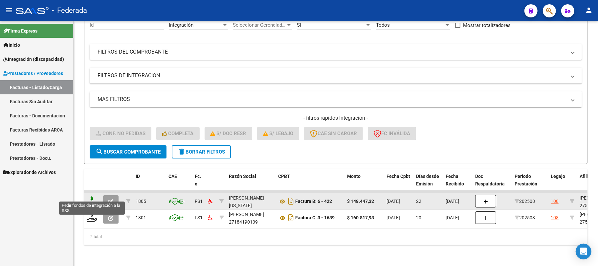
click at [90, 196] on icon at bounding box center [92, 200] width 11 height 9
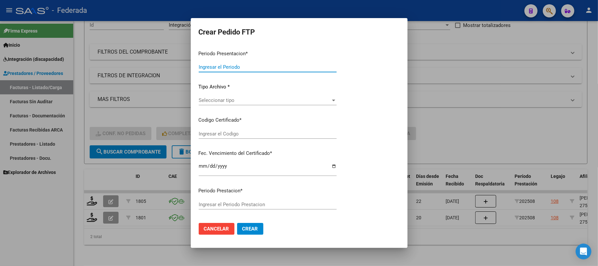
type input "202508"
type input "$ 148.447,32"
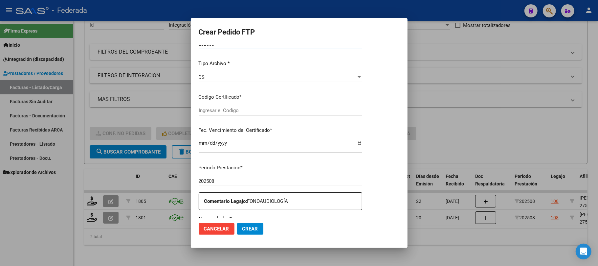
type input "ARG02000592516472022051120250511SFE168"
type input "2025-05-11"
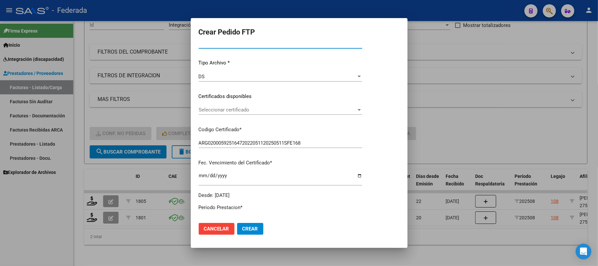
scroll to position [61, 0]
click at [221, 108] on span "Seleccionar certificado" at bounding box center [292, 110] width 186 height 6
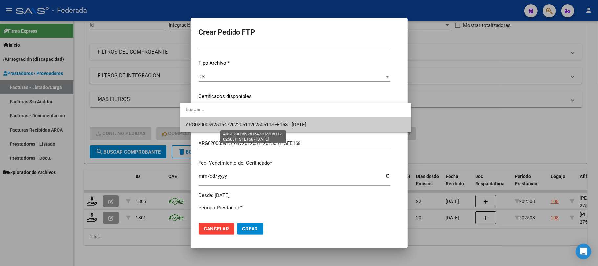
click at [221, 124] on span "ARG02000592516472022051120250511SFE168 - 2025-05-11" at bounding box center [246, 125] width 121 height 6
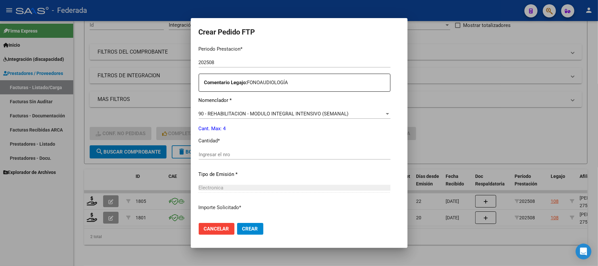
scroll to position [236, 0]
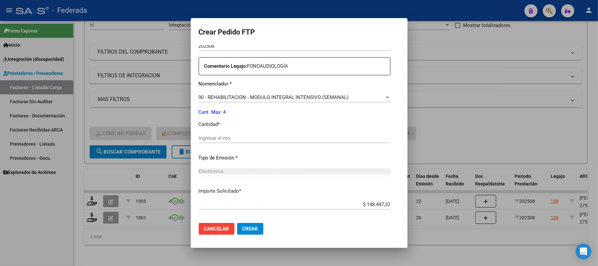
click at [213, 136] on input "Ingresar el nro" at bounding box center [295, 138] width 192 height 6
type input "4"
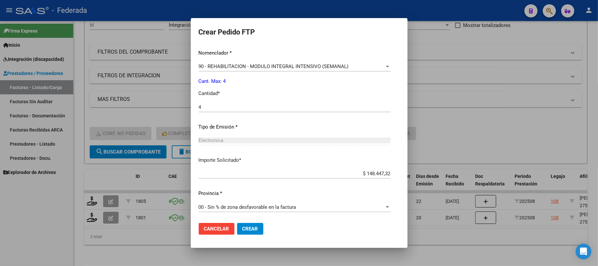
click at [242, 226] on span "Crear" at bounding box center [250, 229] width 16 height 6
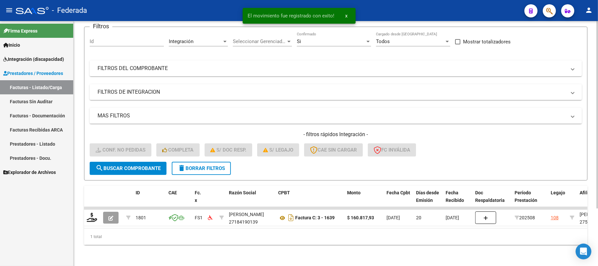
scroll to position [57, 0]
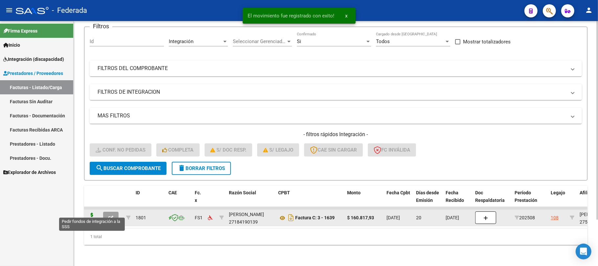
click at [91, 213] on icon at bounding box center [92, 217] width 11 height 9
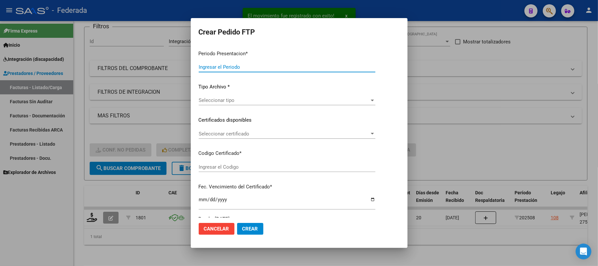
type input "202508"
type input "$ 160.817,93"
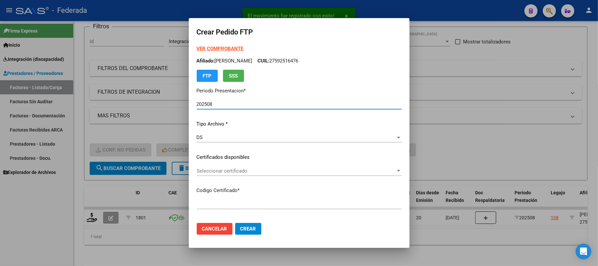
type input "ARG02000592516472022051120250511SFE168"
type input "2025-05-11"
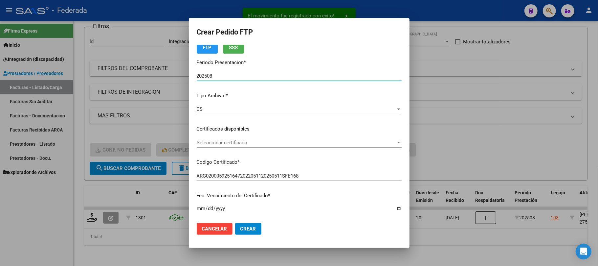
scroll to position [44, 0]
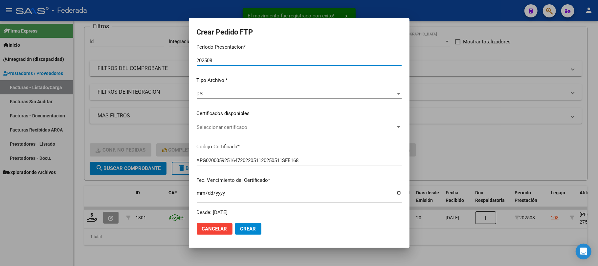
click at [214, 124] on span "Seleccionar certificado" at bounding box center [296, 127] width 199 height 6
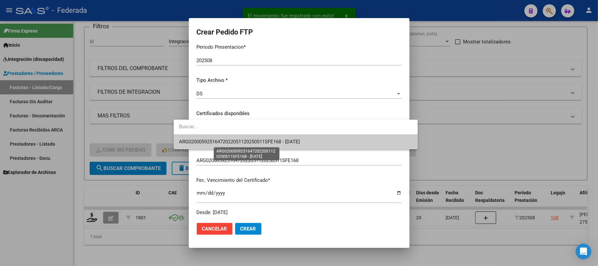
click at [213, 139] on span "ARG02000592516472022051120250511SFE168 - 2025-05-11" at bounding box center [239, 142] width 121 height 6
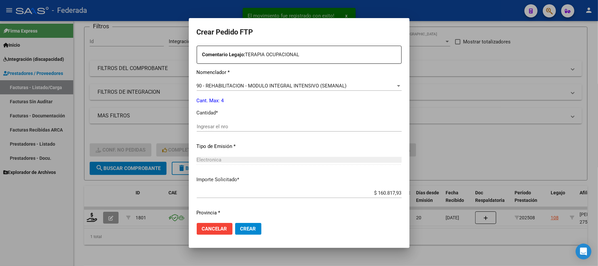
scroll to position [263, 0]
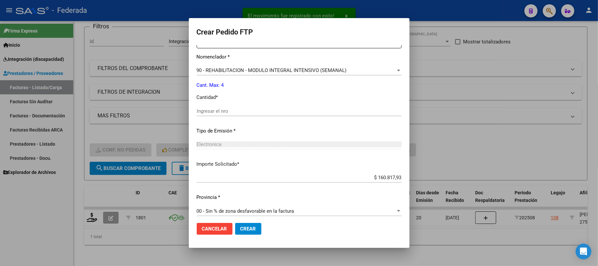
click at [215, 112] on input "Ingresar el nro" at bounding box center [299, 111] width 205 height 6
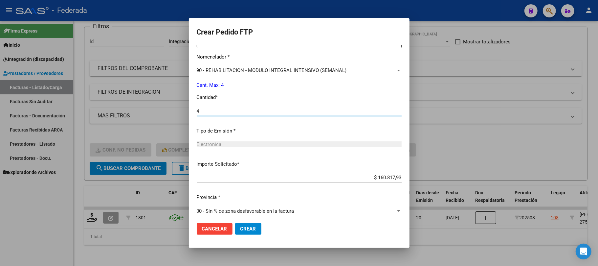
type input "4"
click at [240, 232] on span "Crear" at bounding box center [248, 229] width 16 height 6
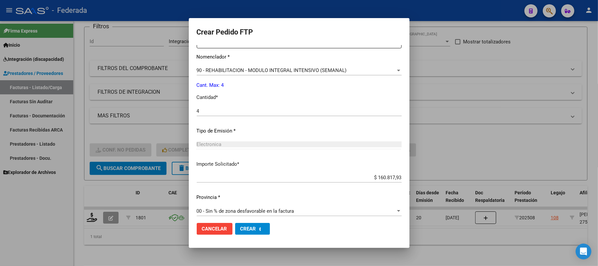
scroll to position [226, 0]
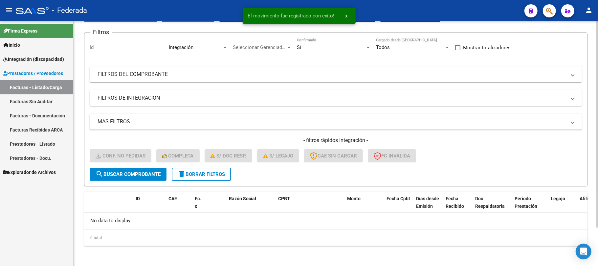
click at [200, 174] on span "delete Borrar Filtros" at bounding box center [201, 174] width 47 height 6
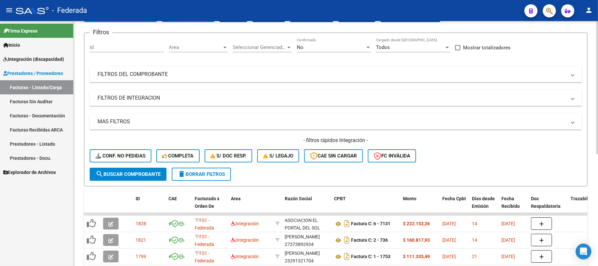
scroll to position [0, 0]
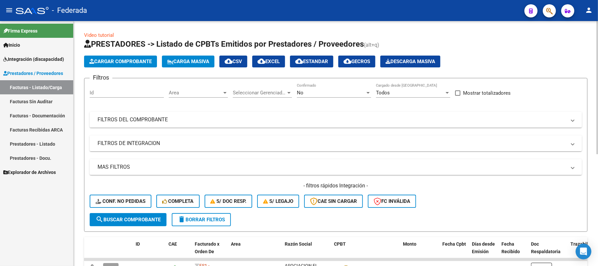
click at [181, 58] on span "Carga Masiva" at bounding box center [188, 61] width 42 height 6
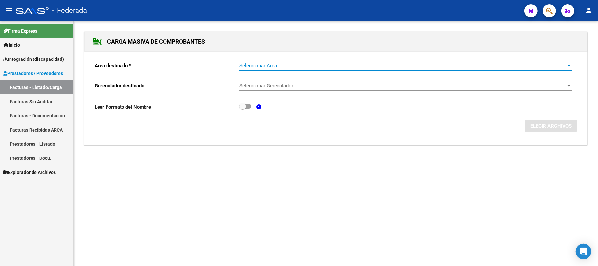
click at [252, 63] on span "Seleccionar Area" at bounding box center [402, 66] width 327 height 6
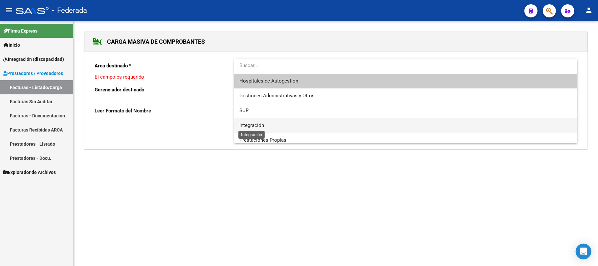
click at [258, 122] on span "Integración" at bounding box center [251, 125] width 25 height 6
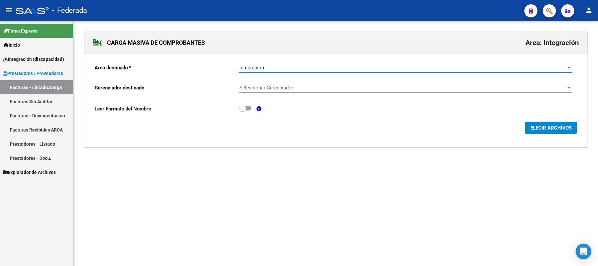
click at [263, 91] on div "Seleccionar Gerenciador Seleccionar Gerenciador" at bounding box center [405, 86] width 333 height 14
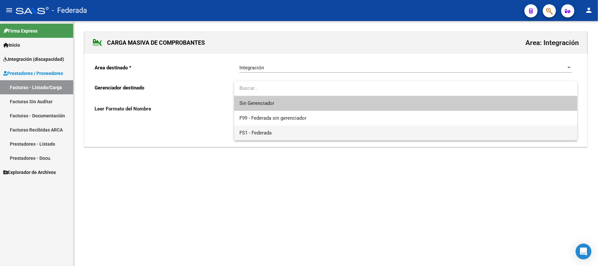
click at [262, 128] on span "FS1 - Federada" at bounding box center [405, 132] width 333 height 15
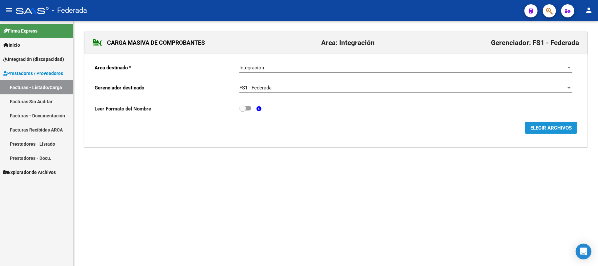
click at [537, 129] on span "ELEGIR ARCHIVOS" at bounding box center [551, 128] width 41 height 6
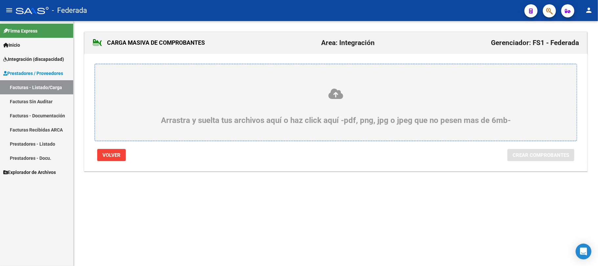
click at [339, 94] on icon at bounding box center [336, 94] width 450 height 12
click at [0, 0] on input "Arrastra y suelta tus archivos aquí o haz click aquí -pdf, png, jpg o jpeg que …" at bounding box center [0, 0] width 0 height 0
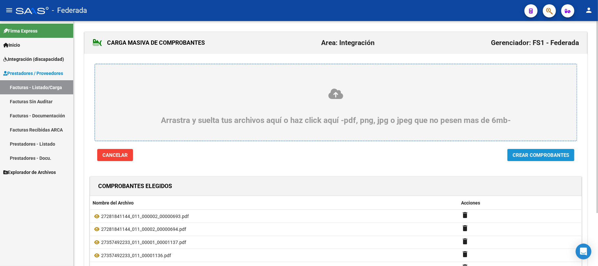
click at [514, 156] on span "Crear Comprobantes" at bounding box center [541, 155] width 57 height 6
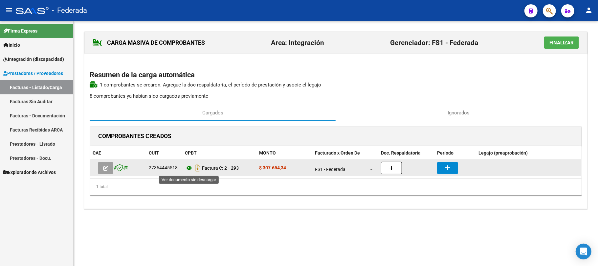
click at [191, 168] on icon at bounding box center [189, 168] width 9 height 8
click at [452, 169] on button "add" at bounding box center [447, 168] width 21 height 12
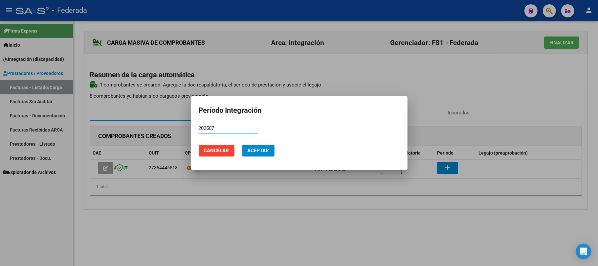
type input "202507"
click at [261, 151] on span "Aceptar" at bounding box center [259, 151] width 22 height 6
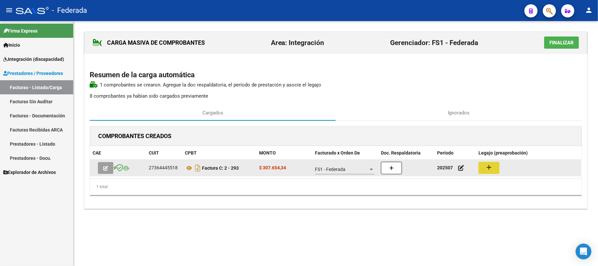
click at [489, 170] on mat-icon "add" at bounding box center [489, 167] width 8 height 8
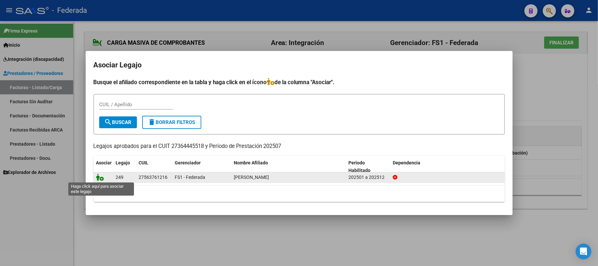
click at [101, 176] on icon at bounding box center [100, 176] width 8 height 7
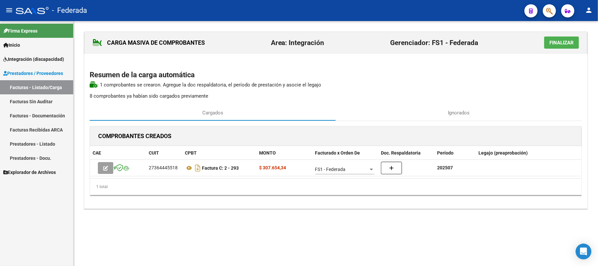
click at [183, 246] on mat-sidenav-content "CARGA MASIVA DE COMPROBANTES Area: Integración Gerenciador: FS1 - Federada Fina…" at bounding box center [336, 143] width 525 height 245
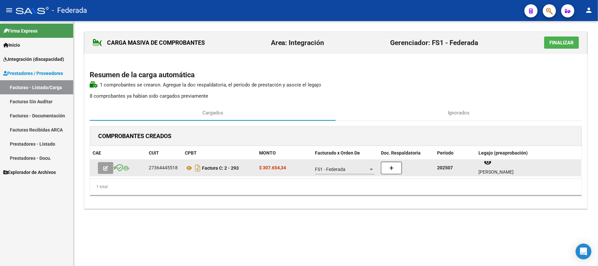
scroll to position [5, 0]
click at [108, 171] on button "button" at bounding box center [105, 168] width 15 height 12
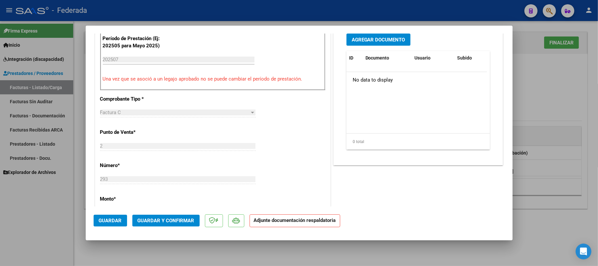
scroll to position [219, 0]
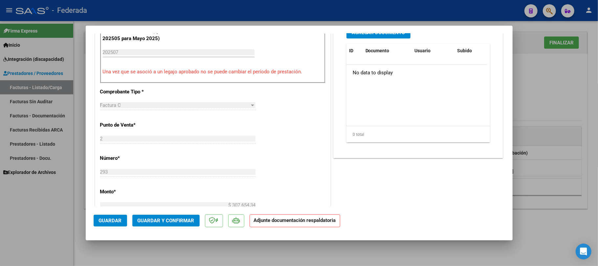
click at [168, 221] on span "Guardar y Confirmar" at bounding box center [166, 220] width 57 height 6
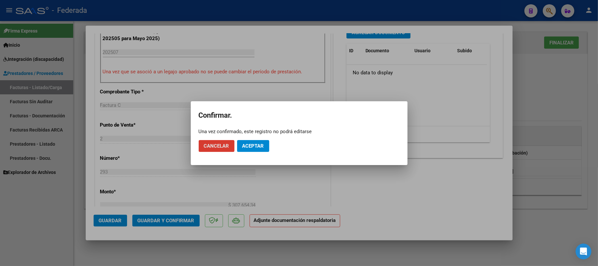
click at [256, 148] on span "Aceptar" at bounding box center [253, 146] width 22 height 6
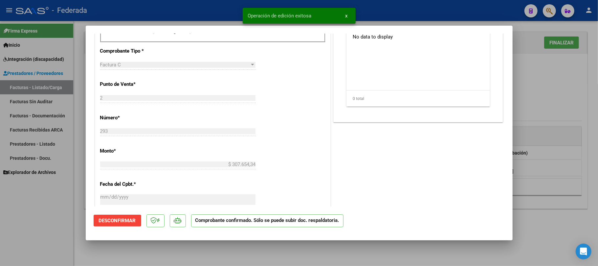
click at [230, 240] on mat-dialog-container "COMPROBANTE VER COMPROBANTE ESTADO: El comprobante fue aceptado por la obra soc…" at bounding box center [299, 133] width 427 height 214
click at [557, 129] on div at bounding box center [299, 133] width 598 height 266
type input "$ 0,00"
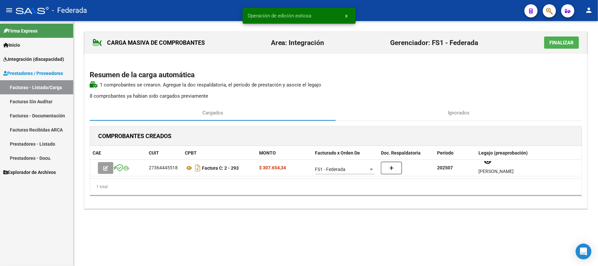
click at [347, 16] on span "x" at bounding box center [347, 16] width 2 height 6
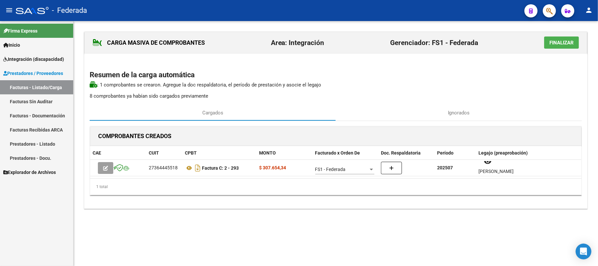
click at [40, 83] on link "Facturas - Listado/Carga" at bounding box center [36, 87] width 73 height 14
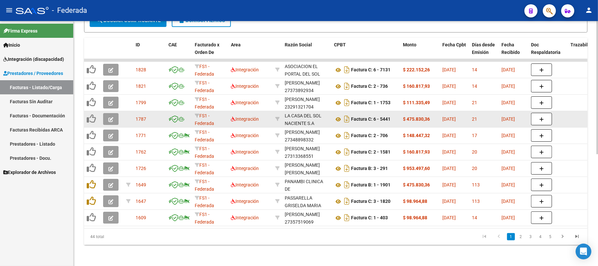
scroll to position [74, 0]
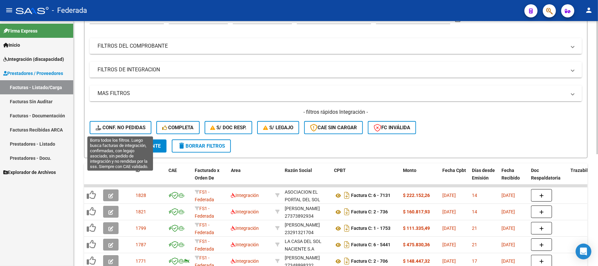
click at [137, 125] on span "Conf. no pedidas" at bounding box center [121, 128] width 50 height 6
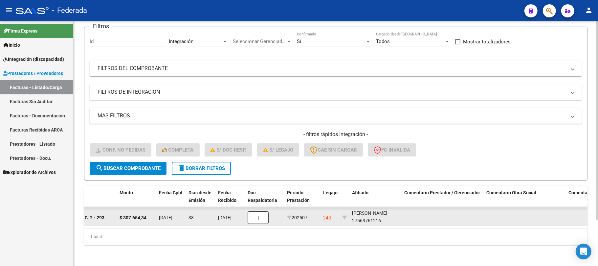
scroll to position [8, 0]
click at [363, 216] on div "MURRAY GARCIA MARTINA 27563761216" at bounding box center [375, 216] width 47 height 15
copy div "27563761216"
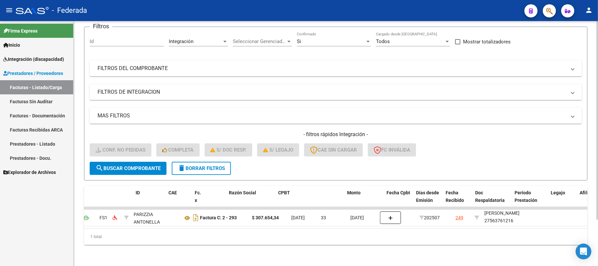
scroll to position [0, 0]
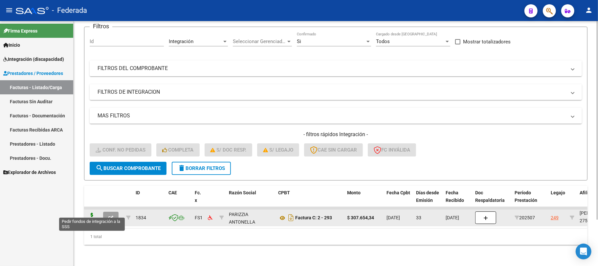
click at [95, 213] on icon at bounding box center [92, 217] width 11 height 9
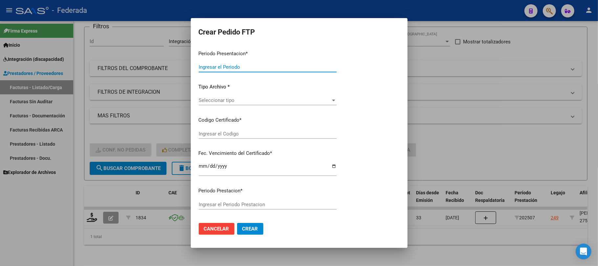
type input "202508"
type input "202507"
type input "$ 307.654,34"
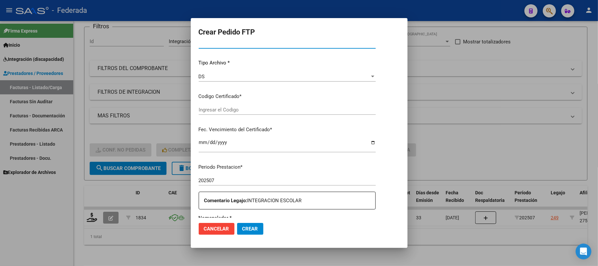
type input "ARG01000563761212022050220270502SFE166"
type input "2027-05-02"
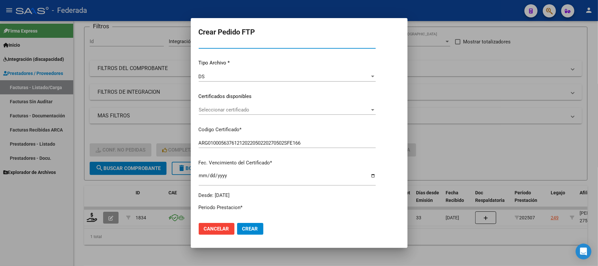
scroll to position [61, 0]
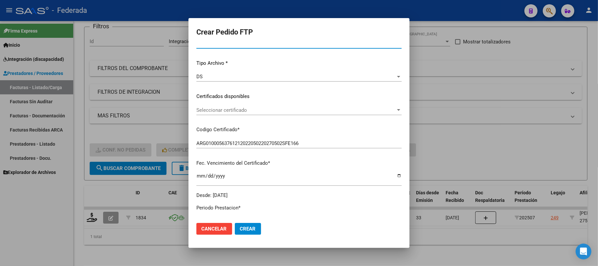
click at [224, 106] on div "Seleccionar certificado Seleccionar certificado" at bounding box center [298, 110] width 205 height 10
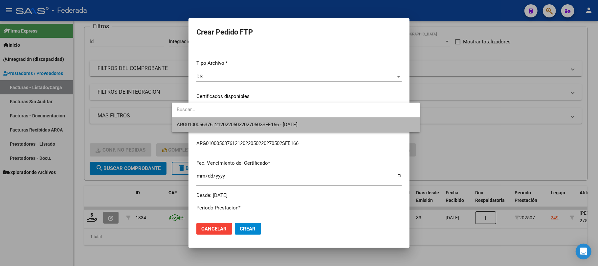
click at [223, 120] on span "ARG01000563761212022050220270502SFE166 - 2027-05-02" at bounding box center [296, 124] width 238 height 15
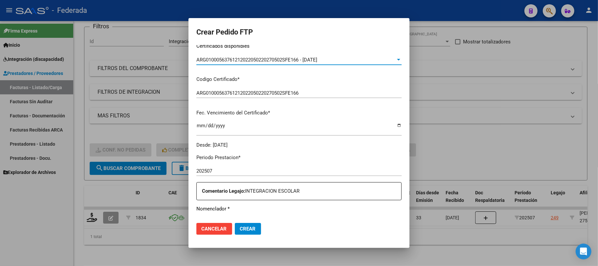
scroll to position [192, 0]
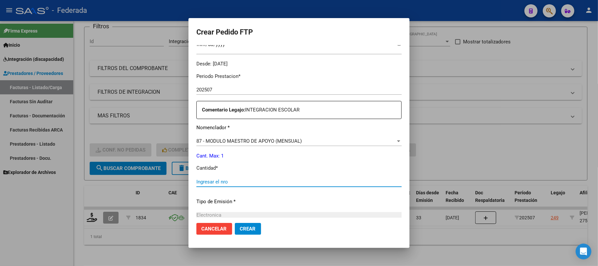
click at [204, 182] on input "Ingresar el nro" at bounding box center [298, 182] width 205 height 6
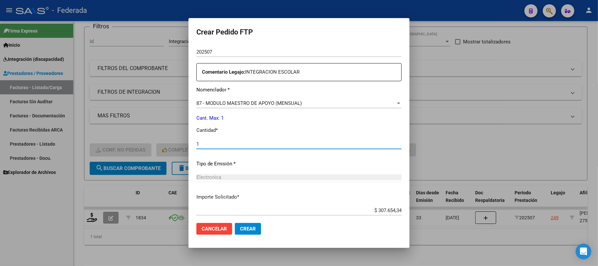
scroll to position [267, 0]
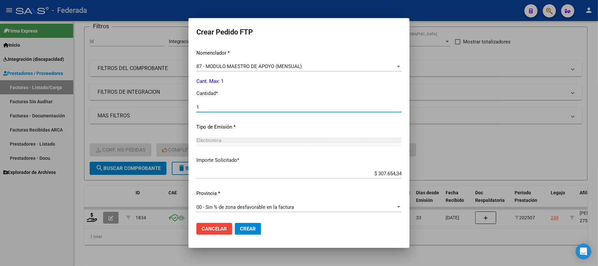
type input "1"
click at [240, 228] on span "Crear" at bounding box center [248, 229] width 16 height 6
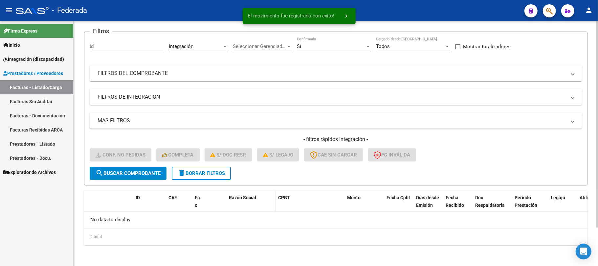
scroll to position [45, 0]
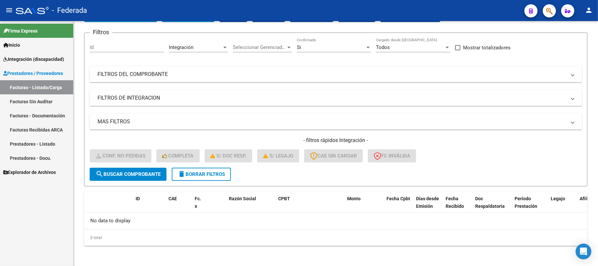
click at [41, 46] on link "Inicio" at bounding box center [36, 45] width 73 height 14
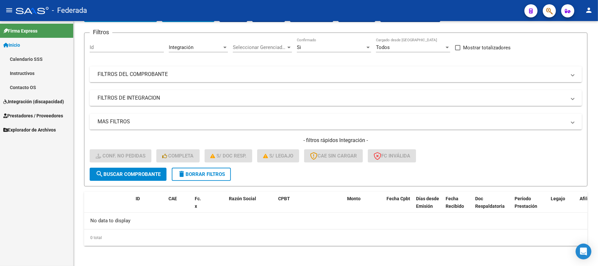
click at [34, 60] on link "Calendario SSS" at bounding box center [36, 59] width 73 height 14
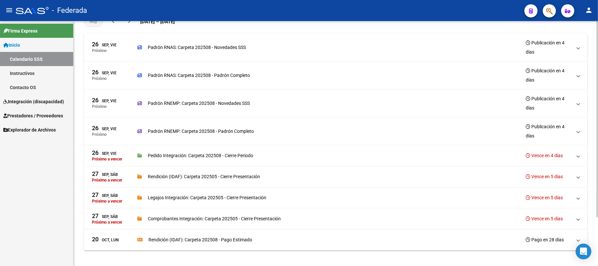
scroll to position [60, 0]
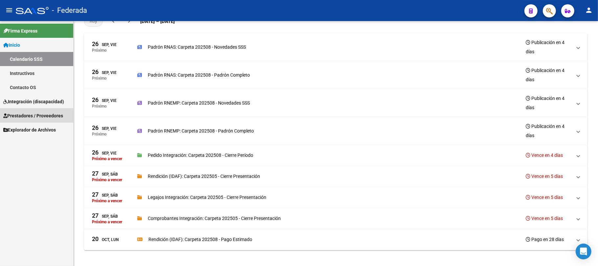
click at [42, 111] on link "Prestadores / Proveedores" at bounding box center [36, 115] width 73 height 14
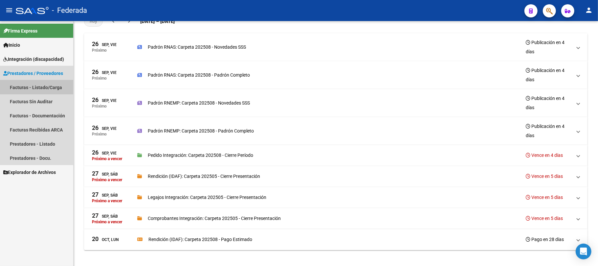
click at [45, 87] on link "Facturas - Listado/Carga" at bounding box center [36, 87] width 73 height 14
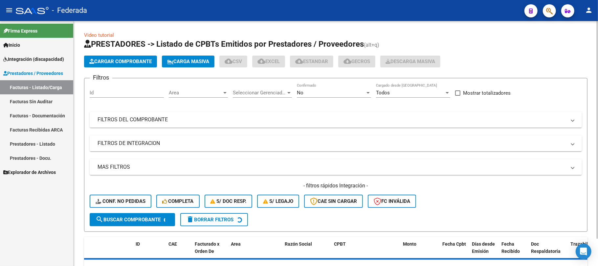
click at [200, 62] on span "Carga Masiva" at bounding box center [188, 61] width 42 height 6
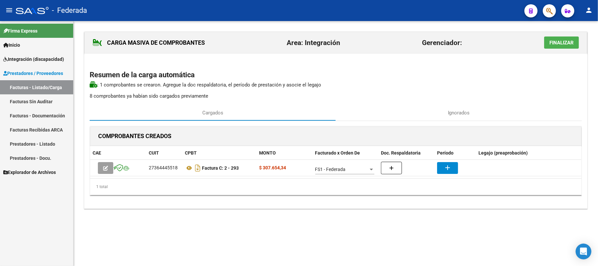
click at [555, 45] on span "Finalizar" at bounding box center [562, 43] width 24 height 6
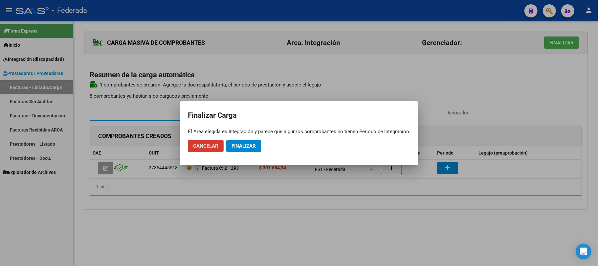
click at [214, 148] on span "Cancelar" at bounding box center [205, 146] width 25 height 6
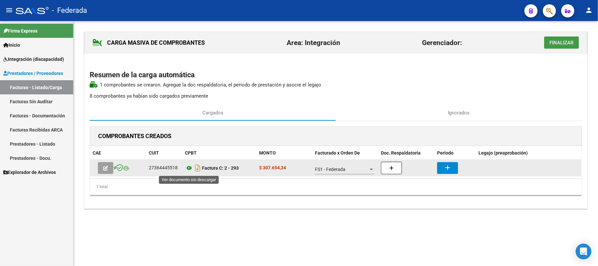
click at [189, 171] on icon at bounding box center [189, 168] width 9 height 8
click at [189, 170] on icon at bounding box center [189, 168] width 9 height 8
click at [446, 170] on mat-icon "add" at bounding box center [448, 168] width 8 height 8
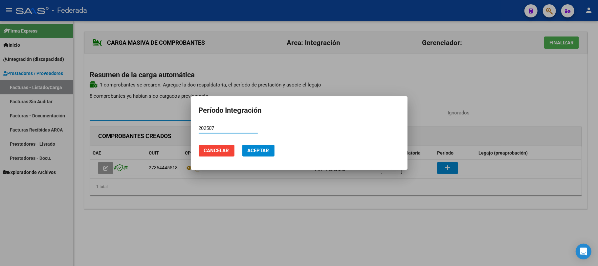
type input "202507"
click at [261, 152] on span "Aceptar" at bounding box center [259, 151] width 22 height 6
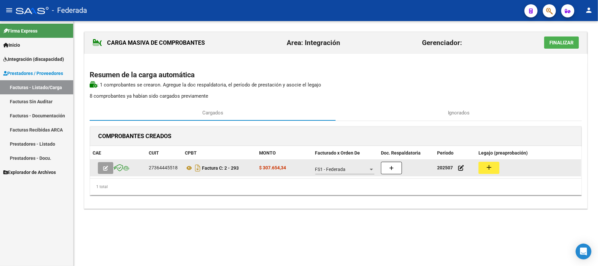
click at [479, 171] on datatable-body-cell "add" at bounding box center [528, 168] width 105 height 16
click at [480, 170] on button "add" at bounding box center [489, 168] width 21 height 12
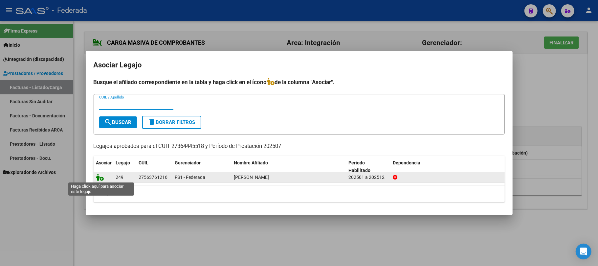
click at [100, 178] on icon at bounding box center [100, 176] width 8 height 7
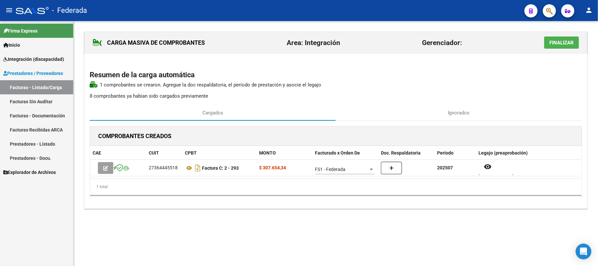
click at [545, 47] on button "Finalizar" at bounding box center [561, 42] width 35 height 12
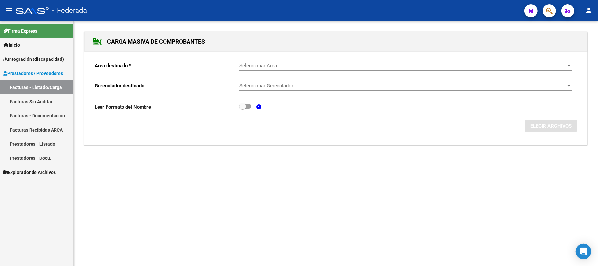
click at [276, 60] on div "Seleccionar Area Seleccionar Area" at bounding box center [405, 64] width 333 height 14
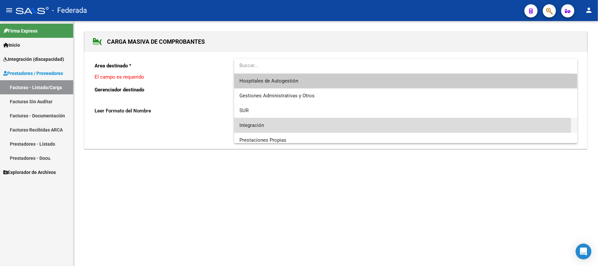
click at [267, 122] on span "Integración" at bounding box center [405, 125] width 333 height 15
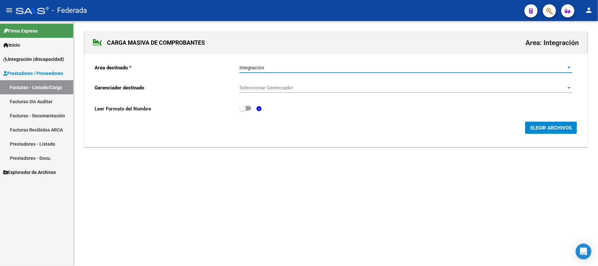
click at [269, 86] on span "Seleccionar Gerenciador" at bounding box center [402, 88] width 327 height 6
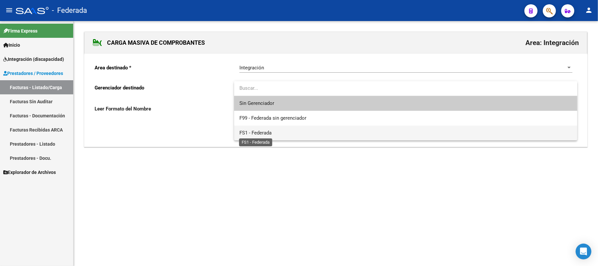
click at [266, 130] on span "FS1 - Federada" at bounding box center [255, 133] width 32 height 6
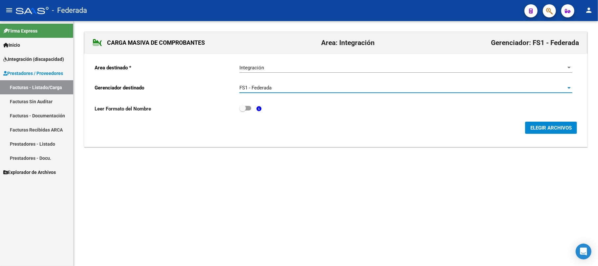
click at [523, 127] on div "ELEGIR ARCHIVOS" at bounding box center [336, 128] width 483 height 12
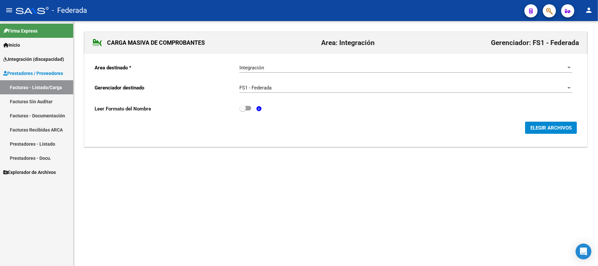
click at [531, 127] on span "ELEGIR ARCHIVOS" at bounding box center [551, 128] width 41 height 6
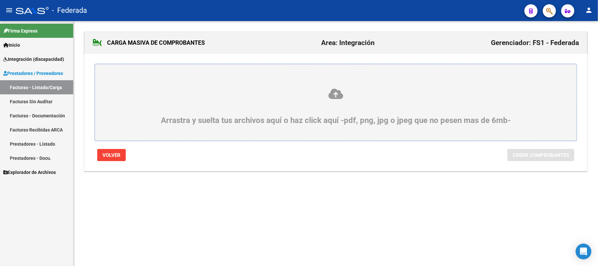
click at [341, 95] on icon at bounding box center [336, 94] width 450 height 12
click at [0, 0] on input "Arrastra y suelta tus archivos aquí o haz click aquí -pdf, png, jpg o jpeg que …" at bounding box center [0, 0] width 0 height 0
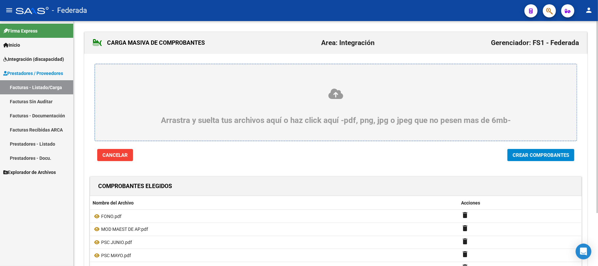
scroll to position [44, 0]
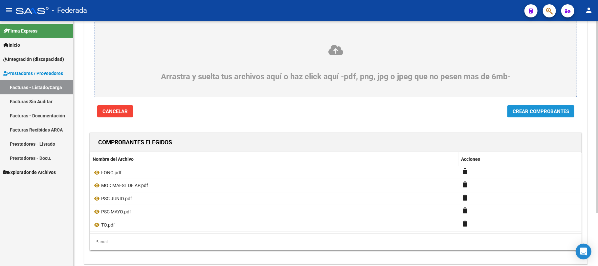
click at [524, 116] on button "Crear Comprobantes" at bounding box center [541, 111] width 67 height 12
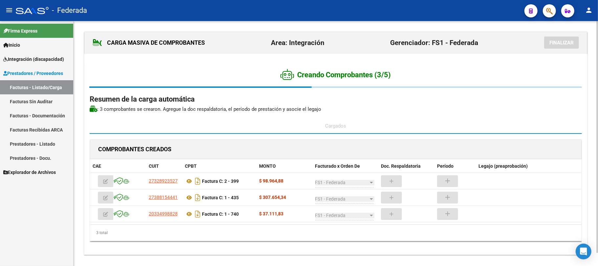
scroll to position [13, 0]
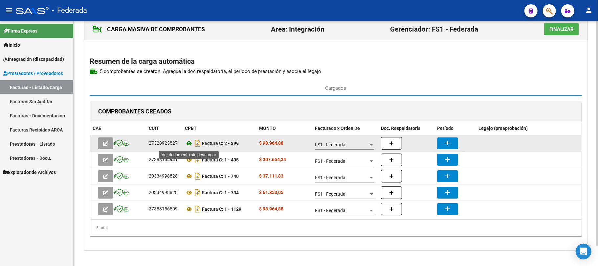
click at [187, 142] on icon at bounding box center [189, 143] width 9 height 8
click at [446, 139] on button "add" at bounding box center [447, 143] width 21 height 12
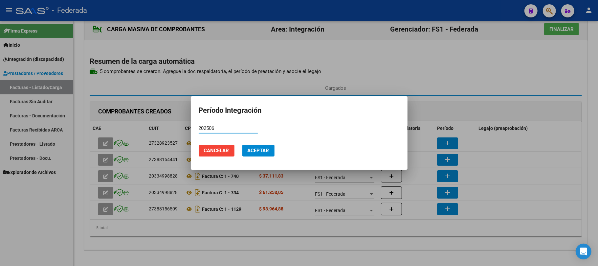
type input "202506"
click at [250, 151] on span "Aceptar" at bounding box center [259, 151] width 22 height 6
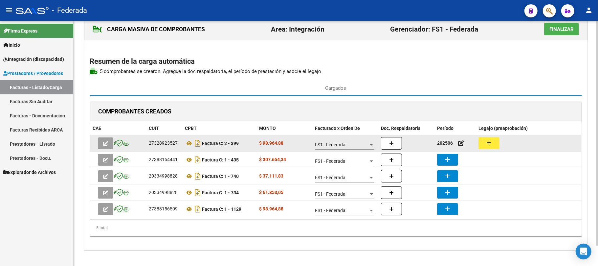
click at [489, 144] on mat-icon "add" at bounding box center [489, 143] width 8 height 8
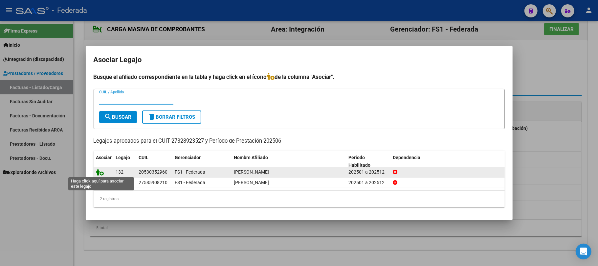
click at [99, 171] on icon at bounding box center [100, 171] width 8 height 7
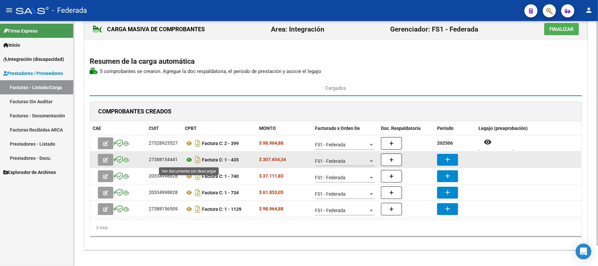
click at [187, 160] on icon at bounding box center [189, 160] width 9 height 8
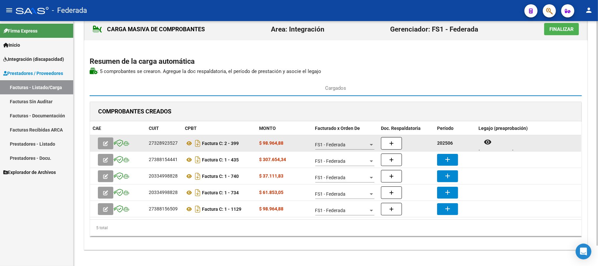
click at [441, 143] on strong "202506" at bounding box center [445, 142] width 16 height 5
copy strong "202506"
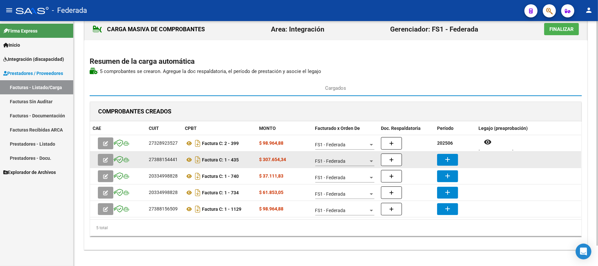
click at [444, 162] on mat-icon "add" at bounding box center [448, 159] width 8 height 8
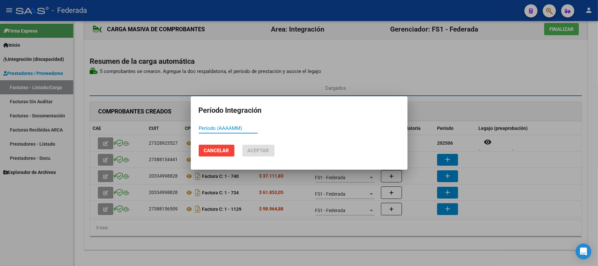
paste input "202506"
type input "202506"
click at [263, 150] on span "Aceptar" at bounding box center [259, 151] width 22 height 6
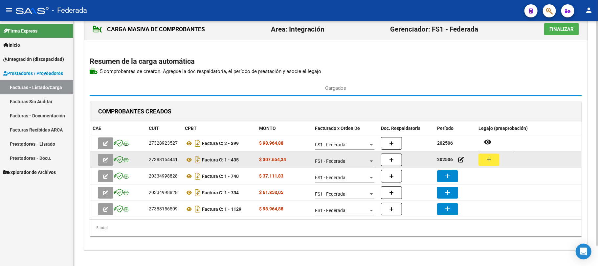
click at [486, 156] on mat-icon "add" at bounding box center [489, 159] width 8 height 8
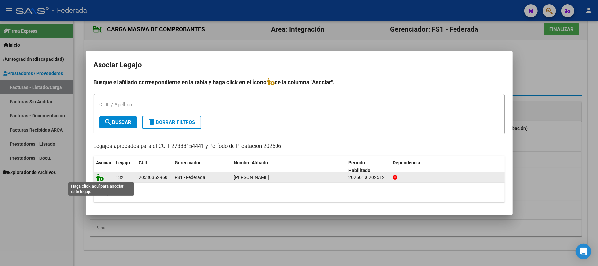
click at [102, 179] on icon at bounding box center [100, 176] width 8 height 7
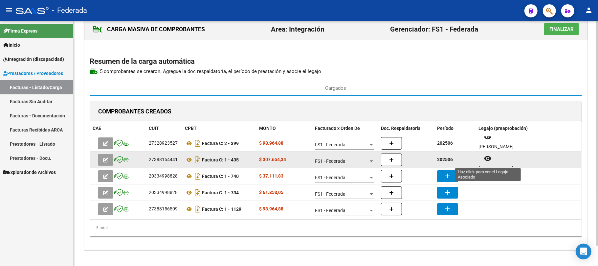
scroll to position [5, 0]
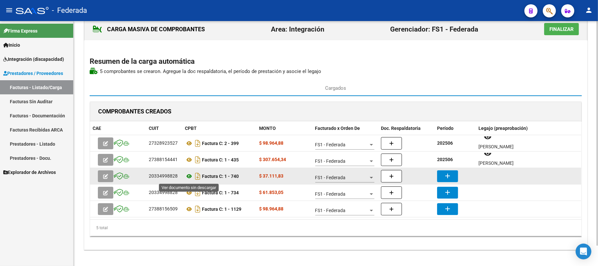
click at [188, 176] on icon at bounding box center [189, 176] width 9 height 8
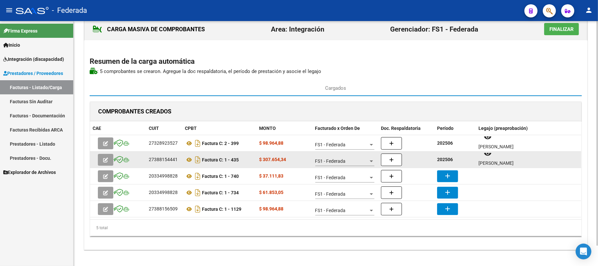
click at [449, 158] on strong "202506" at bounding box center [445, 159] width 16 height 5
copy strong "202506"
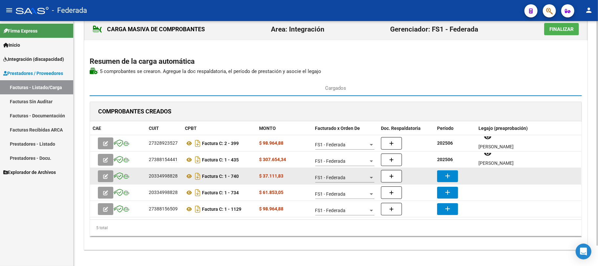
click at [451, 179] on mat-icon "add" at bounding box center [448, 176] width 8 height 8
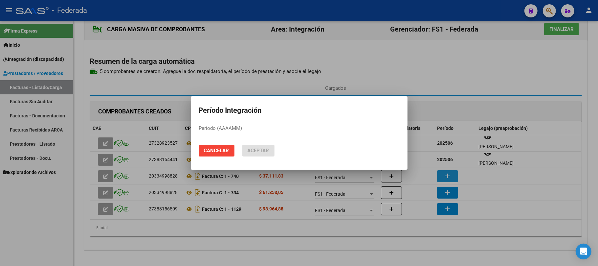
paste input "202506"
type input "202506"
click at [259, 148] on span "Aceptar" at bounding box center [259, 151] width 22 height 6
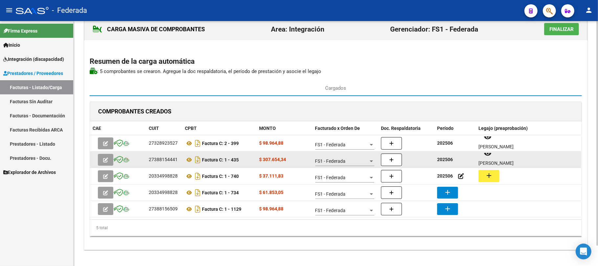
click at [495, 177] on button "add" at bounding box center [489, 176] width 21 height 12
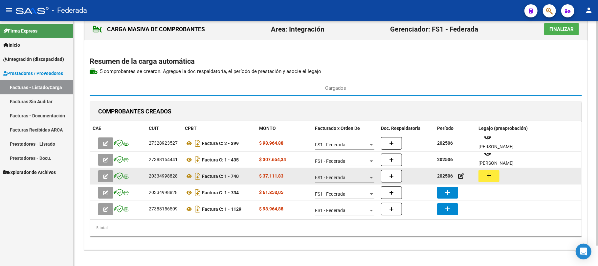
click at [163, 176] on div "20334998828" at bounding box center [163, 176] width 29 height 8
copy div "20334998828"
click at [191, 175] on icon at bounding box center [189, 176] width 9 height 8
click at [484, 172] on button "add" at bounding box center [489, 176] width 21 height 12
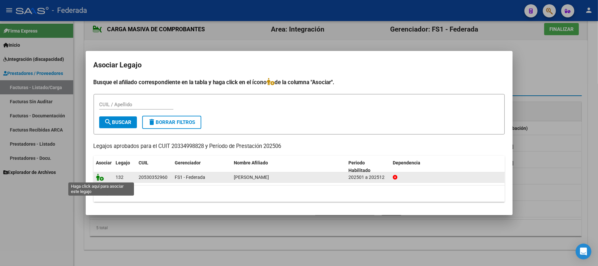
click at [102, 178] on icon at bounding box center [100, 176] width 8 height 7
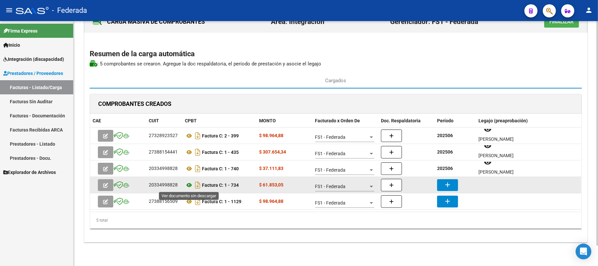
click at [189, 186] on icon at bounding box center [189, 185] width 9 height 8
click at [447, 185] on mat-icon "add" at bounding box center [448, 185] width 8 height 8
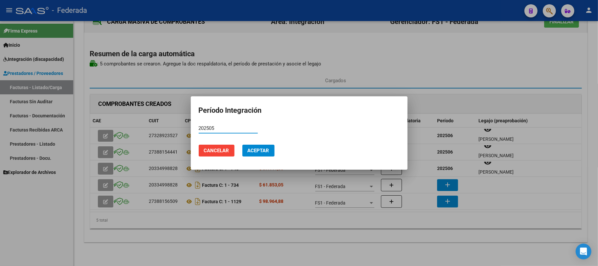
type input "202505"
click at [260, 150] on span "Aceptar" at bounding box center [259, 151] width 22 height 6
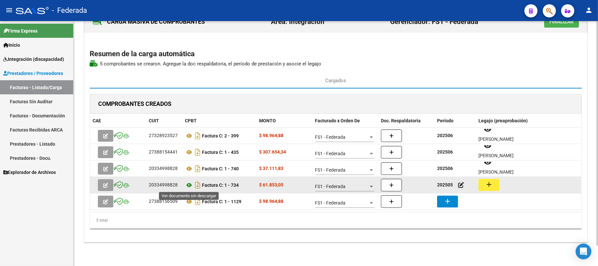
click at [188, 186] on icon at bounding box center [189, 185] width 9 height 8
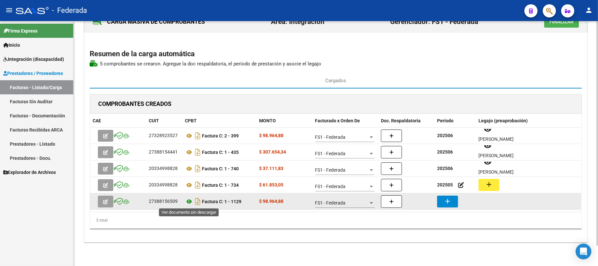
click at [189, 201] on icon at bounding box center [189, 201] width 9 height 8
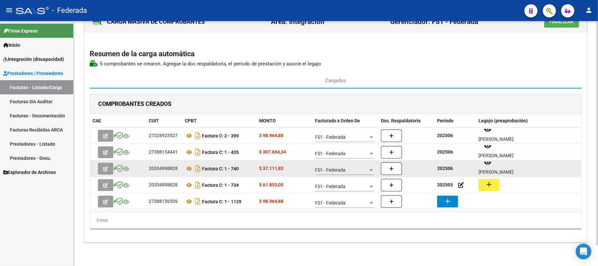
click at [450, 170] on strong "202506" at bounding box center [445, 168] width 16 height 5
copy strong "202506"
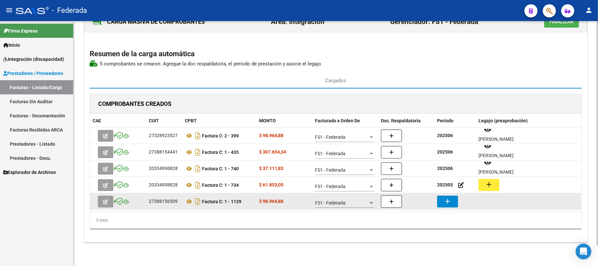
click at [444, 200] on mat-icon "add" at bounding box center [448, 201] width 8 height 8
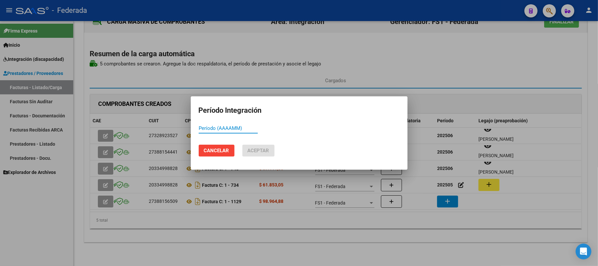
paste input "202506"
type input "202506"
click at [244, 149] on button "Aceptar" at bounding box center [258, 151] width 32 height 12
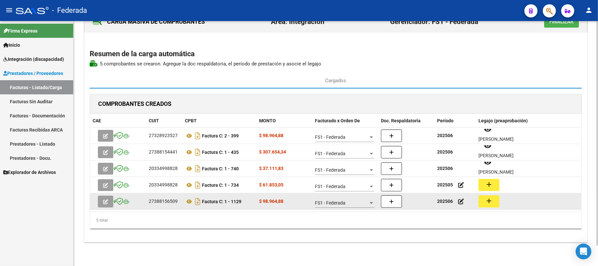
click at [495, 199] on button "add" at bounding box center [489, 201] width 21 height 12
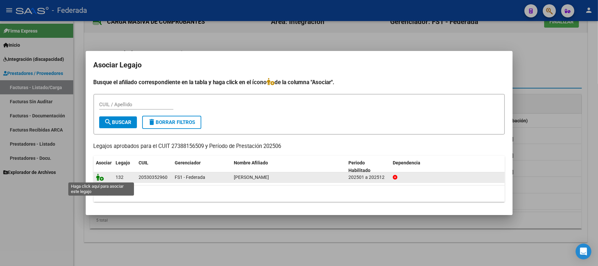
click at [100, 178] on icon at bounding box center [100, 176] width 8 height 7
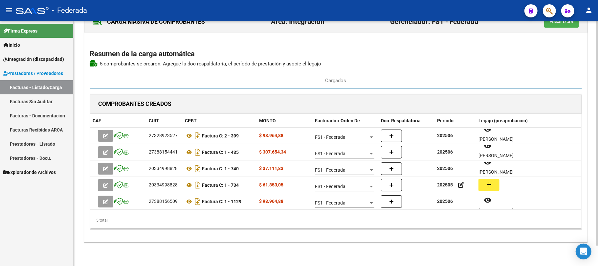
scroll to position [0, 0]
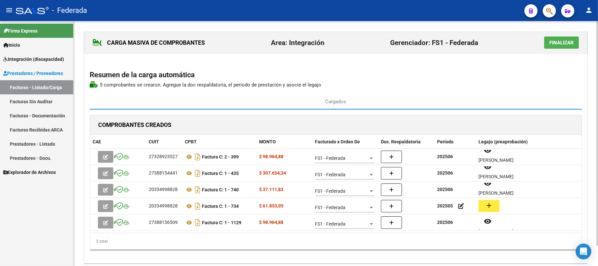
click at [550, 43] on span "Finalizar" at bounding box center [562, 43] width 24 height 6
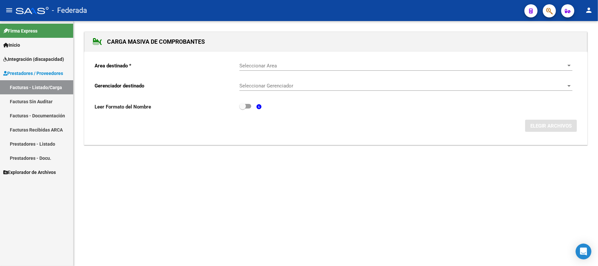
click at [27, 82] on link "Facturas - Listado/Carga" at bounding box center [36, 87] width 73 height 14
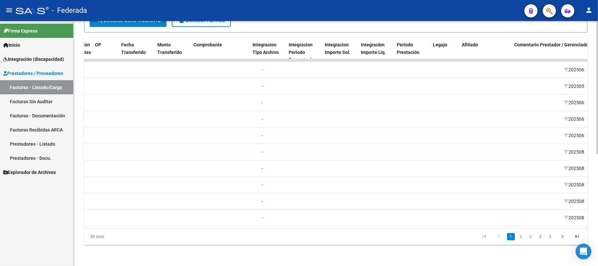
scroll to position [0, 646]
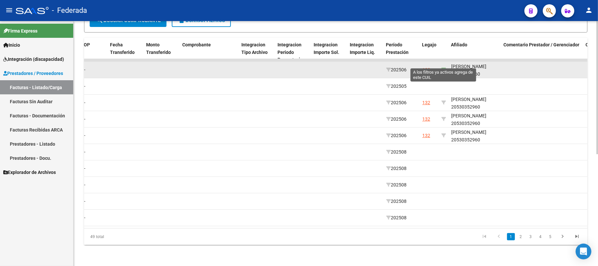
click at [445, 67] on icon at bounding box center [444, 69] width 5 height 5
type input "20530352960"
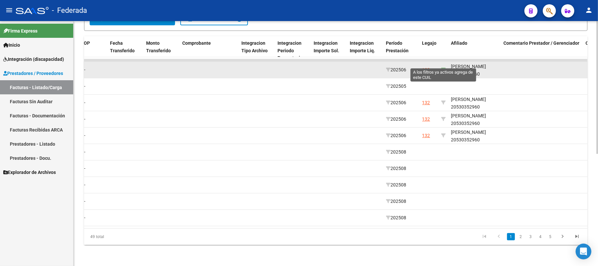
scroll to position [106, 0]
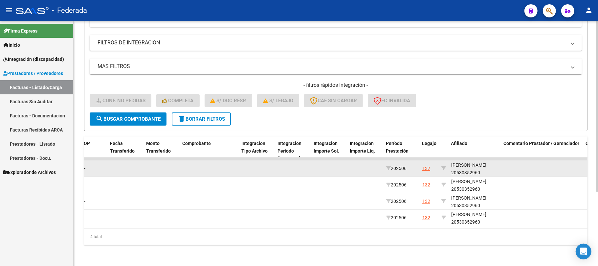
click at [463, 170] on datatable-body-cell "[PERSON_NAME] 20530352960" at bounding box center [475, 168] width 53 height 16
click at [461, 166] on div "[PERSON_NAME] 20530352960" at bounding box center [474, 168] width 47 height 15
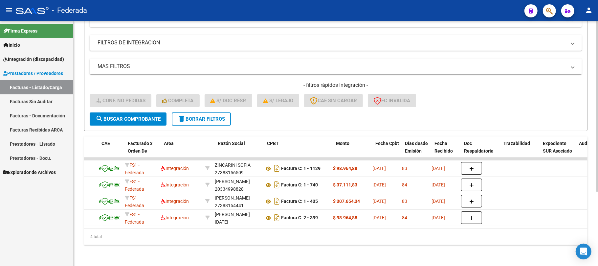
scroll to position [0, 0]
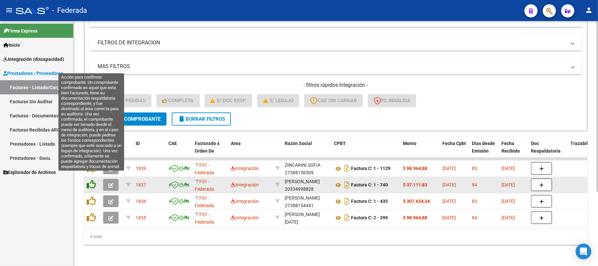
click at [92, 180] on icon at bounding box center [91, 184] width 9 height 9
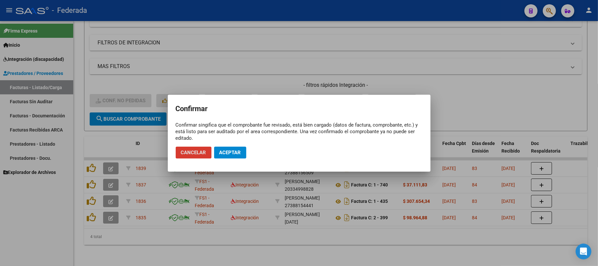
click at [224, 153] on span "Aceptar" at bounding box center [230, 152] width 22 height 6
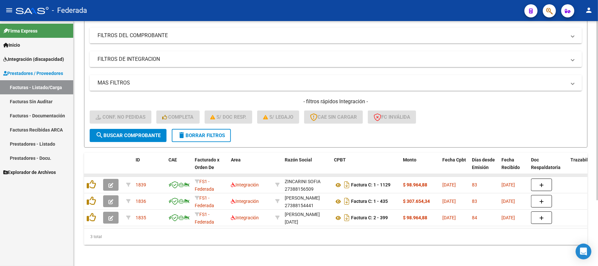
scroll to position [90, 0]
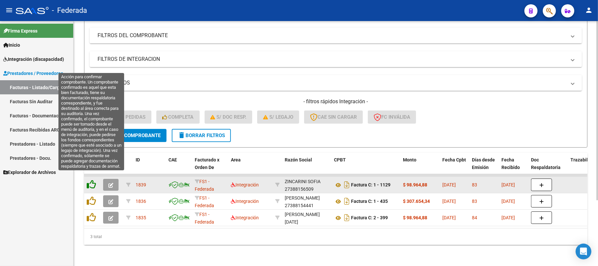
click at [93, 180] on icon at bounding box center [91, 184] width 9 height 9
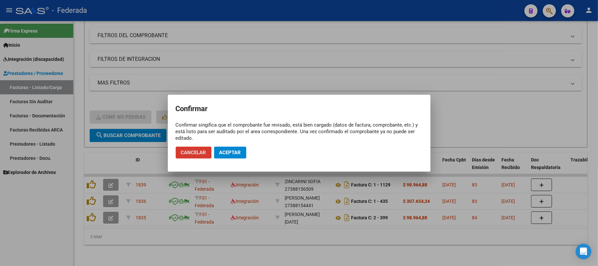
click at [229, 156] on button "Aceptar" at bounding box center [230, 153] width 32 height 12
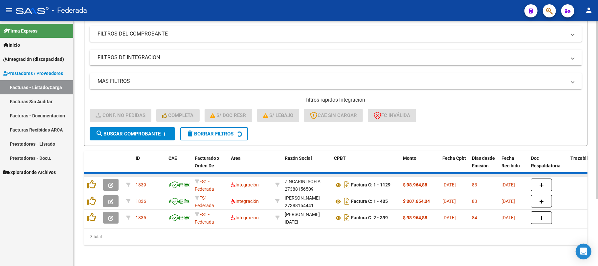
scroll to position [74, 0]
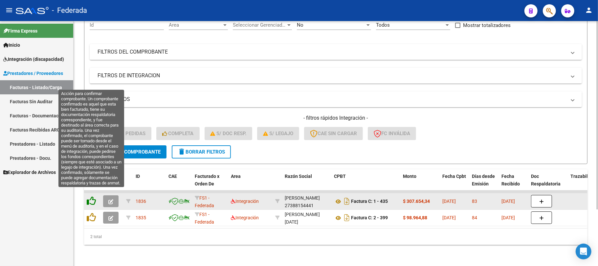
click at [94, 196] on icon at bounding box center [91, 200] width 9 height 9
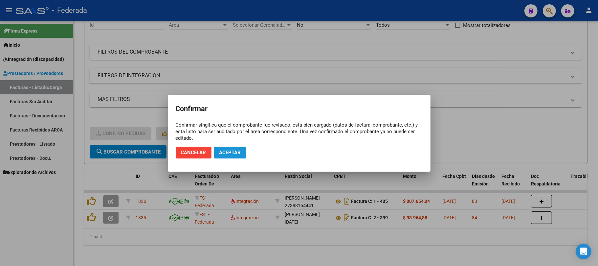
click at [236, 150] on span "Aceptar" at bounding box center [230, 152] width 22 height 6
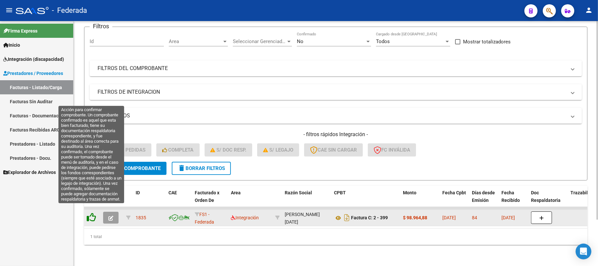
click at [93, 213] on icon at bounding box center [91, 217] width 9 height 9
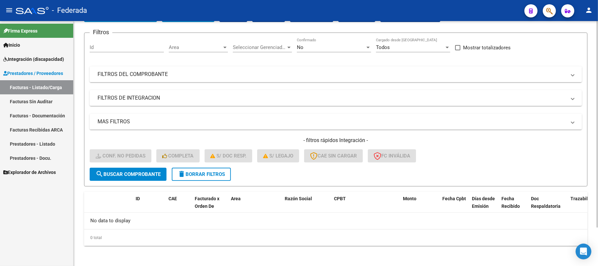
click at [200, 171] on span "delete Borrar Filtros" at bounding box center [201, 174] width 47 height 6
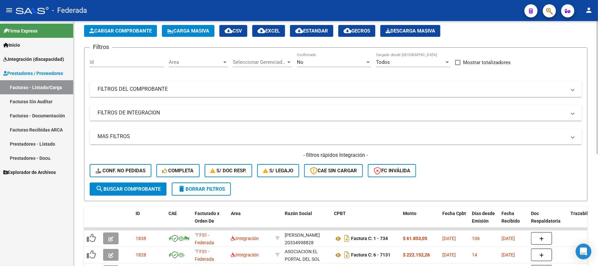
scroll to position [45, 0]
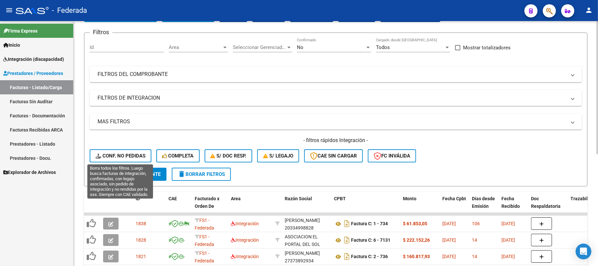
drag, startPoint x: 123, startPoint y: 156, endPoint x: 141, endPoint y: 151, distance: 18.2
click at [124, 156] on span "Conf. no pedidas" at bounding box center [121, 156] width 50 height 6
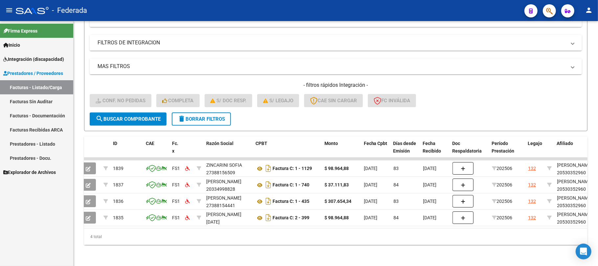
scroll to position [0, 0]
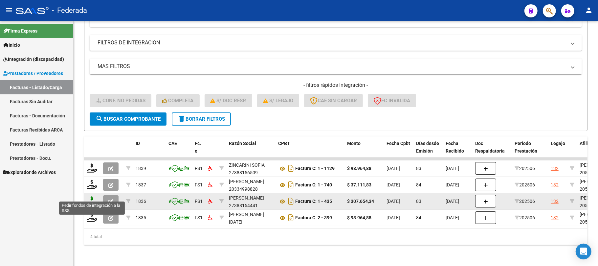
click at [91, 196] on icon at bounding box center [92, 200] width 11 height 9
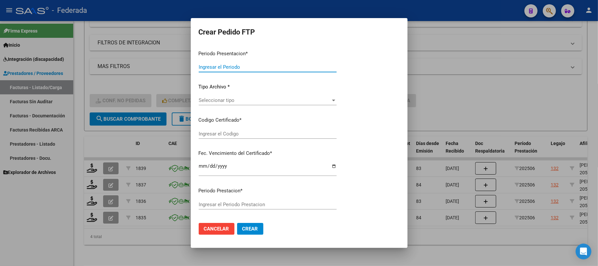
type input "202508"
type input "202506"
type input "$ 307.654,34"
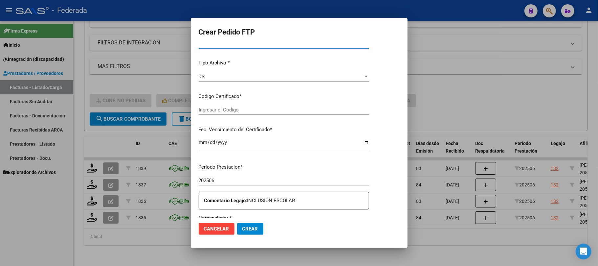
type input "ARG02000530352962023062620330626SFE162"
type input "[DATE]"
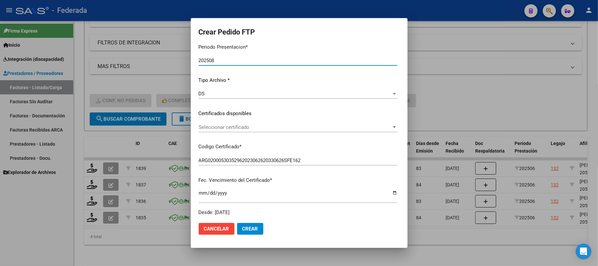
scroll to position [61, 0]
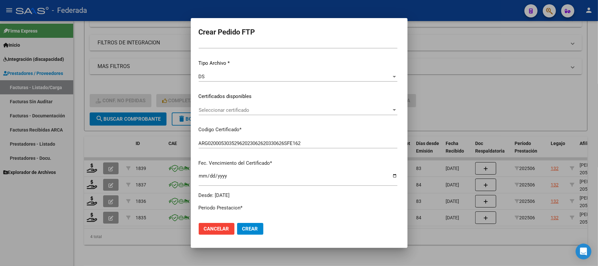
click at [235, 113] on div "Seleccionar certificado Seleccionar certificado" at bounding box center [298, 110] width 199 height 10
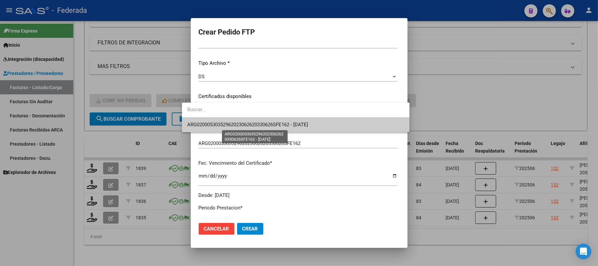
click at [235, 123] on span "ARG02000530352962023062620330626SFE162 - [DATE]" at bounding box center [247, 125] width 121 height 6
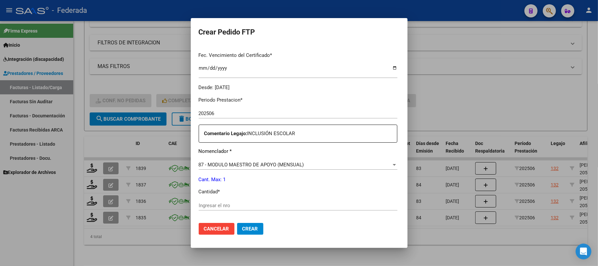
scroll to position [236, 0]
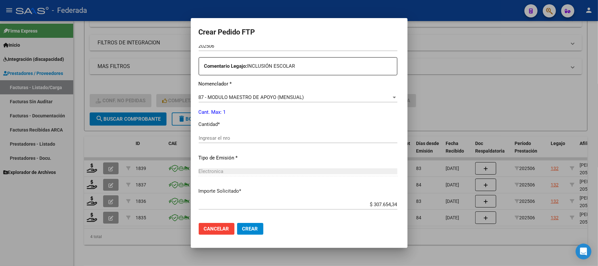
click at [232, 132] on div "Periodo Prestacion * 202506 Ingresar el Periodo Prestacion Comentario Legajo: I…" at bounding box center [298, 136] width 199 height 225
click at [232, 137] on input "Ingresar el nro" at bounding box center [298, 138] width 199 height 6
type input "1"
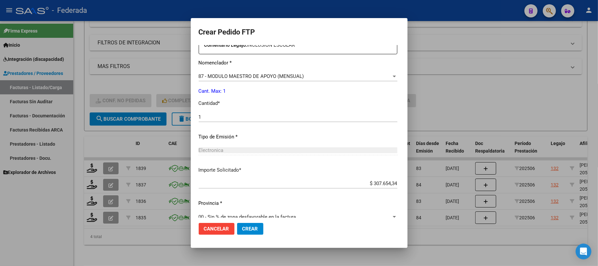
scroll to position [267, 0]
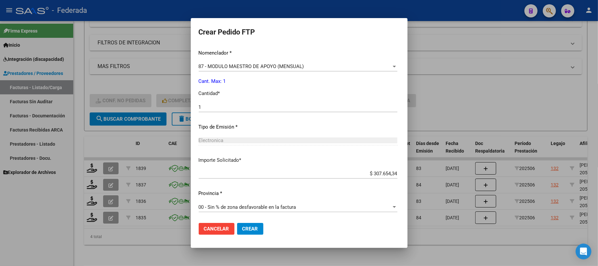
click at [246, 226] on span "Crear" at bounding box center [250, 229] width 16 height 6
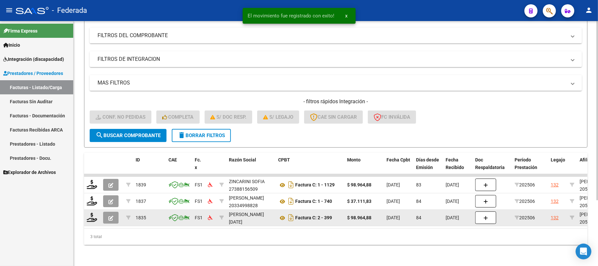
scroll to position [90, 0]
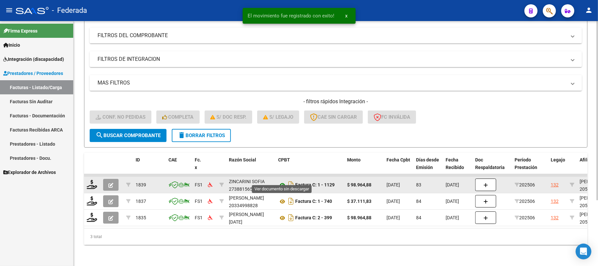
click at [281, 181] on icon at bounding box center [282, 185] width 9 height 8
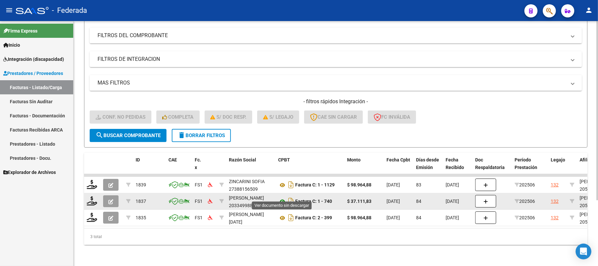
click at [282, 197] on icon at bounding box center [282, 201] width 9 height 8
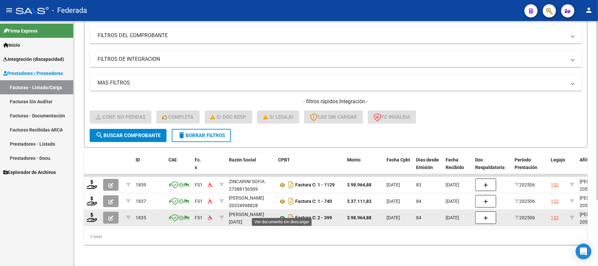
click at [283, 214] on icon at bounding box center [282, 218] width 9 height 8
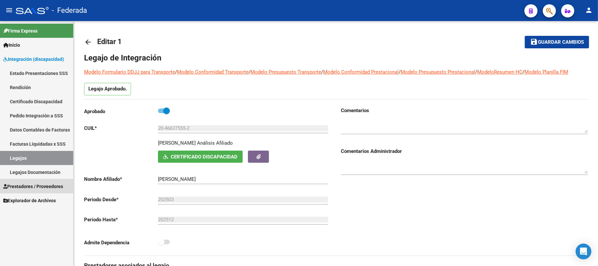
click at [39, 188] on span "Prestadores / Proveedores" at bounding box center [33, 186] width 60 height 7
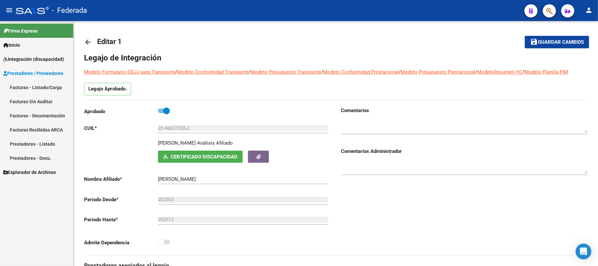
click at [32, 90] on link "Facturas - Listado/Carga" at bounding box center [36, 87] width 73 height 14
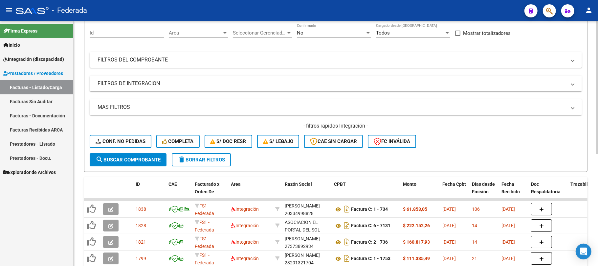
scroll to position [162, 0]
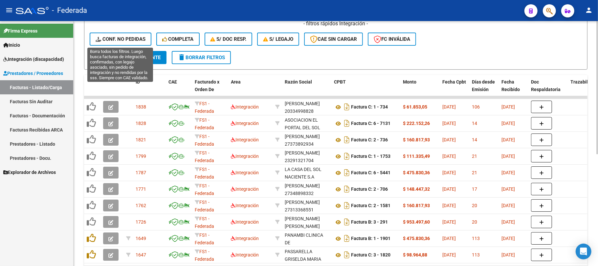
click at [137, 39] on span "Conf. no pedidas" at bounding box center [121, 39] width 50 height 6
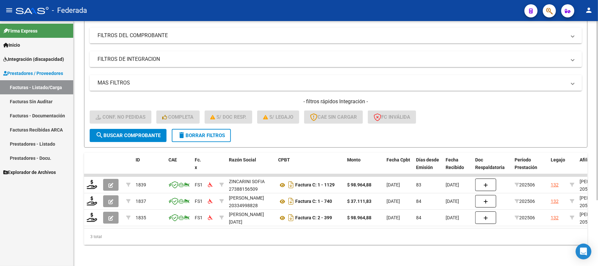
scroll to position [90, 0]
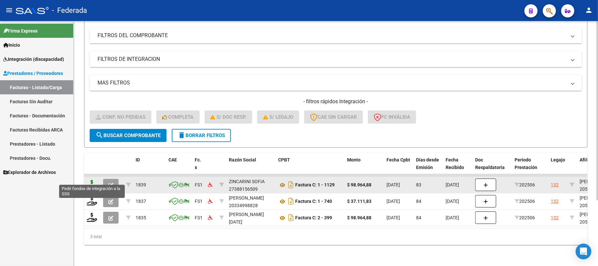
click at [91, 180] on icon at bounding box center [92, 184] width 11 height 9
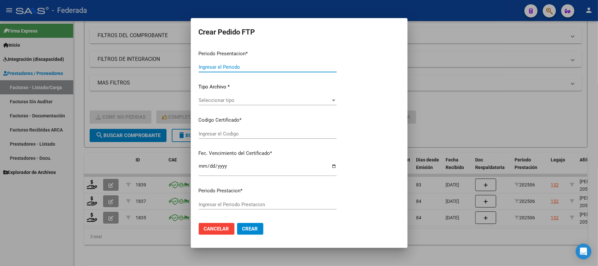
type input "202508"
type input "202506"
type input "$ 98.964,88"
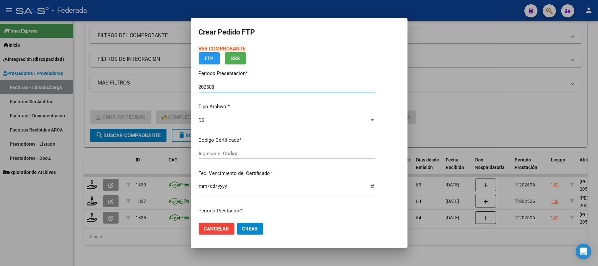
type input "ARG02000530352962023062620330626SFE162"
type input "[DATE]"
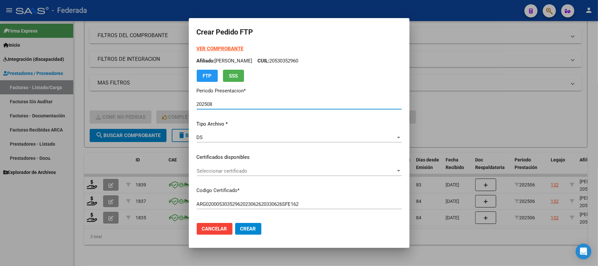
click at [197, 172] on span "Seleccionar certificado" at bounding box center [296, 171] width 199 height 6
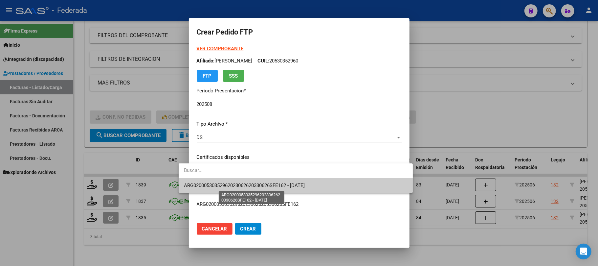
click at [194, 183] on span "ARG02000530352962023062620330626SFE162 - [DATE]" at bounding box center [244, 185] width 121 height 6
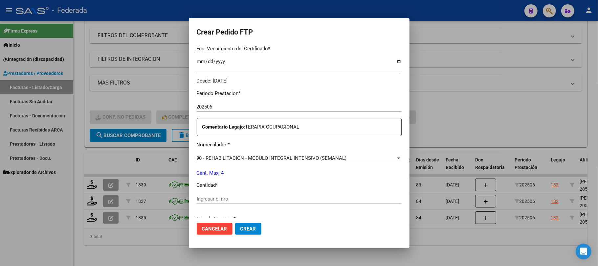
scroll to position [219, 0]
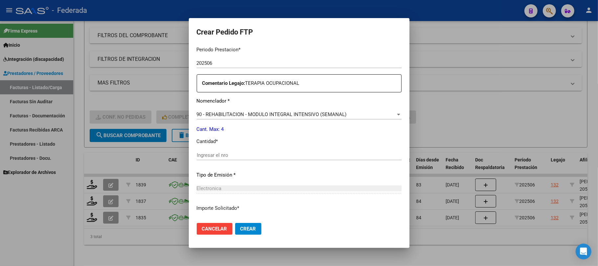
click at [206, 161] on div "Ingresar el nro" at bounding box center [299, 158] width 205 height 16
click at [206, 154] on input "Ingresar el nro" at bounding box center [299, 155] width 205 height 6
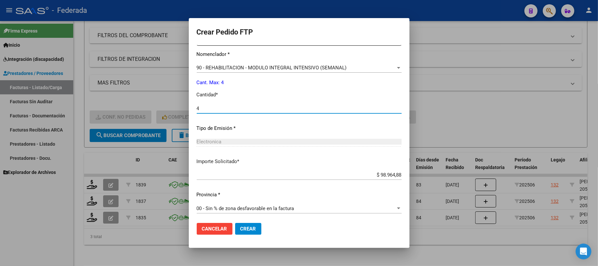
scroll to position [267, 0]
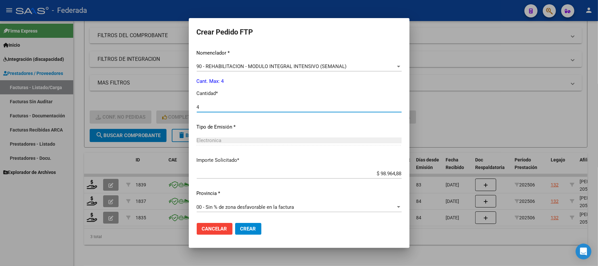
type input "4"
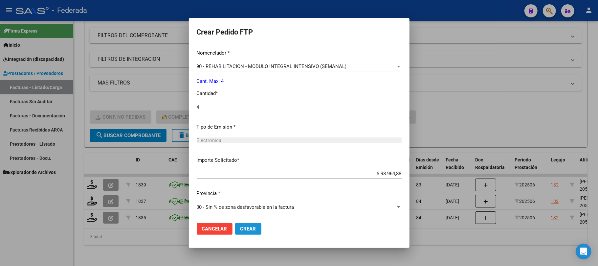
click at [235, 229] on button "Crear" at bounding box center [248, 229] width 26 height 12
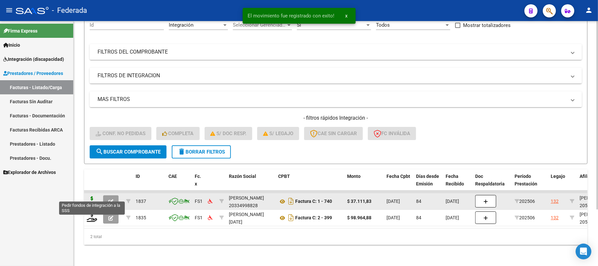
scroll to position [74, 0]
click at [95, 198] on icon at bounding box center [92, 200] width 11 height 9
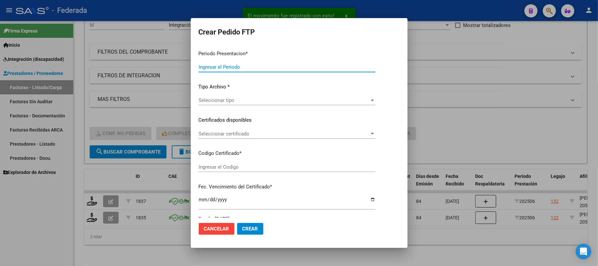
type input "202508"
type input "202506"
type input "$ 37.111,83"
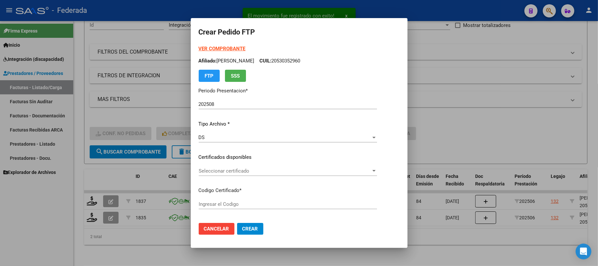
scroll to position [44, 0]
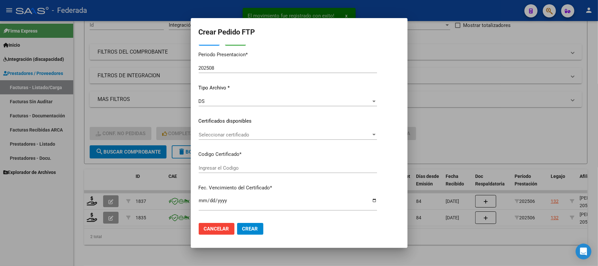
type input "ARG02000530352962023062620330626SFE162"
type input "[DATE]"
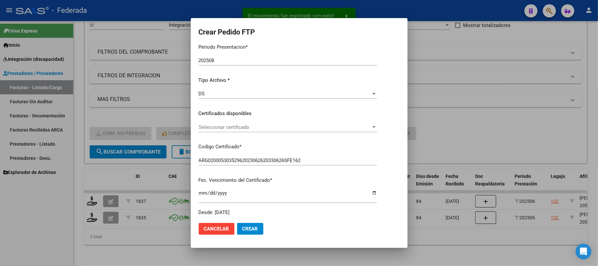
click at [215, 128] on span "Seleccionar certificado" at bounding box center [285, 127] width 172 height 6
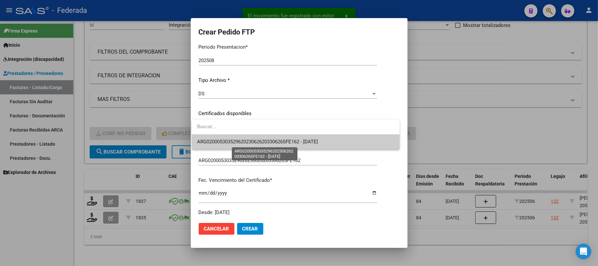
click at [217, 140] on span "ARG02000530352962023062620330626SFE162 - [DATE]" at bounding box center [257, 142] width 121 height 6
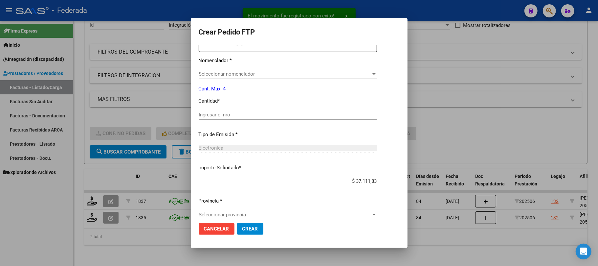
scroll to position [263, 0]
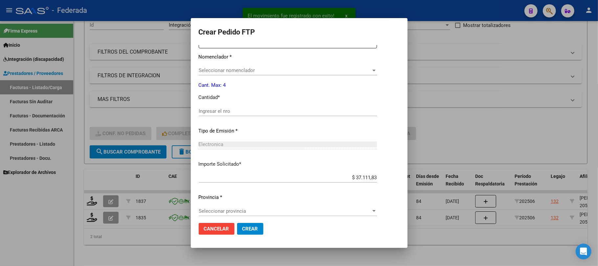
click at [225, 72] on span "Seleccionar nomenclador" at bounding box center [285, 70] width 172 height 6
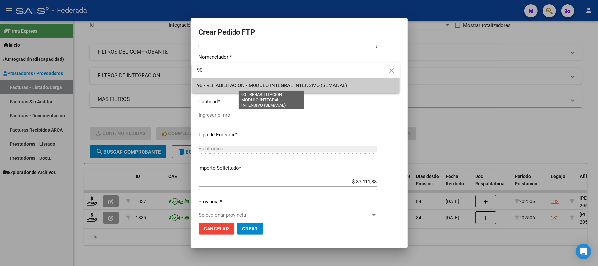
type input "90"
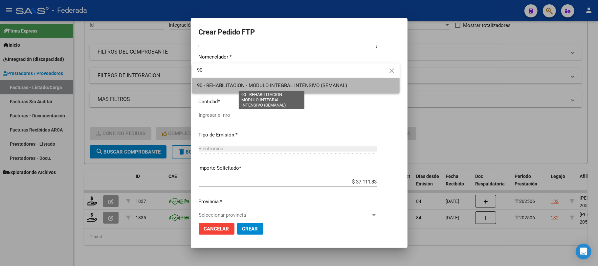
click at [220, 86] on span "90 - REHABILITACION - MODULO INTEGRAL INTENSIVO (SEMANAL)" at bounding box center [272, 85] width 150 height 6
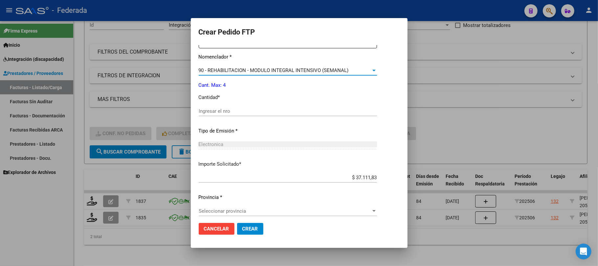
click at [226, 112] on input "Ingresar el nro" at bounding box center [288, 111] width 178 height 6
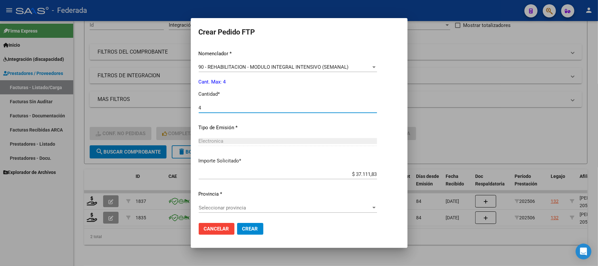
scroll to position [267, 0]
type input "4"
click at [246, 209] on span "Seleccionar provincia" at bounding box center [285, 207] width 172 height 6
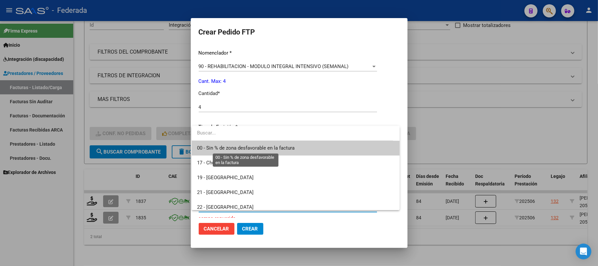
click at [233, 149] on span "00 - Sin % de zona desfavorable en la factura" at bounding box center [246, 148] width 98 height 6
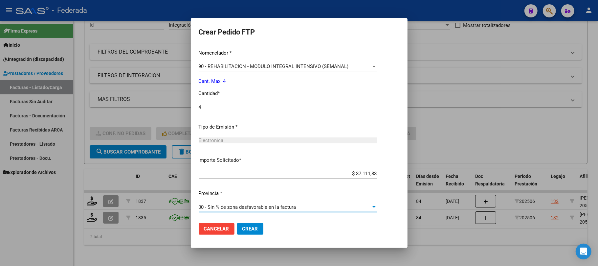
click at [246, 225] on button "Crear" at bounding box center [250, 229] width 26 height 12
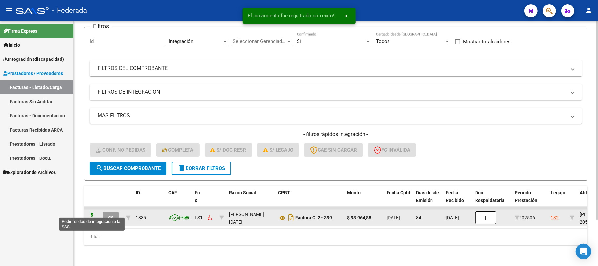
scroll to position [57, 0]
click at [91, 213] on icon at bounding box center [92, 217] width 11 height 9
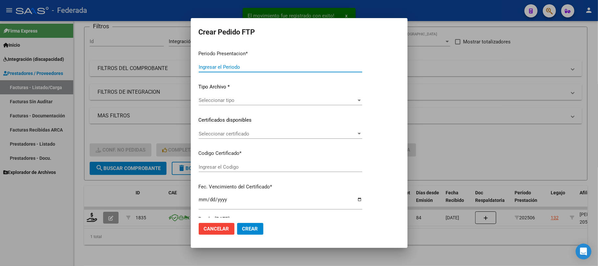
type input "202508"
type input "202506"
type input "$ 98.964,88"
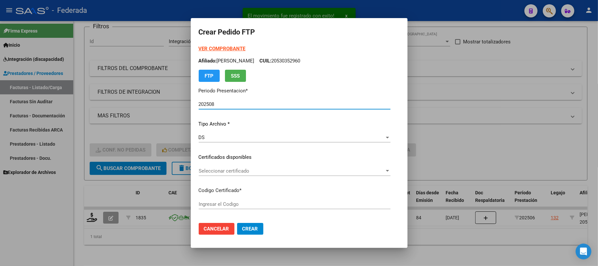
type input "ARG02000530352962023062620330626SFE162"
type input "2033-06-28"
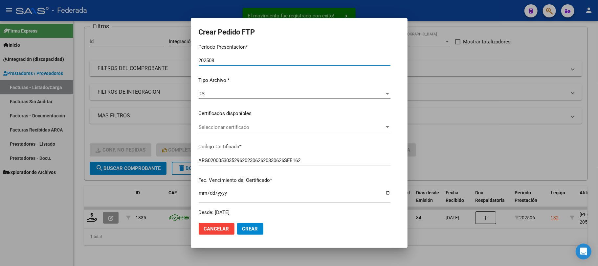
click at [206, 129] on span "Seleccionar certificado" at bounding box center [292, 127] width 186 height 6
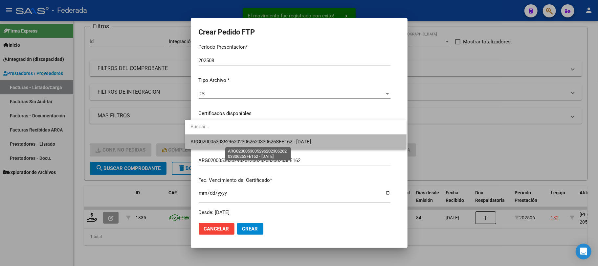
click at [208, 140] on span "ARG02000530352962023062620330626SFE162 - 2033-06-28" at bounding box center [251, 142] width 121 height 6
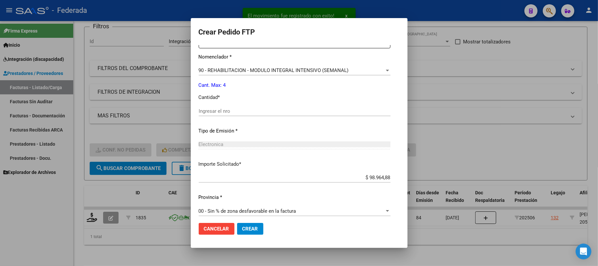
click at [214, 110] on input "Ingresar el nro" at bounding box center [295, 111] width 192 height 6
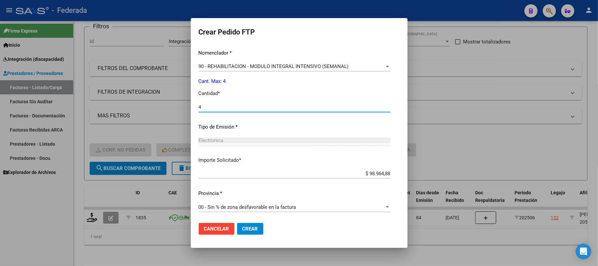
type input "4"
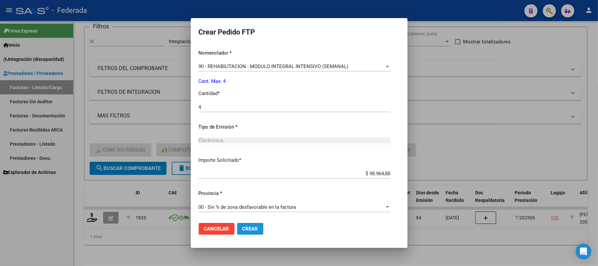
click at [241, 224] on button "Crear" at bounding box center [250, 229] width 26 height 12
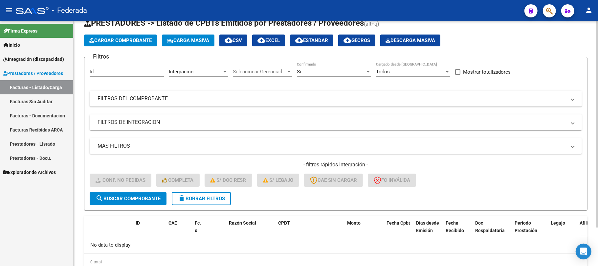
scroll to position [0, 0]
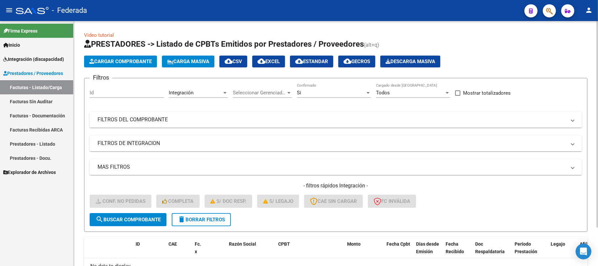
drag, startPoint x: 133, startPoint y: 58, endPoint x: 135, endPoint y: 33, distance: 25.4
click at [135, 33] on div "Video tutorial PRESTADORES -> Listado de CPBTs Emitidos por Prestadores / Prove…" at bounding box center [336, 162] width 504 height 260
click at [173, 59] on icon at bounding box center [170, 61] width 6 height 5
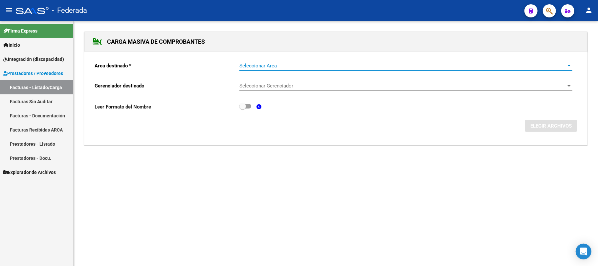
click at [243, 63] on span "Seleccionar Area" at bounding box center [402, 66] width 327 height 6
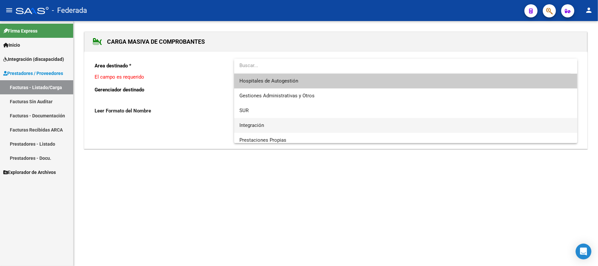
click at [248, 120] on span "Integración" at bounding box center [405, 125] width 333 height 15
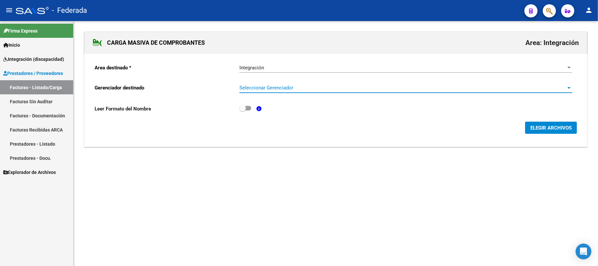
click at [254, 91] on span "Seleccionar Gerenciador" at bounding box center [402, 88] width 327 height 6
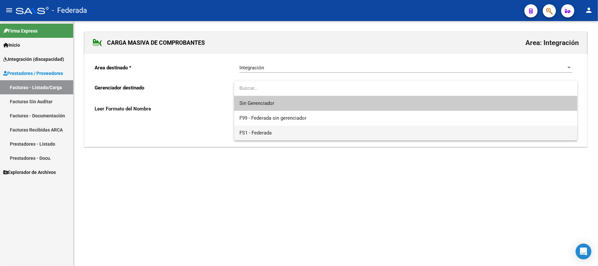
click at [254, 128] on span "FS1 - Federada" at bounding box center [405, 132] width 333 height 15
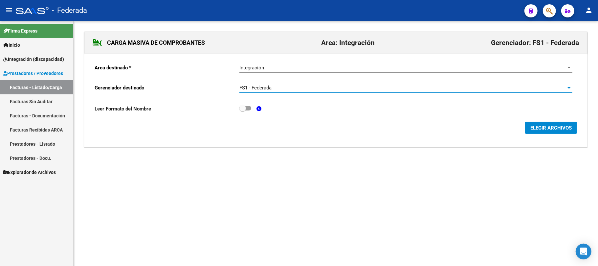
click at [532, 125] on span "ELEGIR ARCHIVOS" at bounding box center [551, 128] width 41 height 6
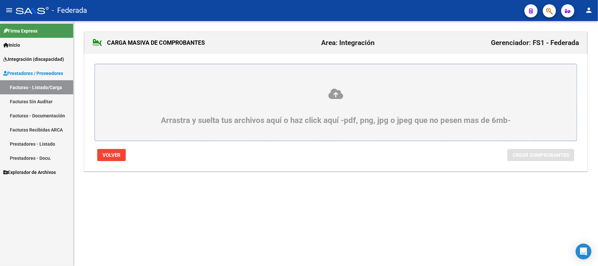
click at [334, 98] on icon at bounding box center [336, 94] width 450 height 12
click at [0, 0] on input "Arrastra y suelta tus archivos aquí o haz click aquí -pdf, png, jpg o jpeg que …" at bounding box center [0, 0] width 0 height 0
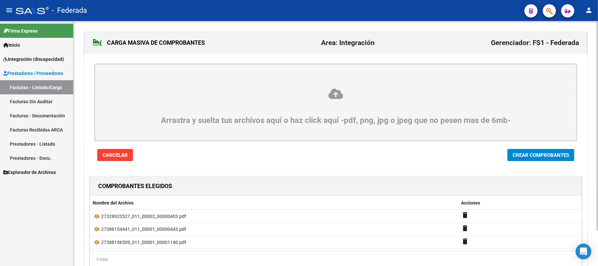
click at [334, 94] on icon at bounding box center [336, 94] width 450 height 12
click at [0, 0] on input "Arrastra y suelta tus archivos aquí o haz click aquí -pdf, png, jpg o jpeg que …" at bounding box center [0, 0] width 0 height 0
click at [522, 156] on span "Crear Comprobantes" at bounding box center [541, 155] width 57 height 6
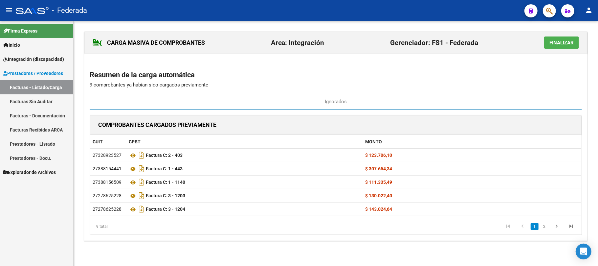
click at [562, 45] on span "Finalizar" at bounding box center [562, 43] width 24 height 6
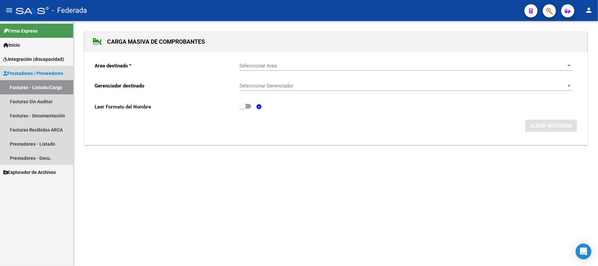
click at [37, 87] on link "Facturas - Listado/Carga" at bounding box center [36, 87] width 73 height 14
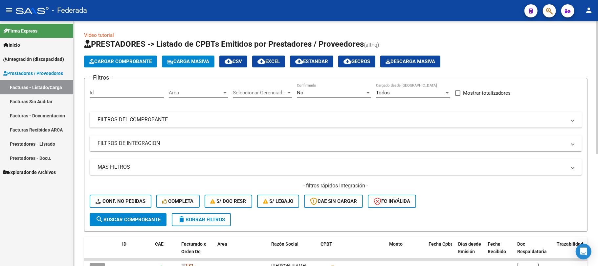
click at [208, 120] on mat-panel-title "FILTROS DEL COMPROBANTE" at bounding box center [332, 119] width 469 height 7
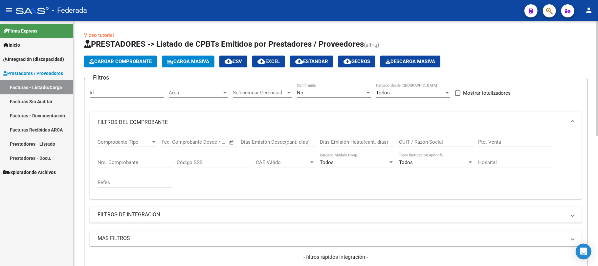
click at [403, 142] on input "CUIT / Razón Social" at bounding box center [436, 142] width 74 height 6
paste input "27346052614"
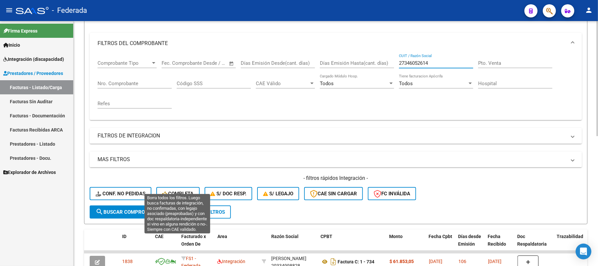
scroll to position [87, 0]
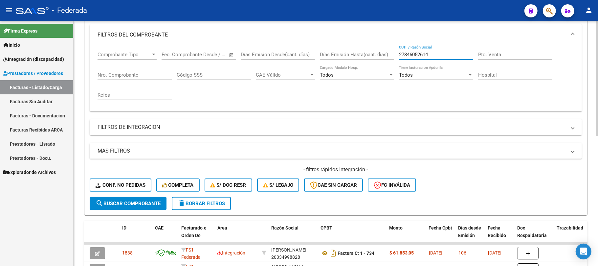
type input "27346052614"
click at [125, 199] on button "search Buscar Comprobante" at bounding box center [128, 203] width 77 height 13
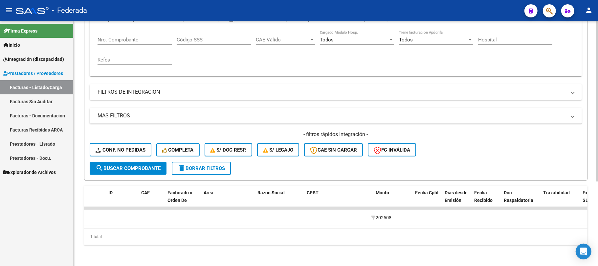
scroll to position [0, 0]
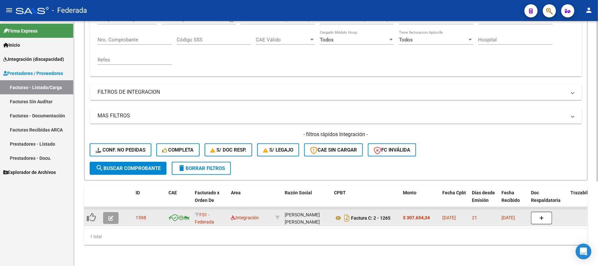
click at [109, 216] on icon "button" at bounding box center [110, 218] width 5 height 5
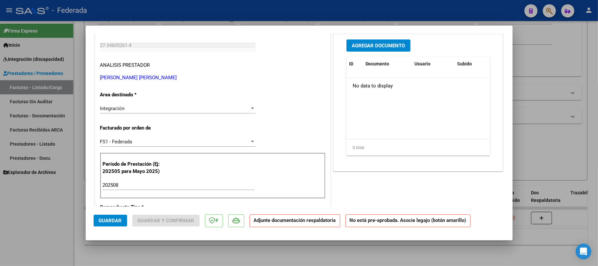
scroll to position [44, 0]
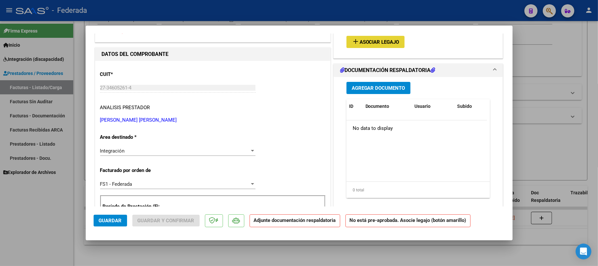
click at [363, 42] on span "Asociar Legajo" at bounding box center [380, 42] width 40 height 6
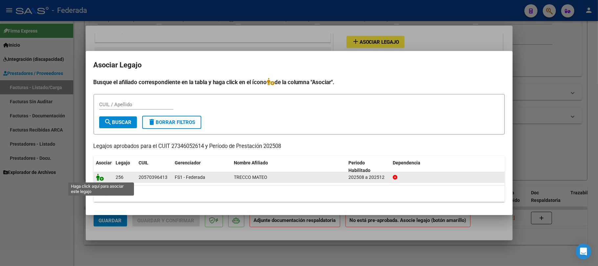
click at [101, 177] on icon at bounding box center [100, 176] width 8 height 7
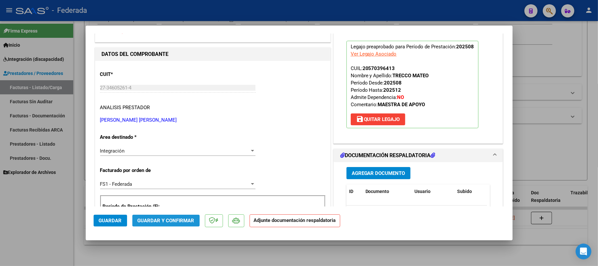
click at [167, 221] on span "Guardar y Confirmar" at bounding box center [166, 220] width 57 height 6
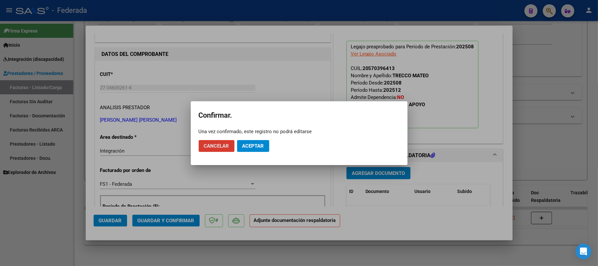
click at [254, 148] on span "Aceptar" at bounding box center [253, 146] width 22 height 6
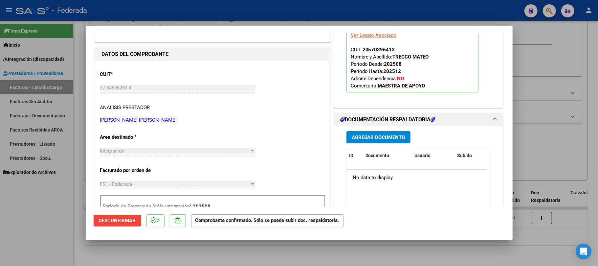
click at [184, 246] on div at bounding box center [299, 133] width 598 height 266
type input "$ 0,00"
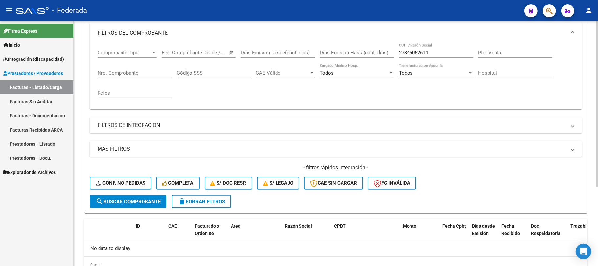
scroll to position [74, 0]
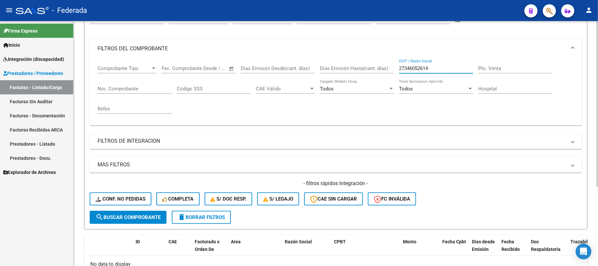
click at [417, 70] on input "27346052614" at bounding box center [436, 68] width 74 height 6
paste input "207455178"
type input "27207455178"
click at [145, 218] on span "search Buscar Comprobante" at bounding box center [128, 217] width 65 height 6
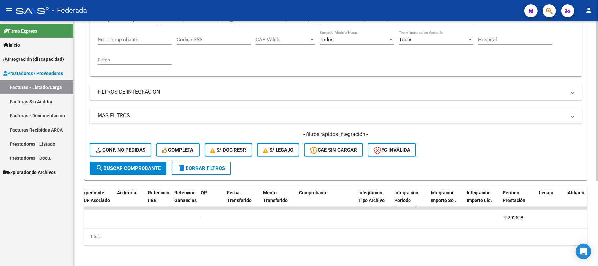
scroll to position [0, 0]
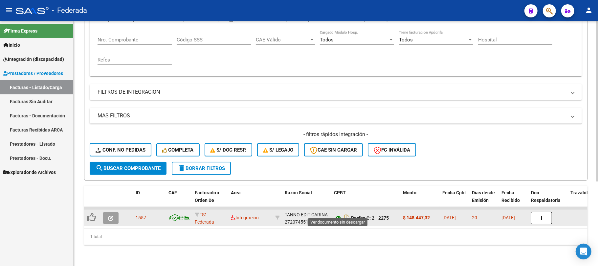
click at [336, 214] on icon at bounding box center [338, 218] width 9 height 8
click at [111, 216] on icon "button" at bounding box center [110, 218] width 5 height 5
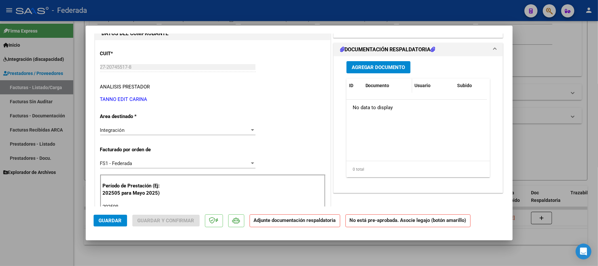
scroll to position [44, 0]
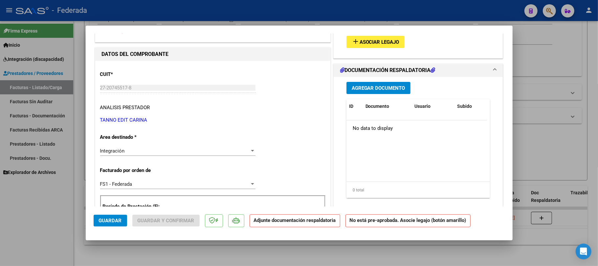
click at [368, 39] on span "Asociar Legajo" at bounding box center [380, 42] width 40 height 6
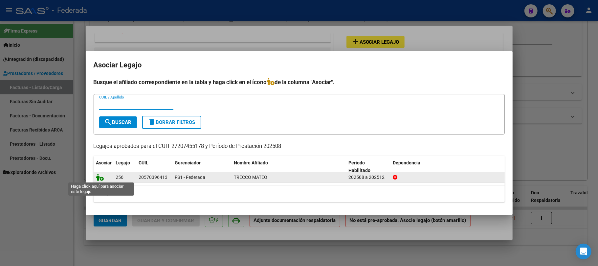
click at [97, 179] on icon at bounding box center [100, 176] width 8 height 7
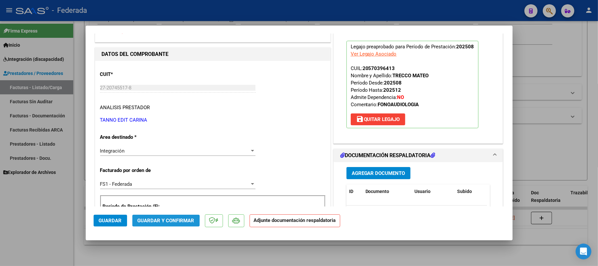
click at [155, 222] on span "Guardar y Confirmar" at bounding box center [166, 220] width 57 height 6
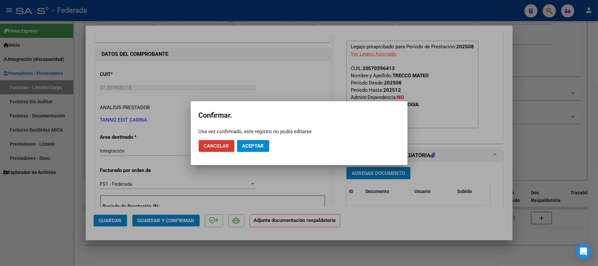
click at [258, 147] on span "Aceptar" at bounding box center [253, 146] width 22 height 6
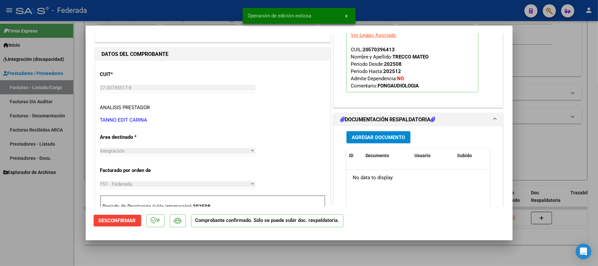
click at [520, 110] on div at bounding box center [299, 133] width 598 height 266
type input "$ 0,00"
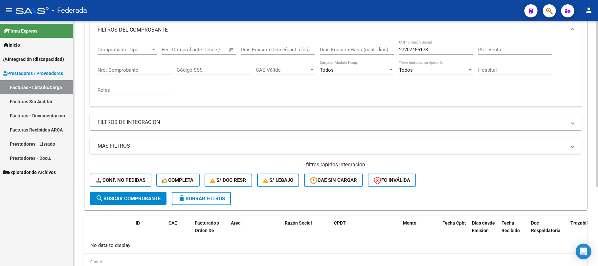
scroll to position [74, 0]
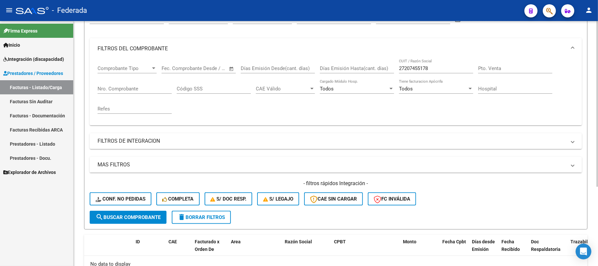
click at [413, 70] on input "27207455178" at bounding box center [436, 68] width 74 height 6
paste input "346246265"
type input "27346246265"
click at [133, 218] on span "search Buscar Comprobante" at bounding box center [128, 217] width 65 height 6
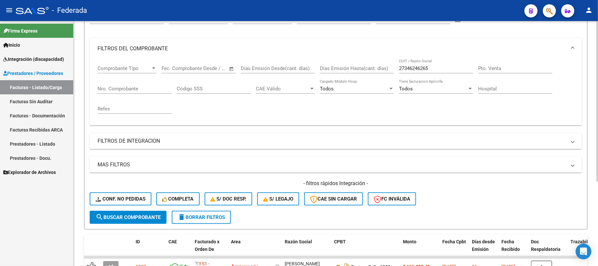
scroll to position [117, 0]
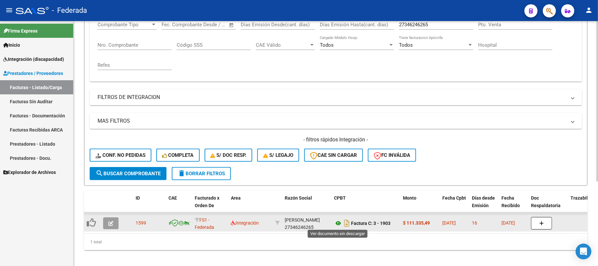
click at [339, 225] on icon at bounding box center [338, 223] width 9 height 8
click at [114, 220] on button "button" at bounding box center [110, 223] width 15 height 12
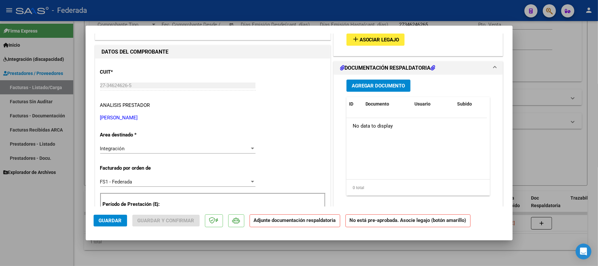
scroll to position [44, 0]
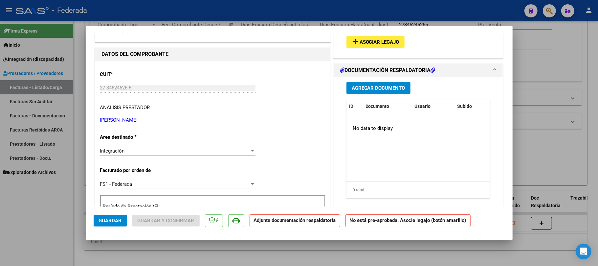
click at [372, 43] on span "Asociar Legajo" at bounding box center [380, 42] width 40 height 6
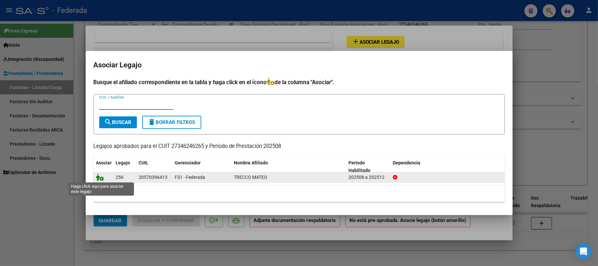
click at [101, 178] on icon at bounding box center [100, 176] width 8 height 7
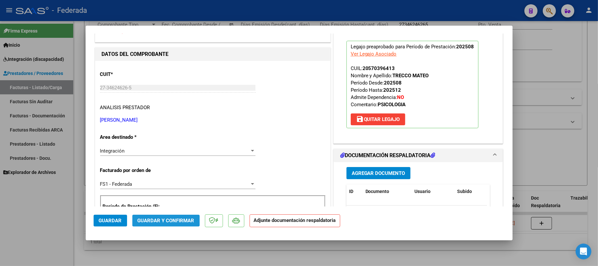
click at [153, 219] on span "Guardar y Confirmar" at bounding box center [166, 220] width 57 height 6
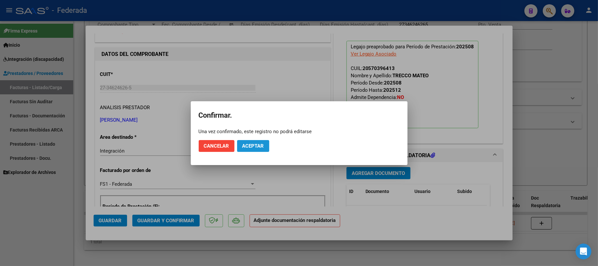
click at [254, 148] on span "Aceptar" at bounding box center [253, 146] width 22 height 6
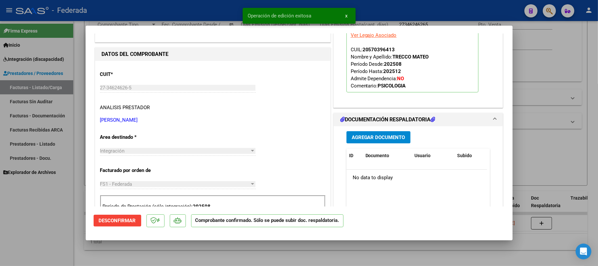
click at [546, 132] on div at bounding box center [299, 133] width 598 height 266
type input "$ 0,00"
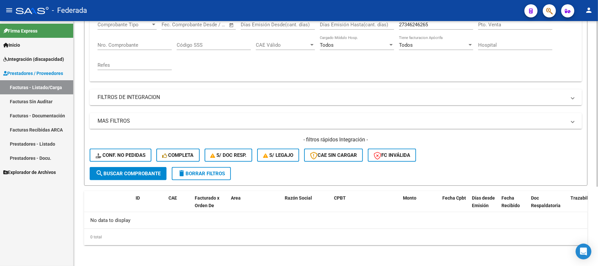
click at [186, 171] on span "delete Borrar Filtros" at bounding box center [201, 174] width 47 height 6
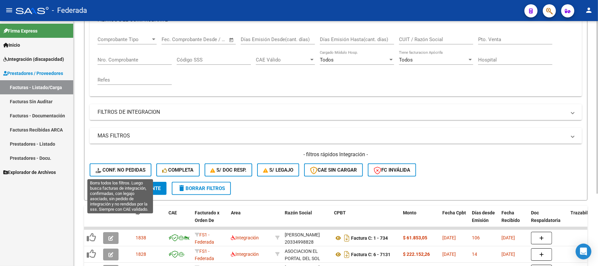
scroll to position [117, 0]
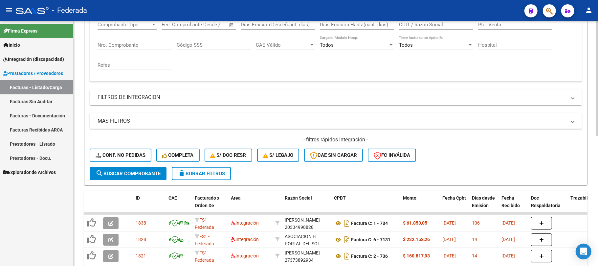
click at [135, 158] on span "Conf. no pedidas" at bounding box center [121, 155] width 50 height 6
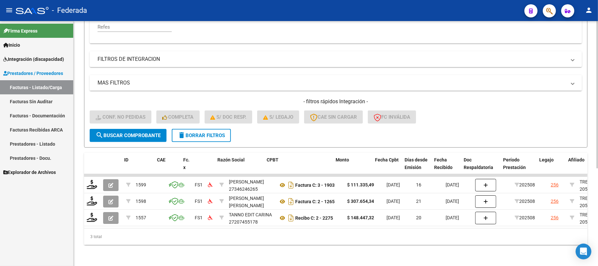
scroll to position [0, 147]
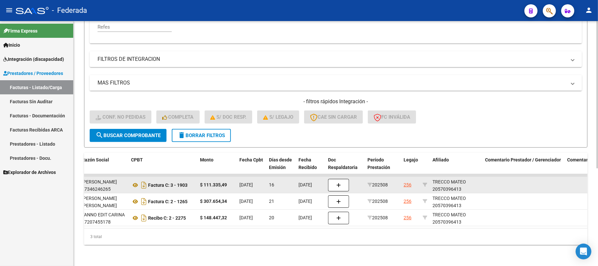
click at [452, 183] on div "TRECCO MATEO 20570396413" at bounding box center [456, 185] width 47 height 15
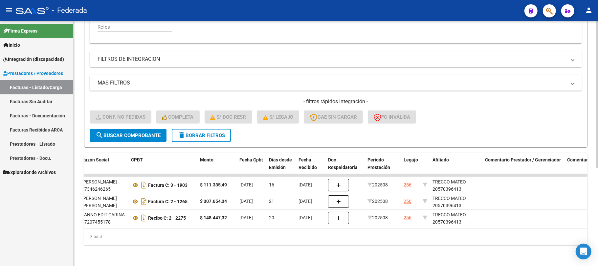
copy div "20570396413"
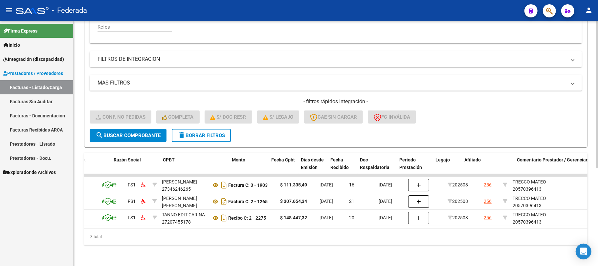
scroll to position [0, 0]
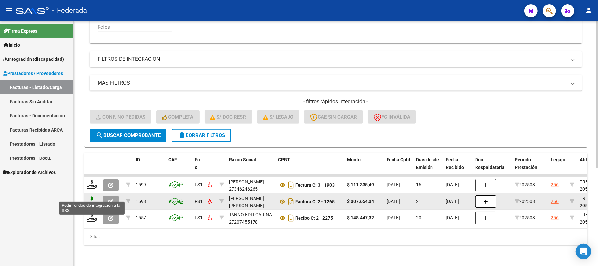
click at [90, 196] on icon at bounding box center [92, 200] width 11 height 9
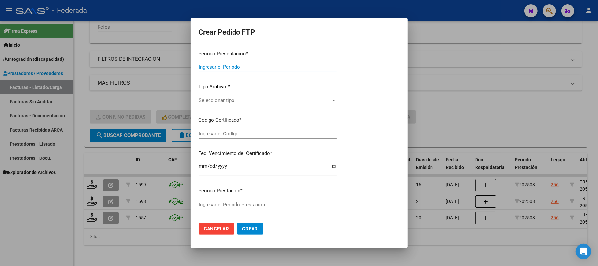
type input "202508"
type input "$ 307.654,34"
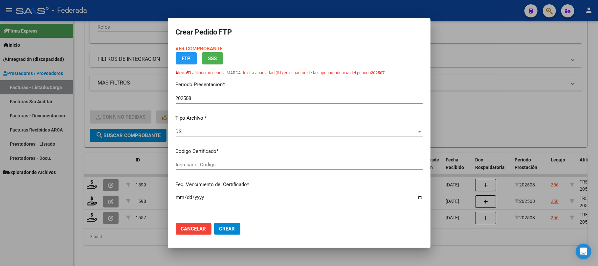
type input "ARG02000570396412023080420250804SFE168"
type input "2025-08-04"
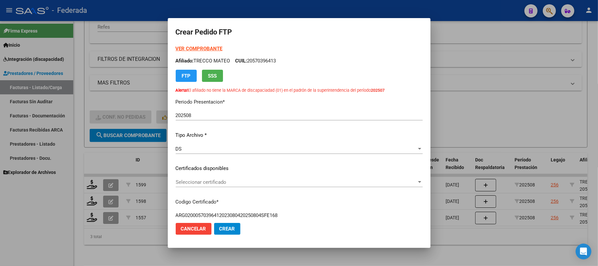
click at [199, 178] on div "Seleccionar certificado Seleccionar certificado" at bounding box center [299, 182] width 247 height 10
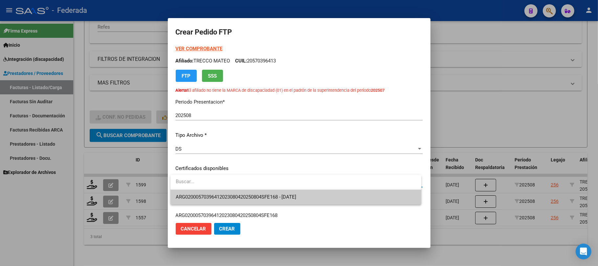
click at [196, 197] on span "ARG02000570396412023080420250804SFE168 - 2025-08-04" at bounding box center [236, 197] width 121 height 6
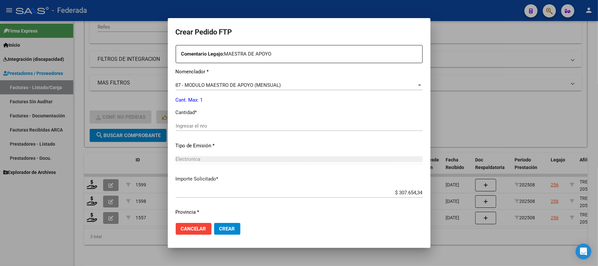
scroll to position [263, 0]
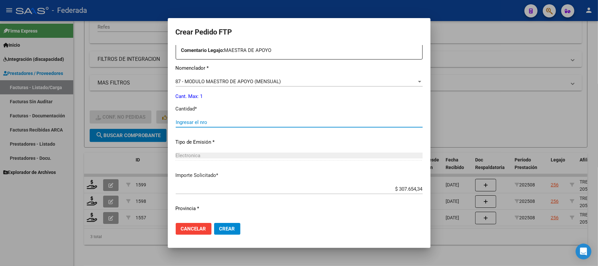
click at [208, 124] on input "Ingresar el nro" at bounding box center [299, 122] width 247 height 6
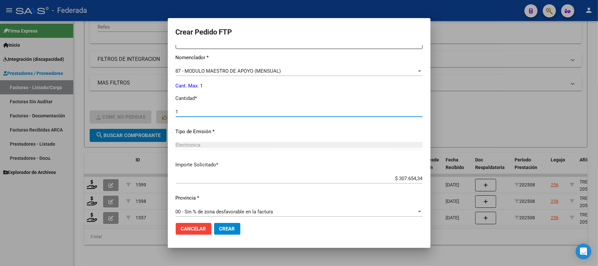
scroll to position [278, 0]
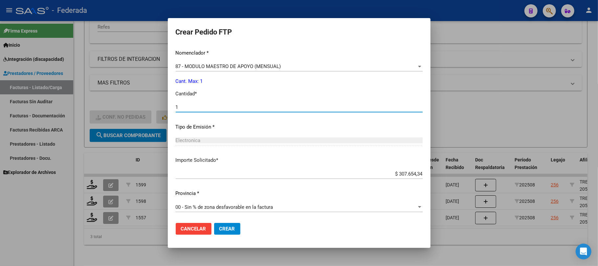
type input "1"
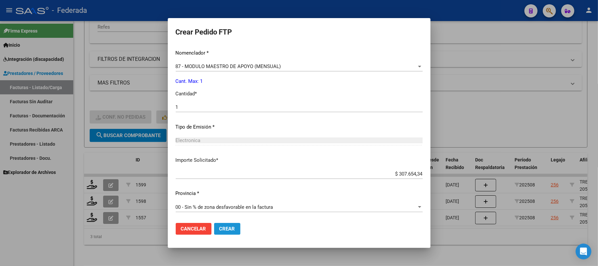
click at [223, 229] on span "Crear" at bounding box center [227, 229] width 16 height 6
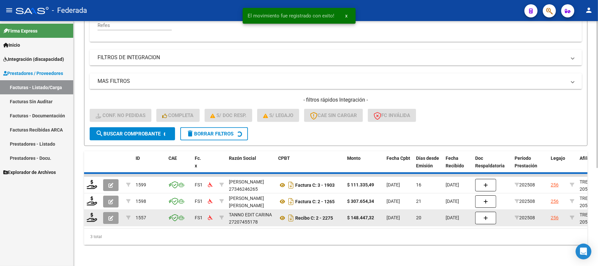
scroll to position [145, 0]
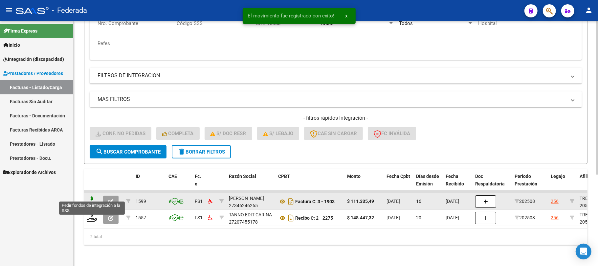
click at [91, 196] on icon at bounding box center [92, 200] width 11 height 9
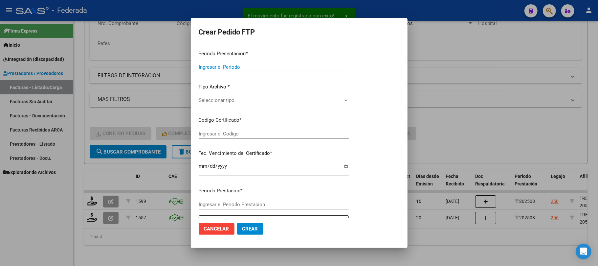
type input "202508"
type input "$ 111.335,49"
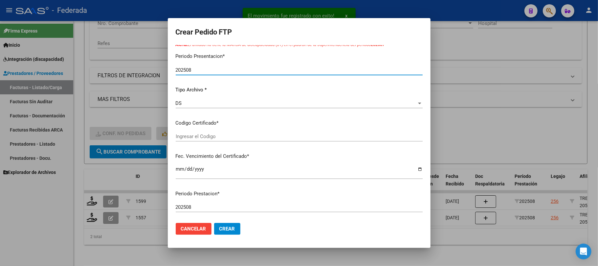
type input "ARG02000570396412023080420250804SFE168"
type input "2025-08-04"
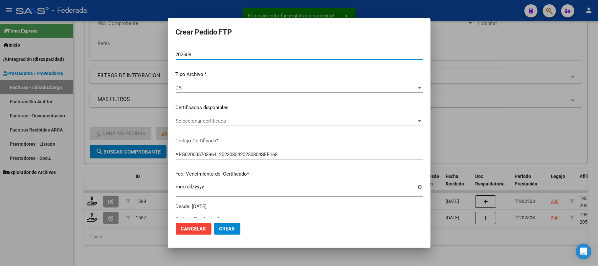
scroll to position [61, 0]
click at [207, 120] on span "Seleccionar certificado" at bounding box center [296, 121] width 241 height 6
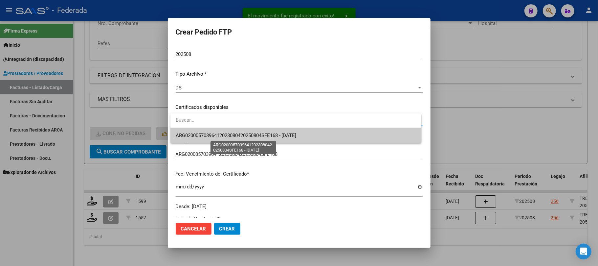
click at [207, 137] on span "ARG02000570396412023080420250804SFE168 - 2025-08-04" at bounding box center [236, 135] width 121 height 6
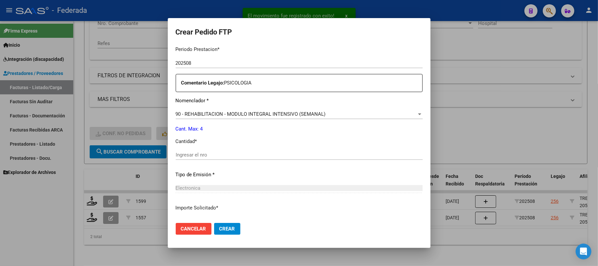
scroll to position [237, 0]
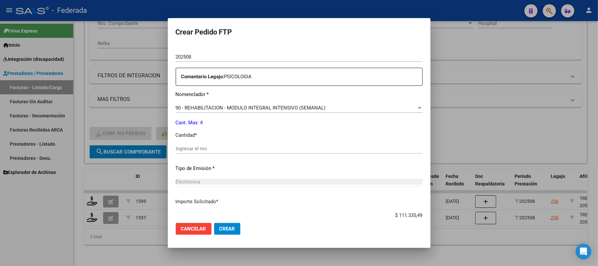
click at [204, 152] on div "Ingresar el nro" at bounding box center [299, 149] width 247 height 10
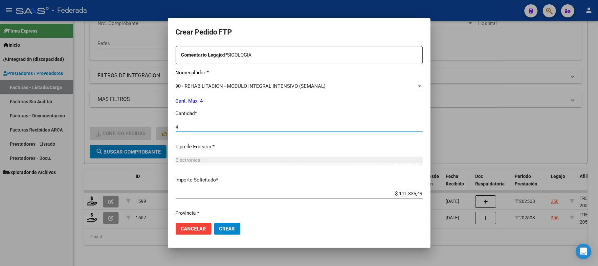
scroll to position [278, 0]
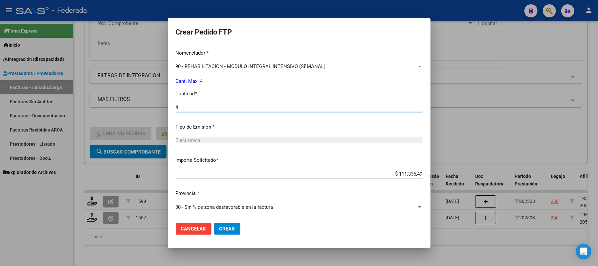
type input "4"
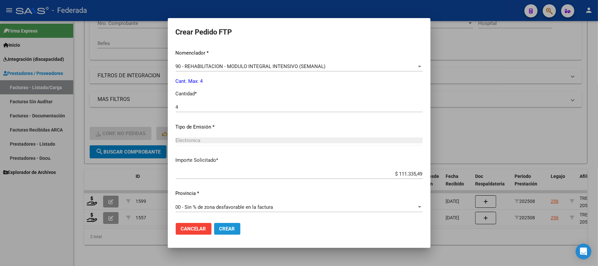
click at [225, 226] on span "Crear" at bounding box center [227, 229] width 16 height 6
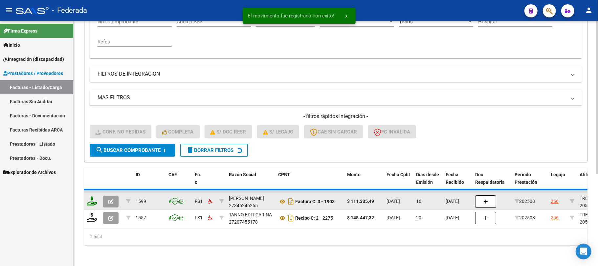
scroll to position [129, 0]
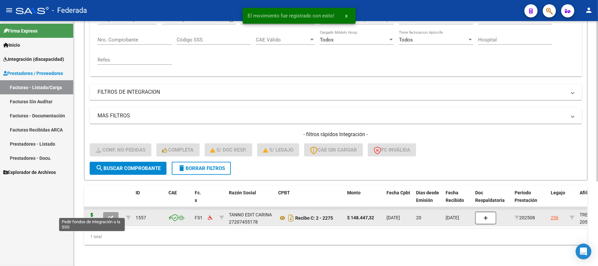
click at [93, 213] on icon at bounding box center [92, 217] width 11 height 9
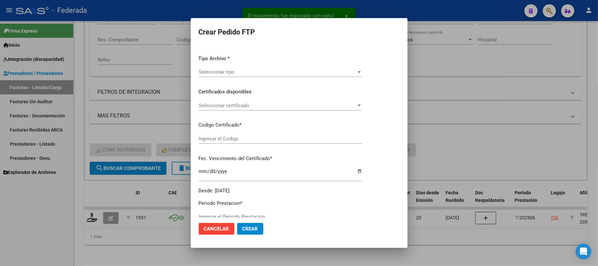
type input "202508"
type input "$ 148.447,32"
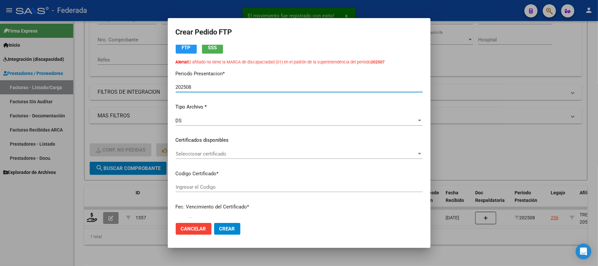
scroll to position [92, 0]
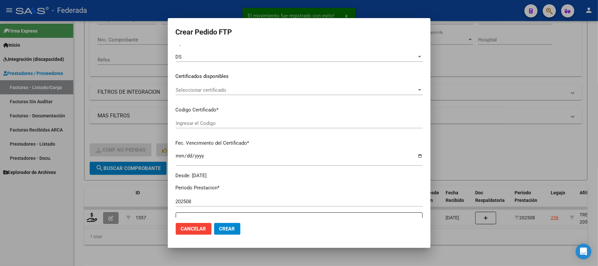
type input "ARG02000570396412023080420250804SFE168"
type input "2025-08-04"
click at [206, 124] on input "ARG02000570396412023080420250804SFE168" at bounding box center [299, 123] width 247 height 6
click at [208, 95] on div "Seleccionar certificado Seleccionar certificado" at bounding box center [299, 90] width 247 height 10
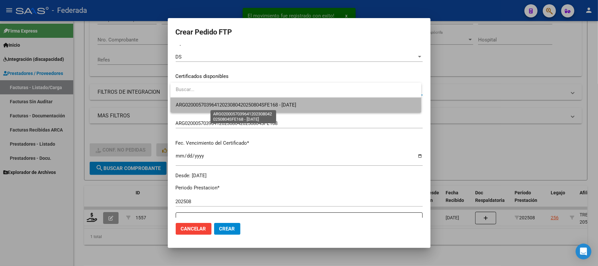
click at [207, 107] on span "ARG02000570396412023080420250804SFE168 - 2025-08-04" at bounding box center [236, 105] width 121 height 6
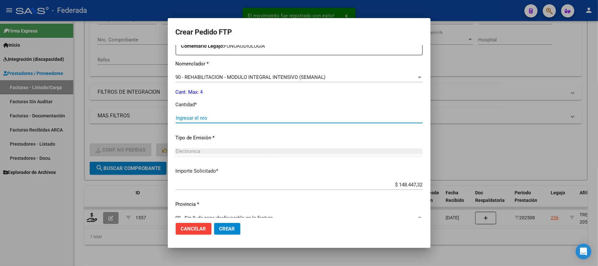
click at [205, 117] on input "Ingresar el nro" at bounding box center [299, 118] width 247 height 6
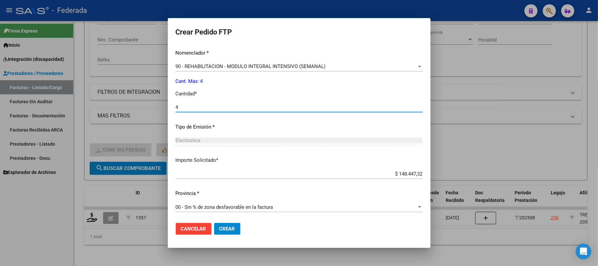
type input "4"
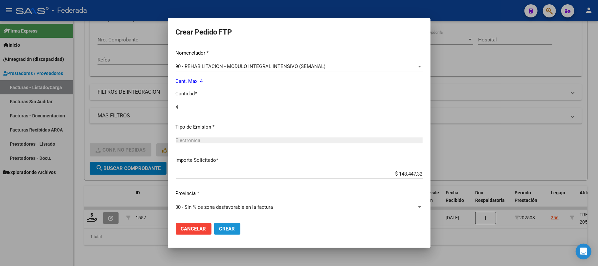
click at [233, 225] on button "Crear" at bounding box center [227, 229] width 26 height 12
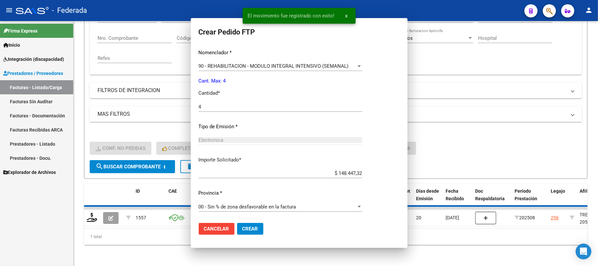
scroll to position [230, 0]
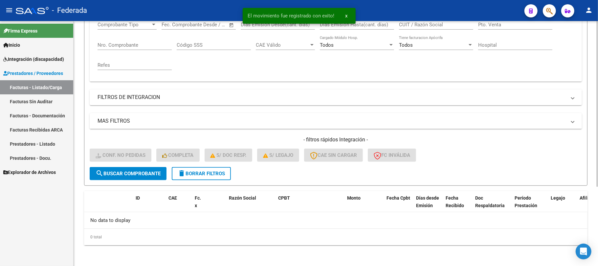
click at [224, 175] on span "delete Borrar Filtros" at bounding box center [201, 174] width 47 height 6
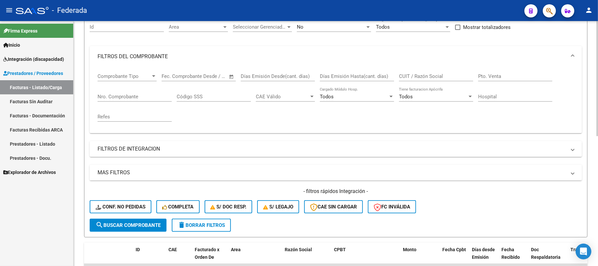
scroll to position [0, 0]
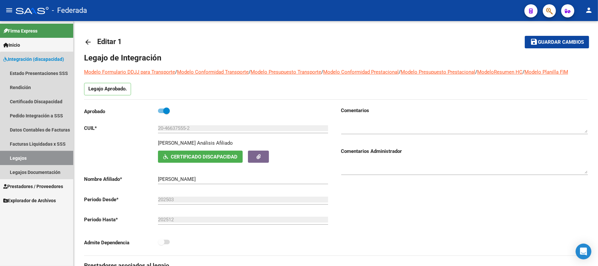
click at [58, 160] on link "Legajos" at bounding box center [36, 158] width 73 height 14
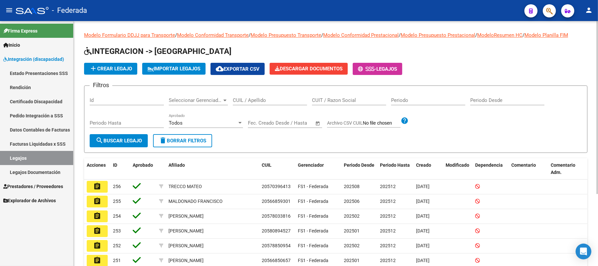
click at [258, 103] on div "CUIL / Apellido" at bounding box center [270, 98] width 74 height 14
paste input "20-57039641-3"
click at [123, 143] on span "search Buscar Legajo" at bounding box center [119, 141] width 46 height 6
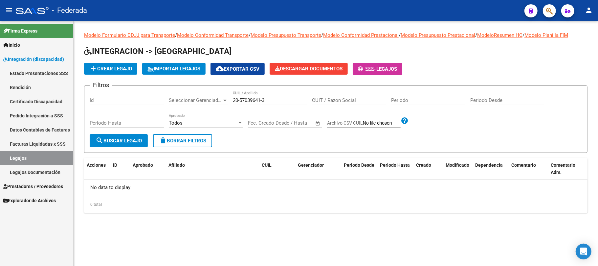
click at [242, 101] on input "20-57039641-3" at bounding box center [270, 100] width 74 height 6
click at [239, 100] on input "20-57039641-3" at bounding box center [270, 100] width 74 height 6
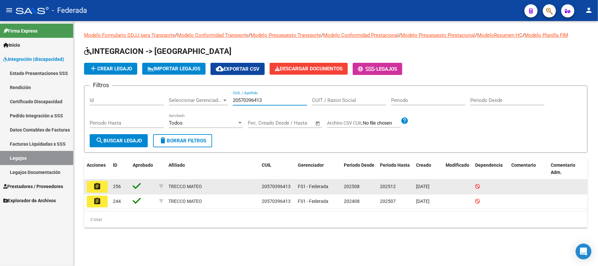
type input "20570396413"
click at [108, 187] on datatable-body-cell "assignment" at bounding box center [97, 186] width 26 height 14
click at [103, 183] on button "assignment" at bounding box center [97, 187] width 21 height 12
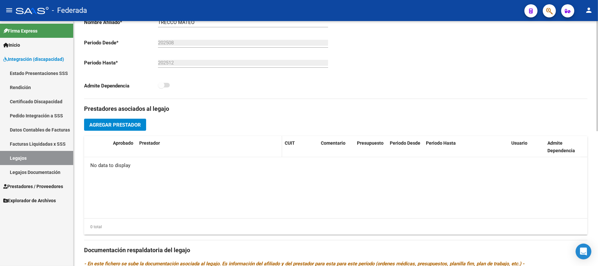
scroll to position [175, 0]
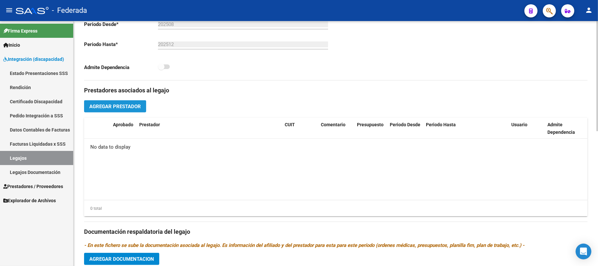
click at [141, 102] on button "Agregar Prestador" at bounding box center [115, 106] width 62 height 12
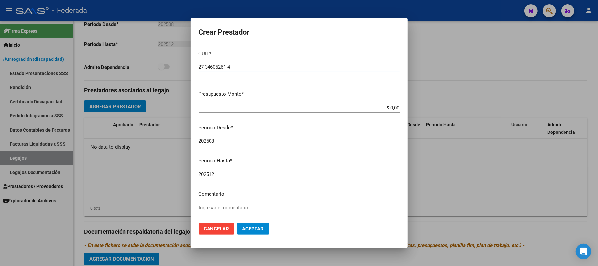
type input "27-34605261-4"
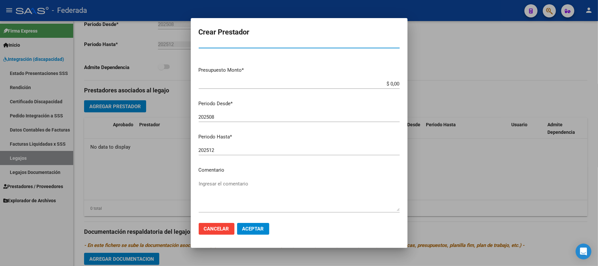
scroll to position [44, 0]
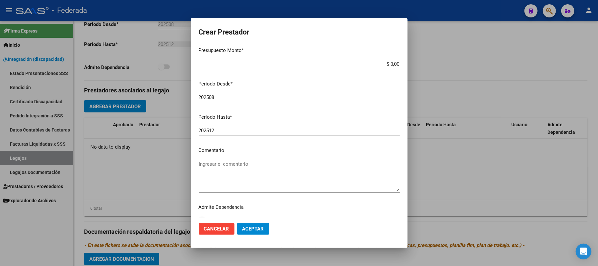
click at [252, 164] on textarea "Ingresar el comentario" at bounding box center [299, 175] width 201 height 31
paste textarea "MAESTRA DE APOYO"
type textarea "MAESTRA DE APOYO"
click at [261, 220] on mat-dialog-actions "Cancelar Aceptar" at bounding box center [299, 228] width 201 height 22
click at [262, 227] on span "Aceptar" at bounding box center [253, 229] width 22 height 6
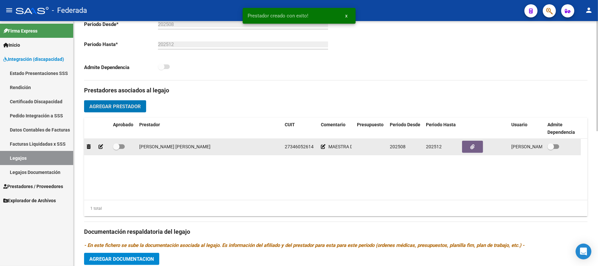
click at [119, 148] on span at bounding box center [116, 146] width 7 height 7
click at [116, 149] on input "checkbox" at bounding box center [116, 149] width 0 height 0
checkbox input "true"
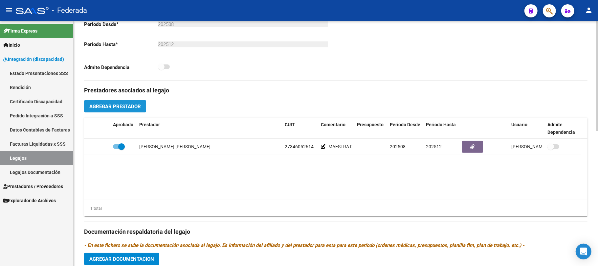
click at [134, 108] on span "Agregar Prestador" at bounding box center [115, 106] width 52 height 6
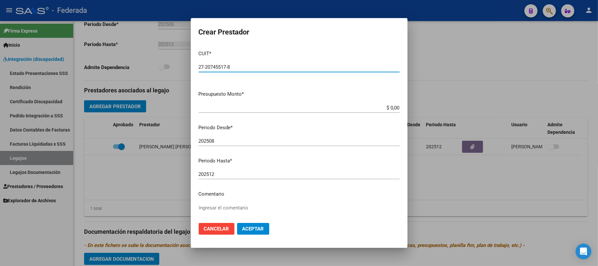
type input "27-20745517-8"
click at [233, 206] on textarea "Ingresar el comentario" at bounding box center [299, 219] width 201 height 31
paste textarea "FONOAUDIOLOGIA"
type textarea "FONOAUDIOLOGIA"
click at [259, 229] on span "Aceptar" at bounding box center [253, 229] width 22 height 6
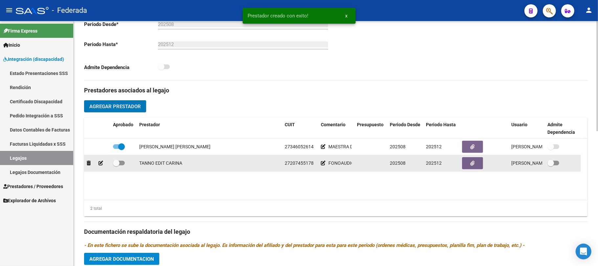
click at [117, 163] on span at bounding box center [116, 163] width 7 height 7
click at [116, 165] on input "checkbox" at bounding box center [116, 165] width 0 height 0
checkbox input "true"
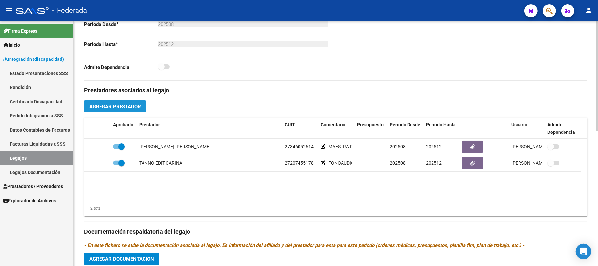
click at [133, 106] on span "Agregar Prestador" at bounding box center [115, 106] width 52 height 6
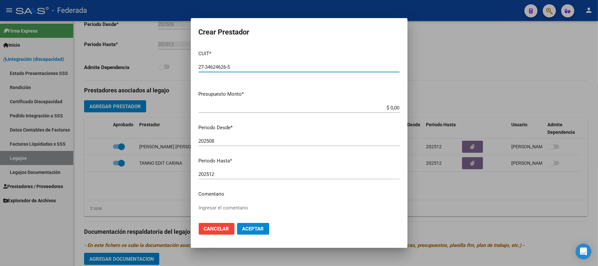
type input "27-34624626-5"
click at [232, 204] on textarea "Ingresar el comentario" at bounding box center [299, 219] width 201 height 31
paste textarea "PSICOLOGIA"
type textarea "PSICOLOGIA"
click at [271, 229] on mat-dialog-actions "Cancelar Aceptar" at bounding box center [299, 228] width 201 height 22
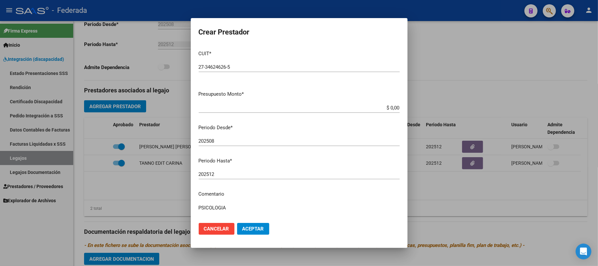
click at [263, 230] on span "Aceptar" at bounding box center [253, 229] width 22 height 6
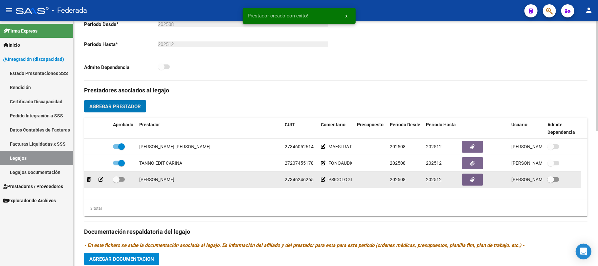
click at [116, 177] on span at bounding box center [116, 179] width 7 height 7
click at [116, 182] on input "checkbox" at bounding box center [116, 182] width 0 height 0
checkbox input "true"
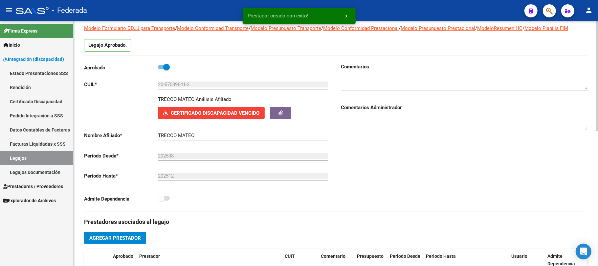
scroll to position [0, 0]
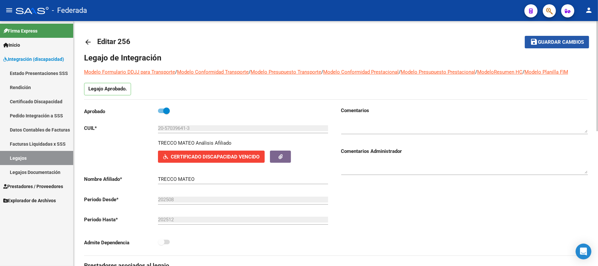
click at [537, 44] on mat-icon "save" at bounding box center [534, 42] width 8 height 8
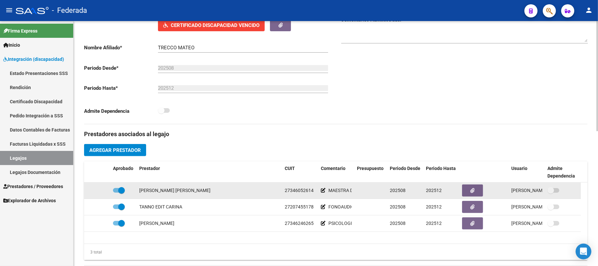
click at [301, 192] on span "27346052614" at bounding box center [299, 190] width 29 height 5
copy span "27346052614"
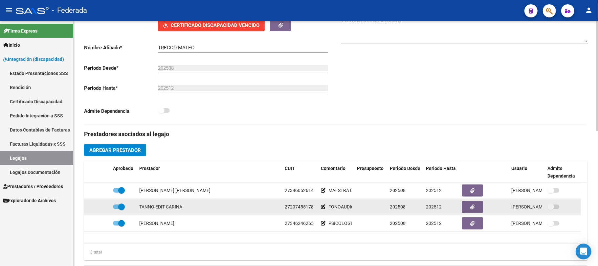
click at [305, 207] on span "27207455178" at bounding box center [299, 206] width 29 height 5
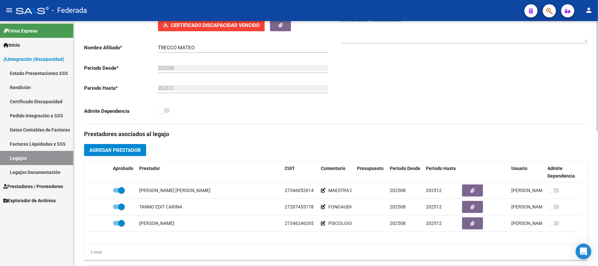
copy span "27207455178"
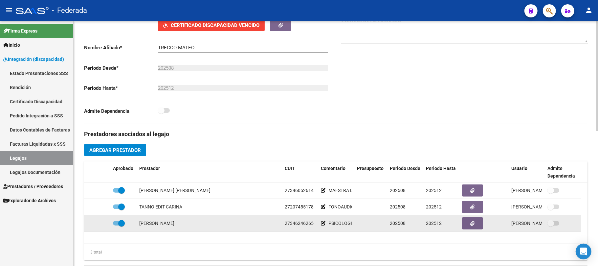
click at [305, 225] on span "27346246265" at bounding box center [299, 222] width 29 height 5
copy span "27346246265"
